Goal: Information Seeking & Learning: Find specific page/section

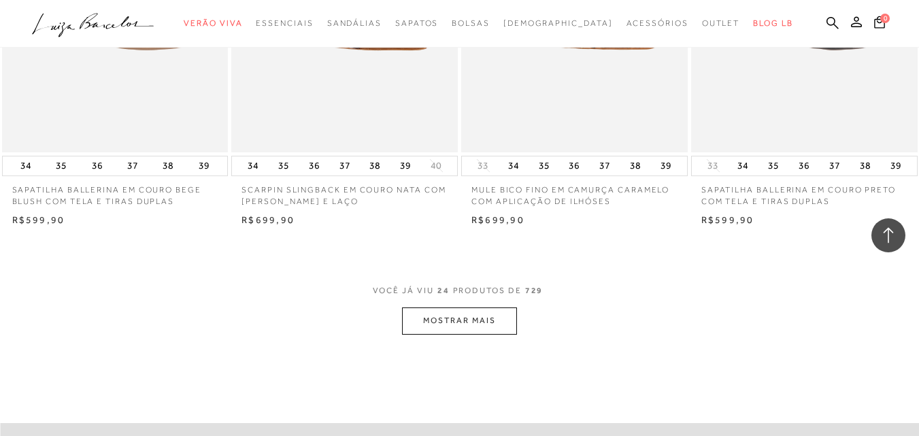
scroll to position [2513, 0]
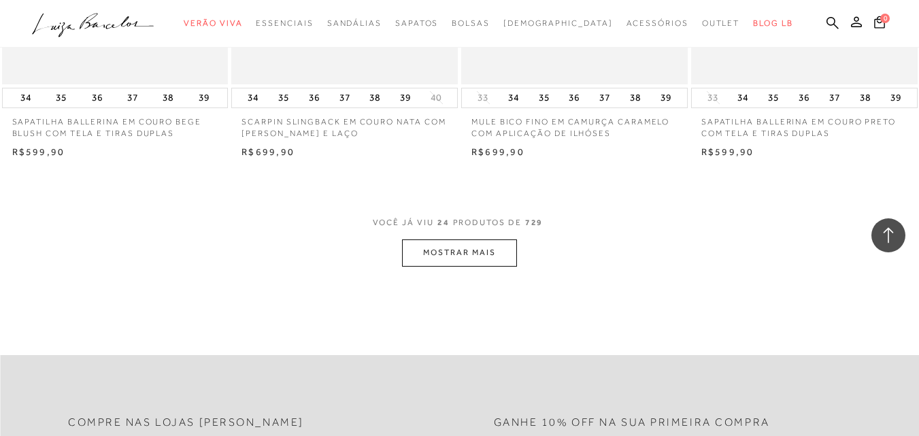
click at [483, 240] on button "MOSTRAR MAIS" at bounding box center [459, 252] width 114 height 27
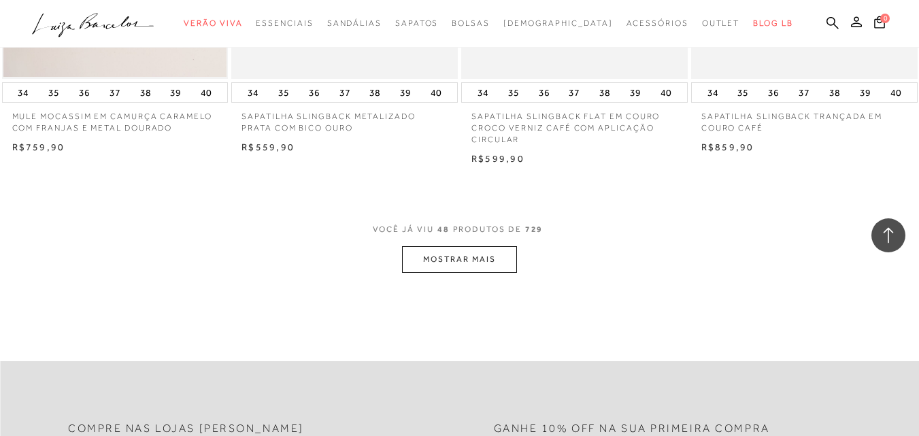
scroll to position [5165, 0]
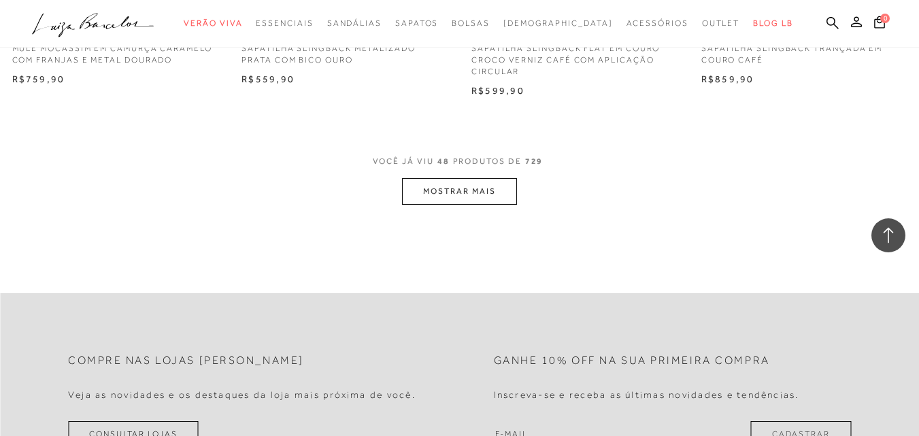
click at [435, 190] on button "MOSTRAR MAIS" at bounding box center [459, 191] width 114 height 27
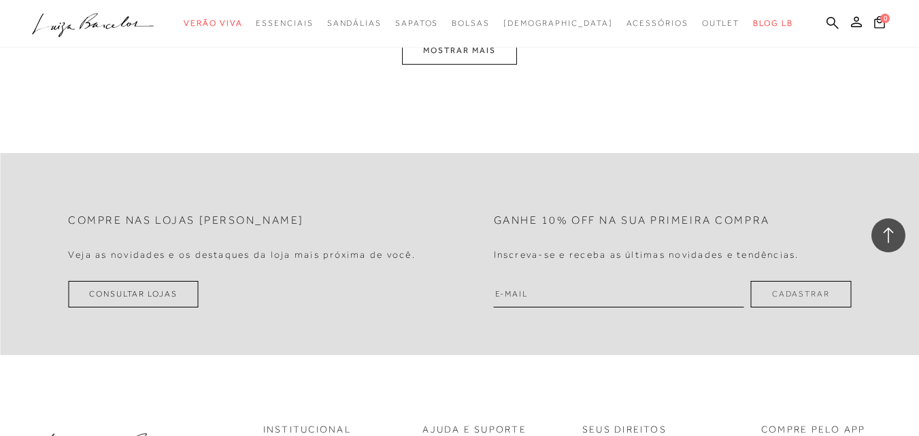
scroll to position [7749, 0]
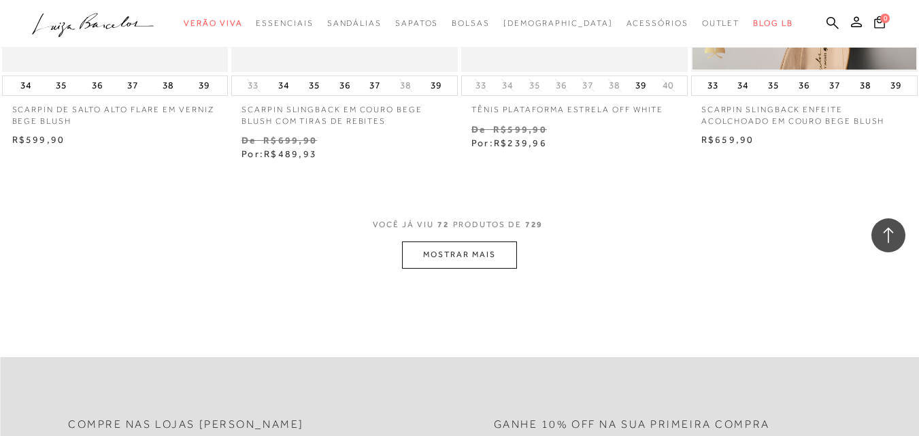
click at [470, 241] on button "MOSTRAR MAIS" at bounding box center [459, 254] width 114 height 27
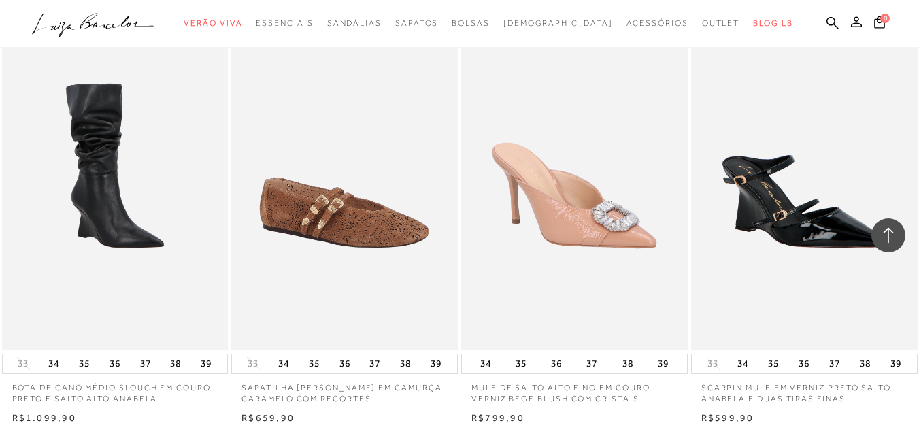
scroll to position [8838, 0]
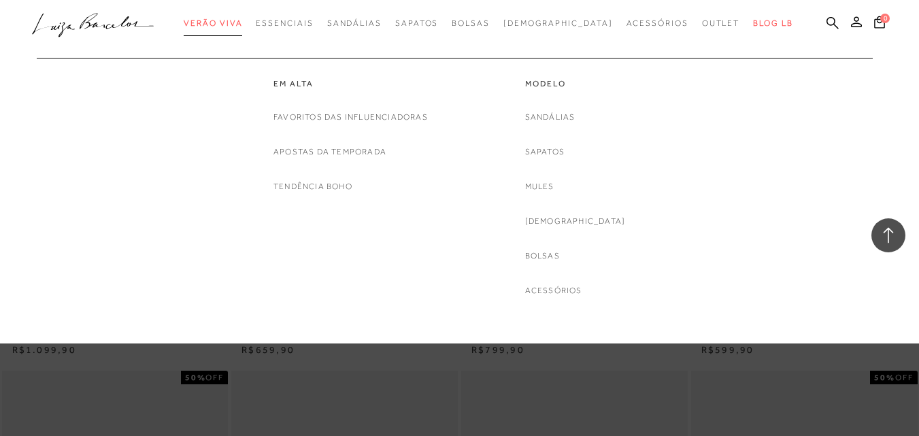
click at [232, 22] on span "Verão Viva" at bounding box center [213, 23] width 58 height 10
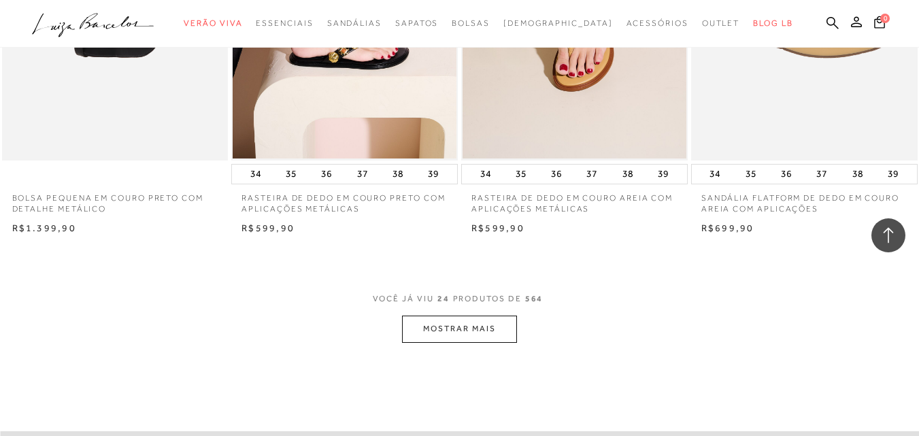
scroll to position [2516, 0]
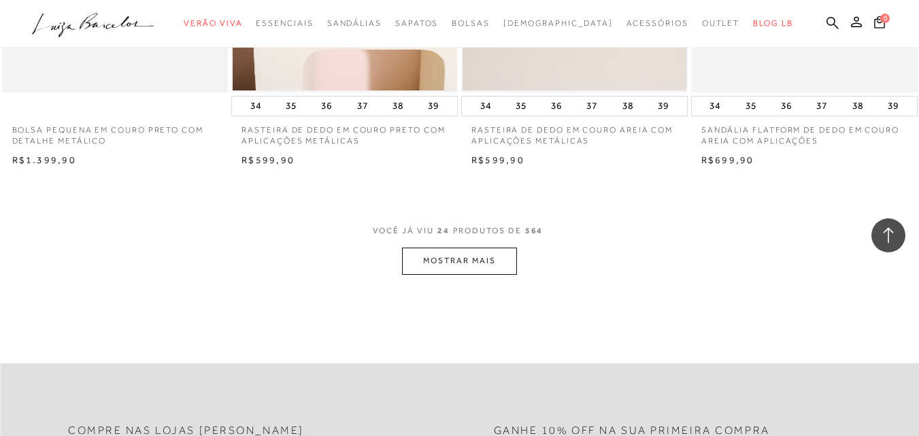
click at [486, 261] on button "MOSTRAR MAIS" at bounding box center [459, 261] width 114 height 27
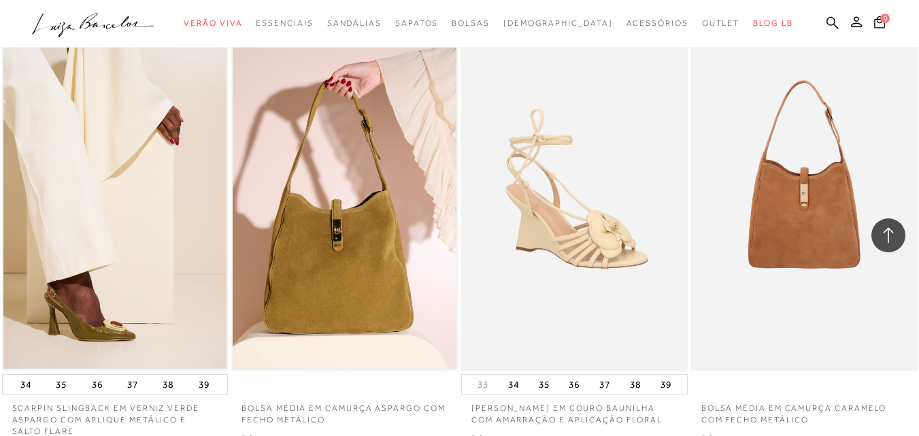
scroll to position [4897, 0]
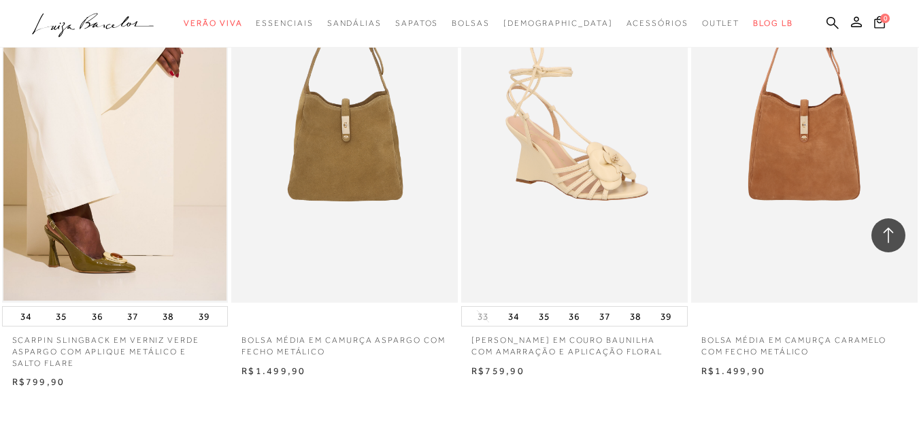
click at [371, 172] on img at bounding box center [345, 132] width 225 height 339
click at [371, 171] on img at bounding box center [345, 132] width 225 height 339
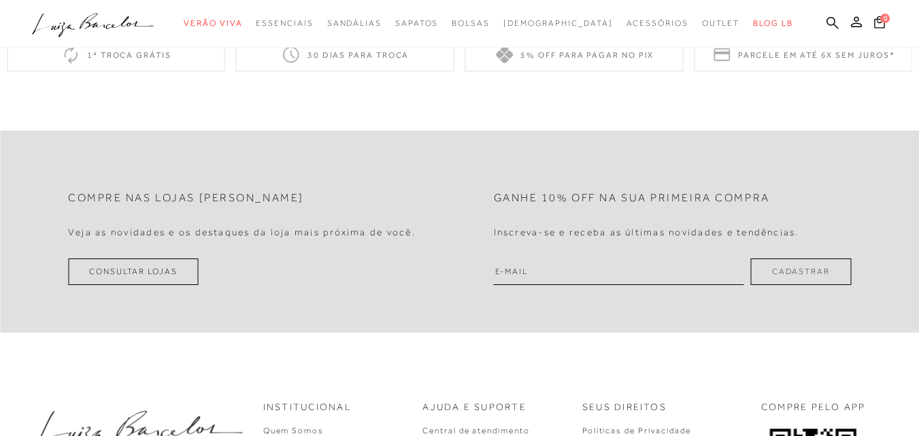
scroll to position [748, 0]
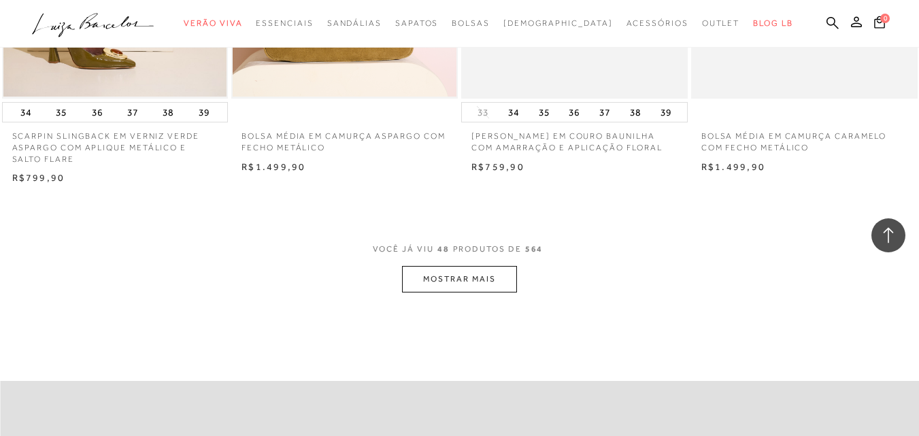
scroll to position [5169, 0]
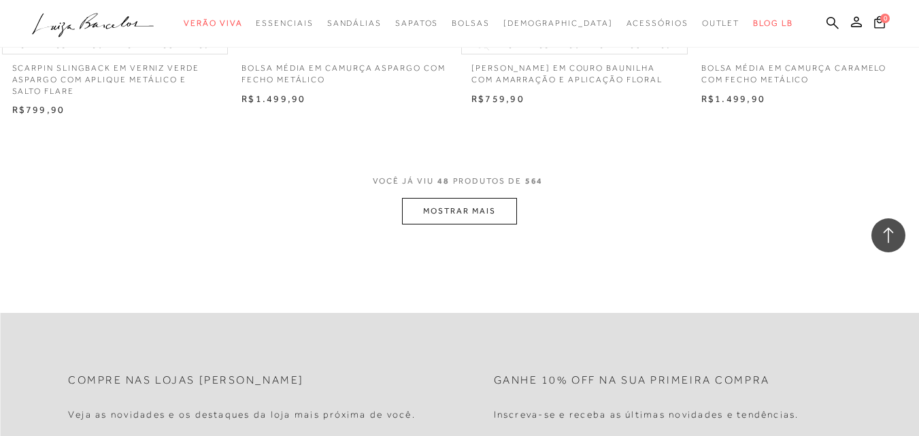
click at [479, 211] on button "MOSTRAR MAIS" at bounding box center [459, 211] width 114 height 27
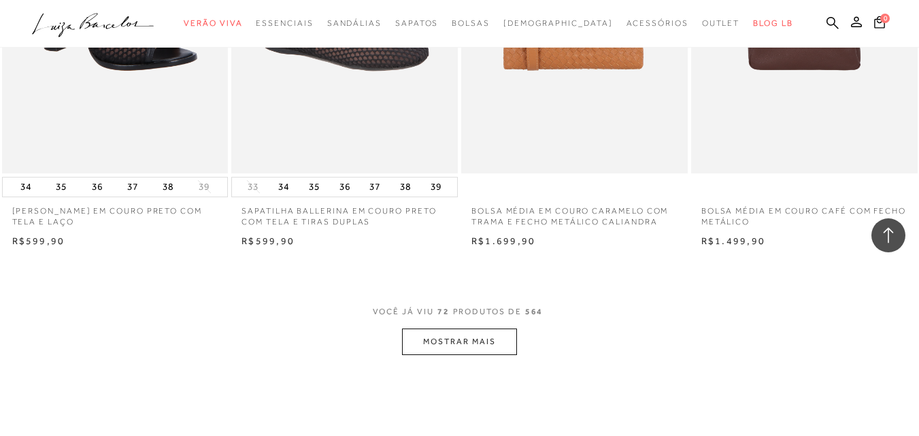
scroll to position [7685, 0]
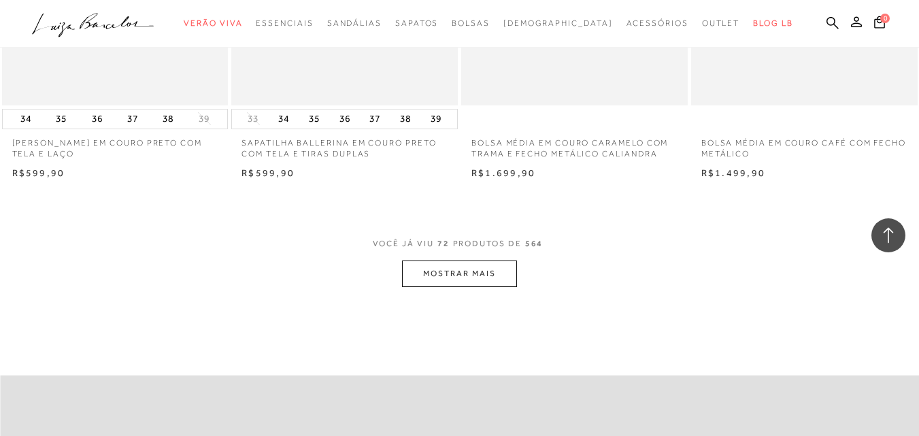
click at [452, 271] on button "MOSTRAR MAIS" at bounding box center [459, 273] width 114 height 27
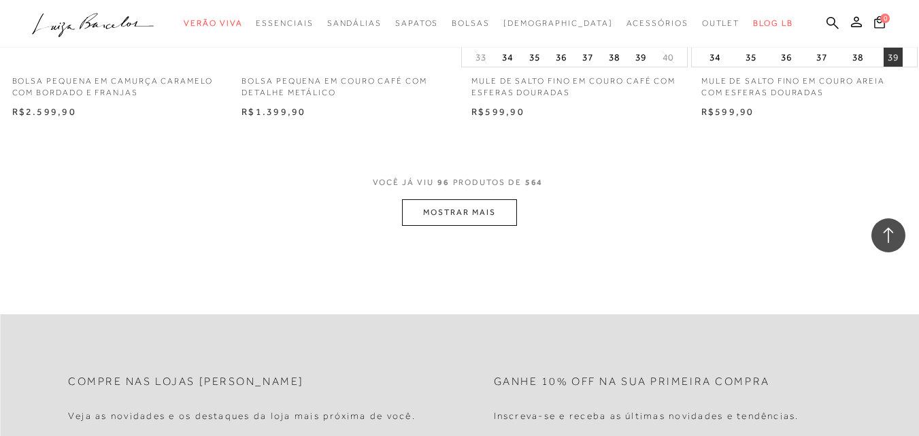
scroll to position [10405, 0]
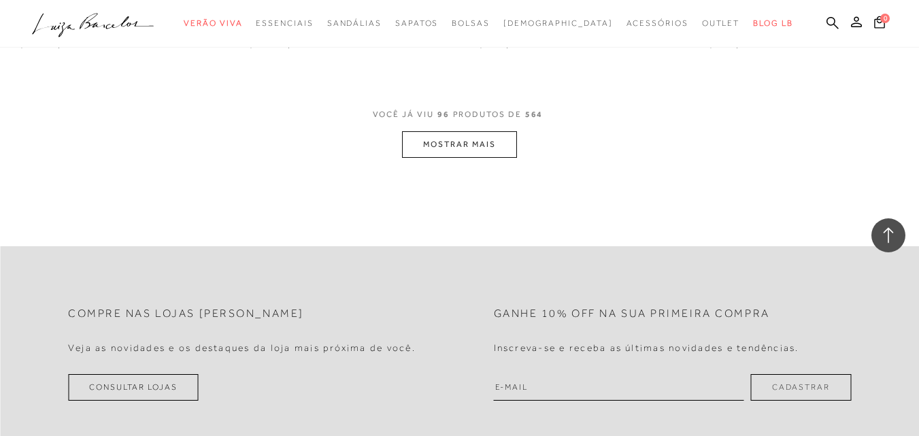
click at [456, 134] on button "MOSTRAR MAIS" at bounding box center [459, 144] width 114 height 27
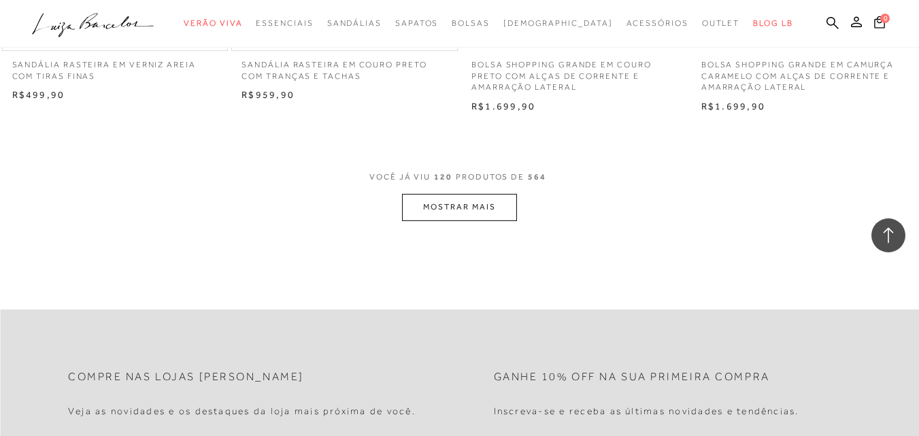
scroll to position [12989, 0]
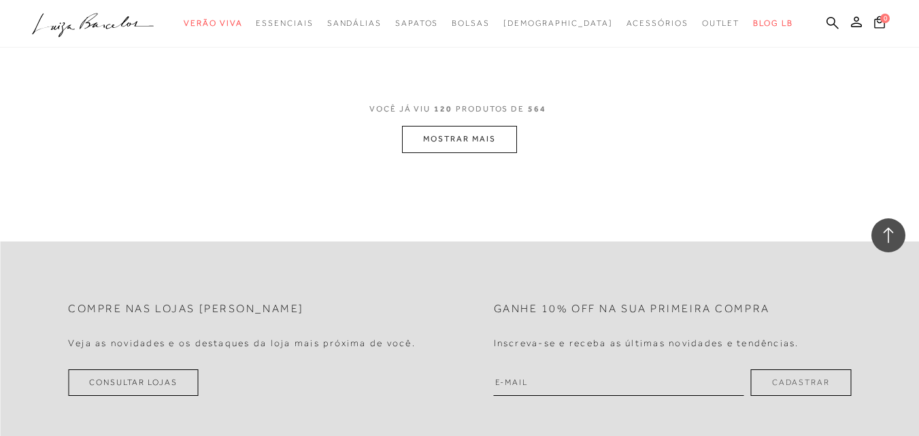
click at [450, 147] on button "MOSTRAR MAIS" at bounding box center [459, 139] width 114 height 27
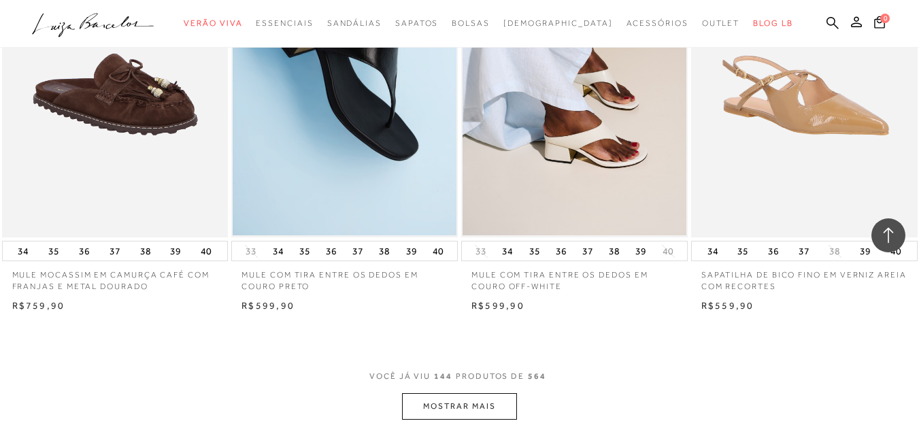
scroll to position [15370, 0]
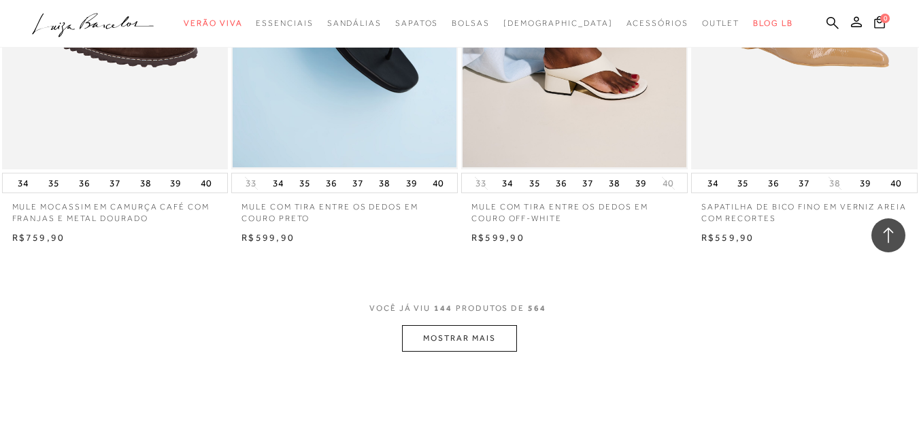
click at [418, 334] on button "MOSTRAR MAIS" at bounding box center [459, 338] width 114 height 27
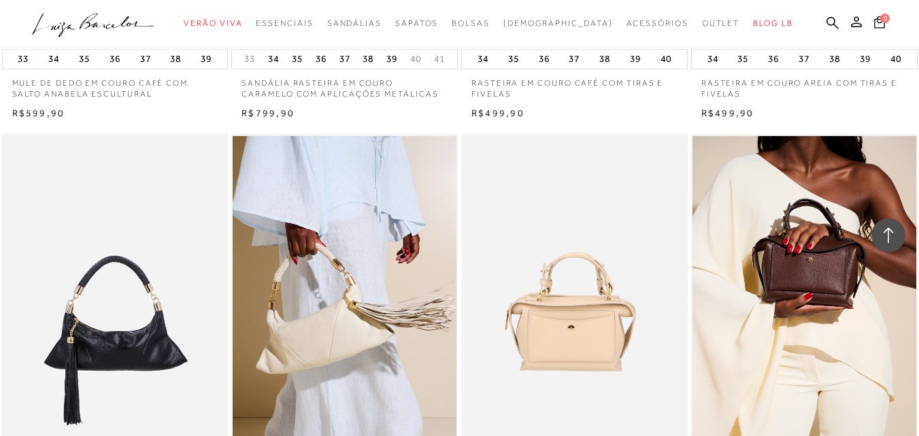
scroll to position [17342, 0]
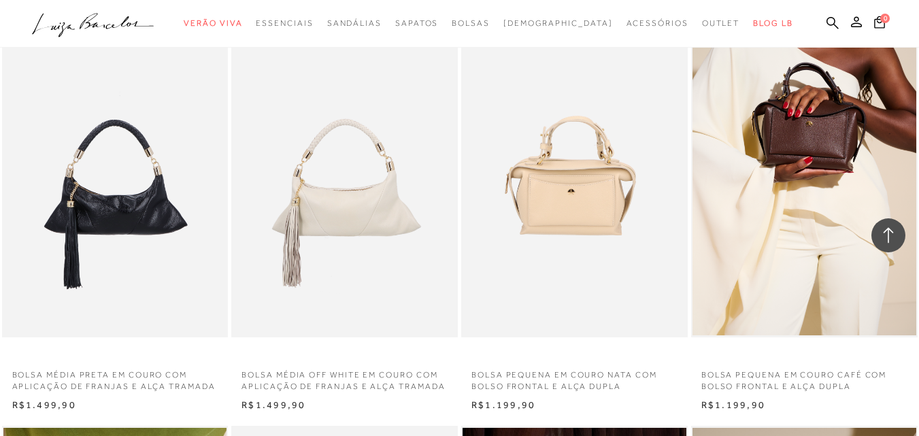
click at [310, 254] on img at bounding box center [345, 167] width 225 height 339
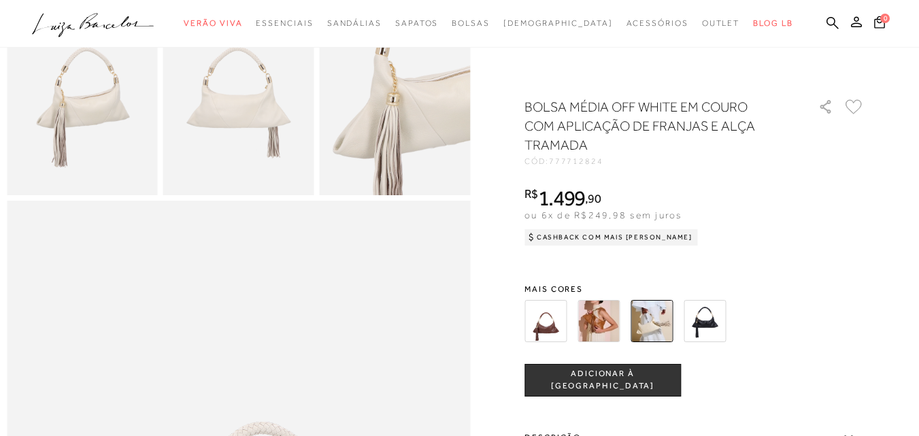
scroll to position [136, 0]
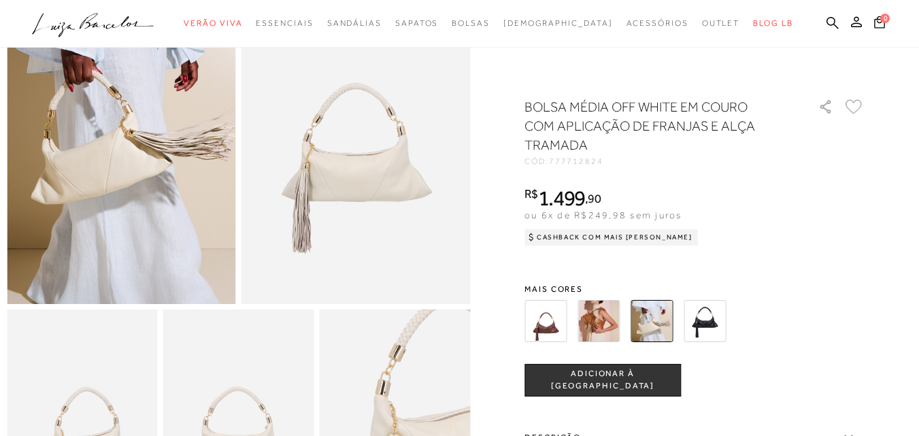
click at [643, 238] on div "Cashback com Mais [PERSON_NAME]" at bounding box center [610, 237] width 173 height 16
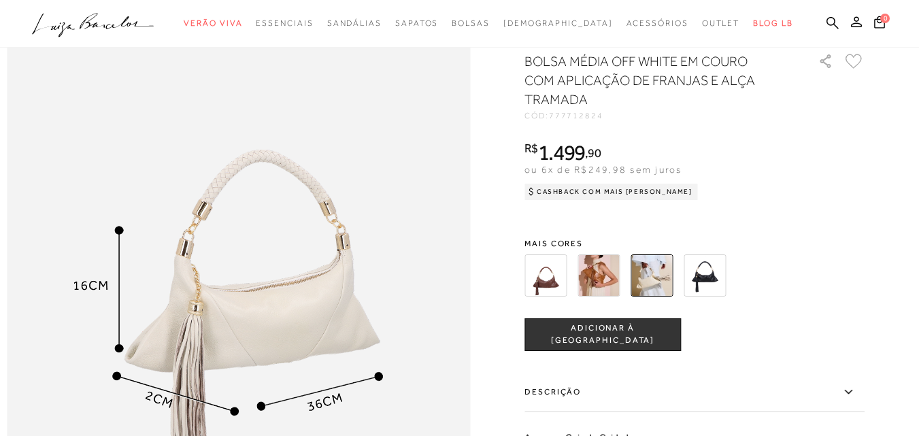
scroll to position [1020, 0]
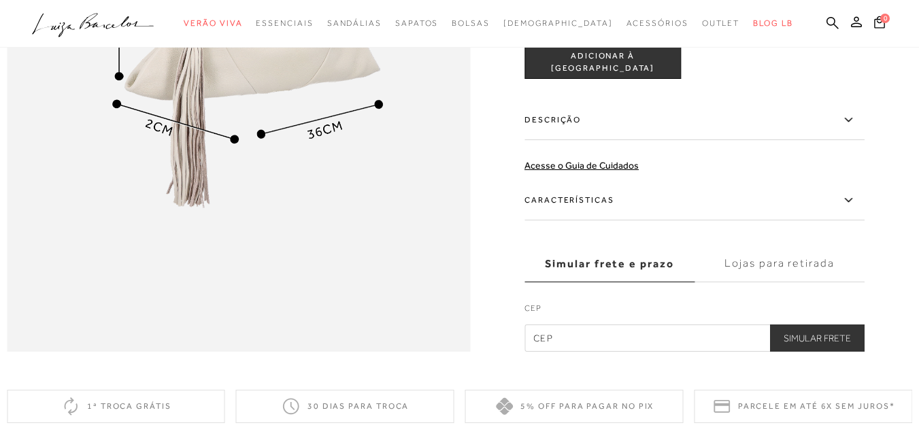
click at [596, 220] on label "Características" at bounding box center [694, 200] width 340 height 39
click at [0, 0] on input "Características" at bounding box center [0, 0] width 0 height 0
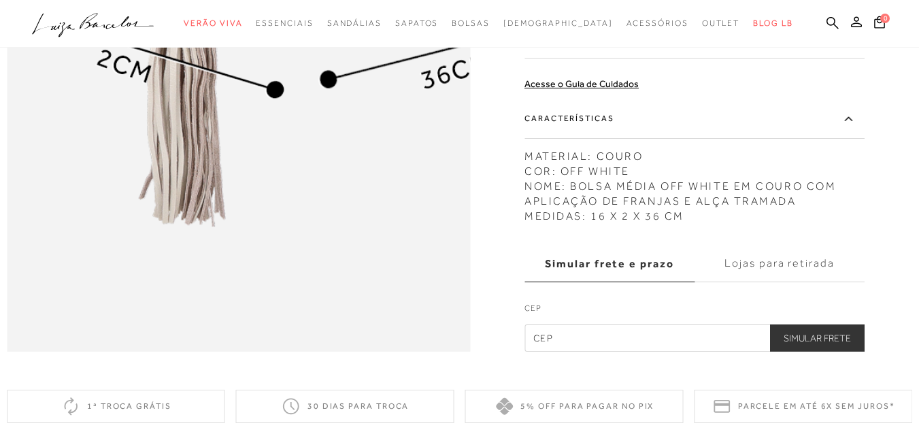
scroll to position [816, 0]
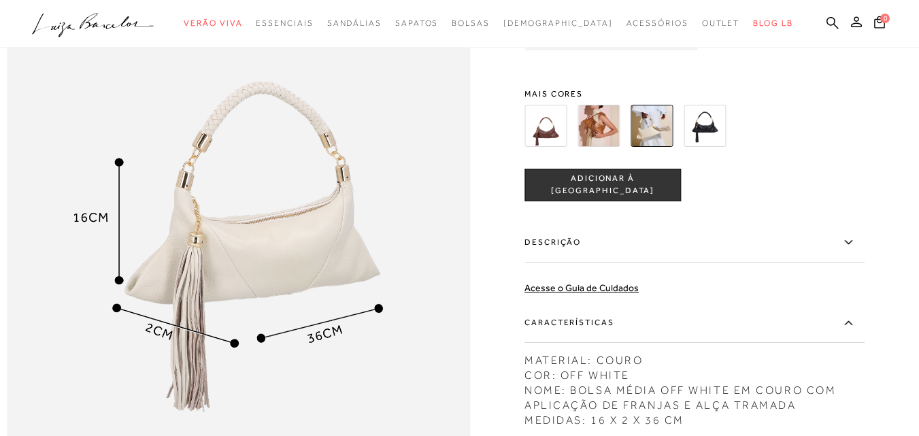
scroll to position [1600, 0]
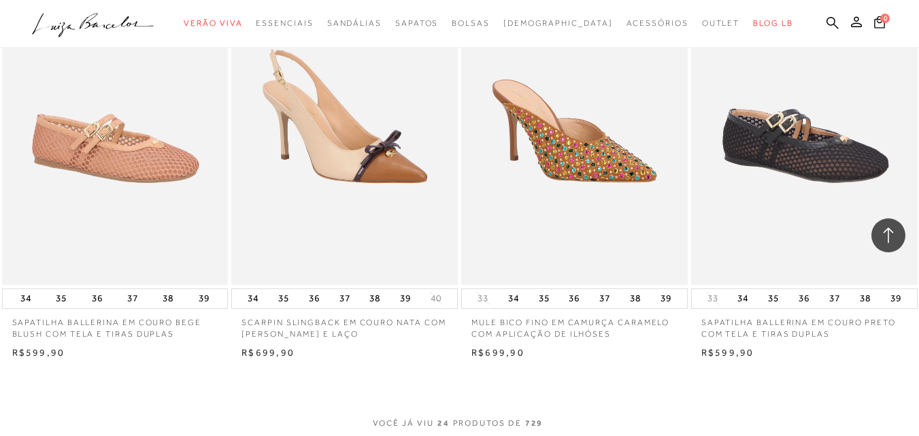
scroll to position [2584, 0]
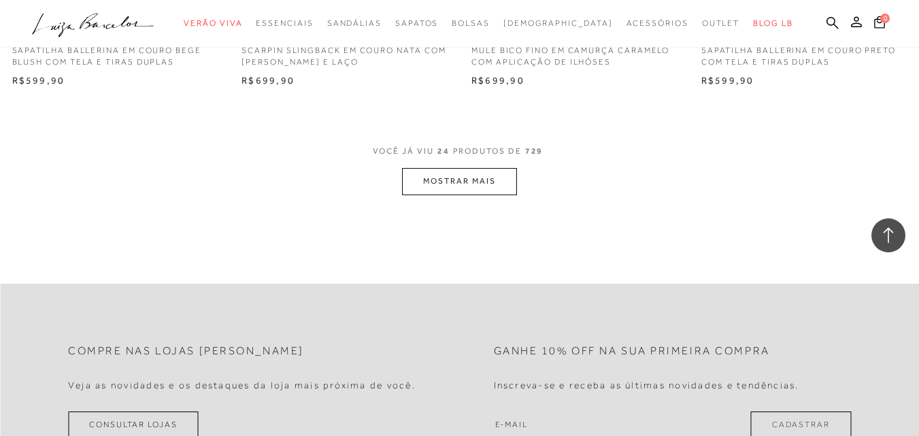
click at [460, 193] on button "MOSTRAR MAIS" at bounding box center [459, 181] width 114 height 27
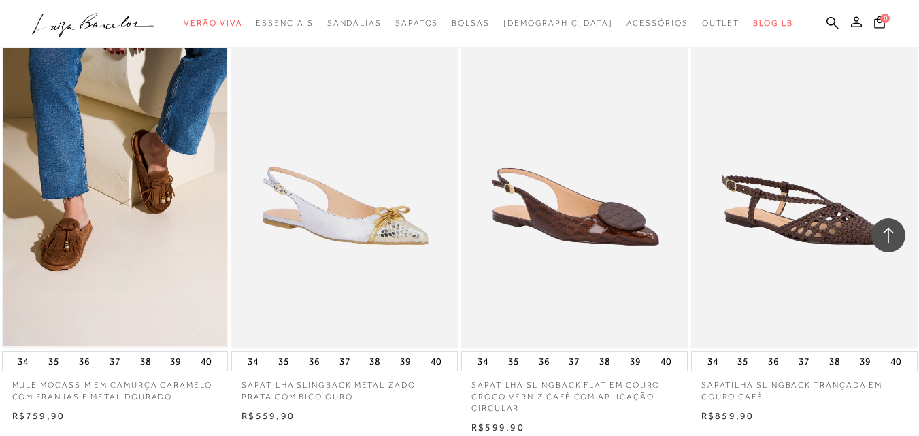
scroll to position [5101, 0]
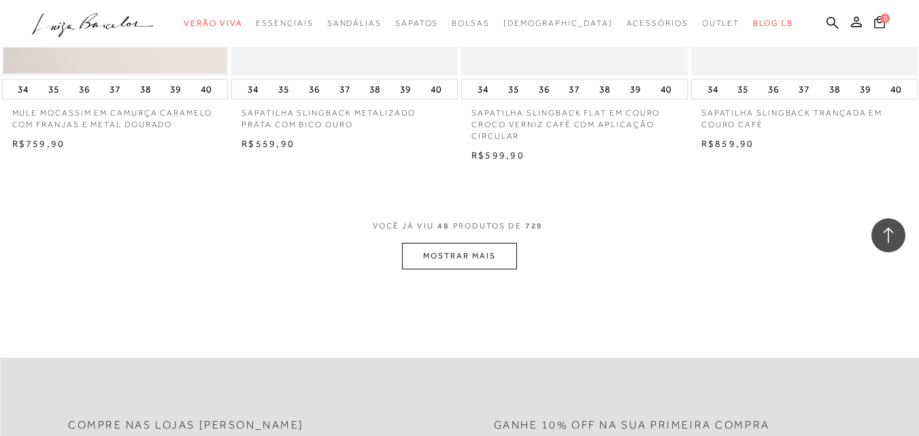
click at [476, 256] on button "MOSTRAR MAIS" at bounding box center [459, 256] width 114 height 27
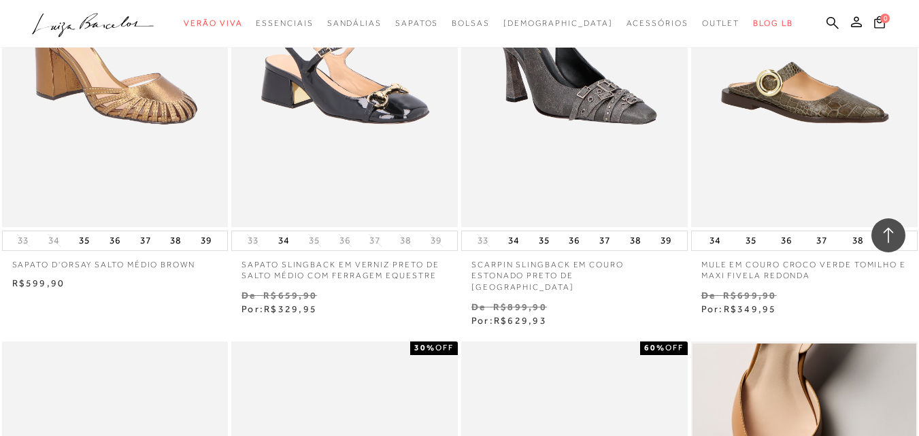
scroll to position [6801, 0]
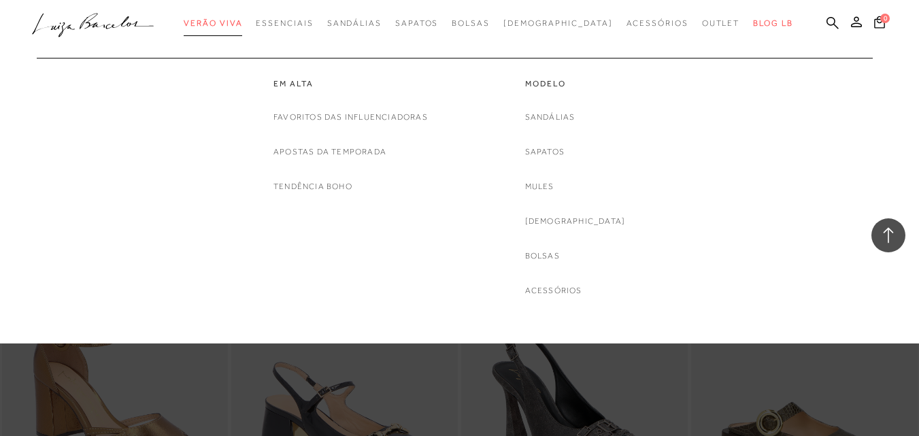
click at [242, 22] on span "Verão Viva" at bounding box center [213, 23] width 58 height 10
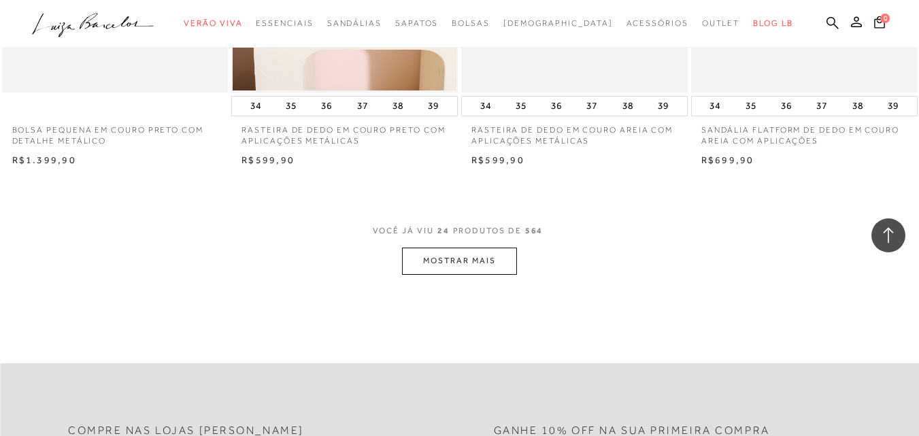
scroll to position [2584, 0]
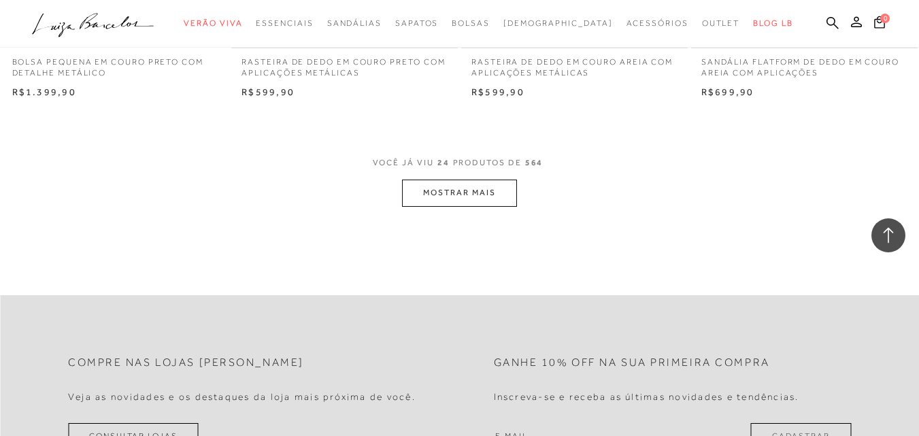
click at [484, 197] on button "MOSTRAR MAIS" at bounding box center [459, 193] width 114 height 27
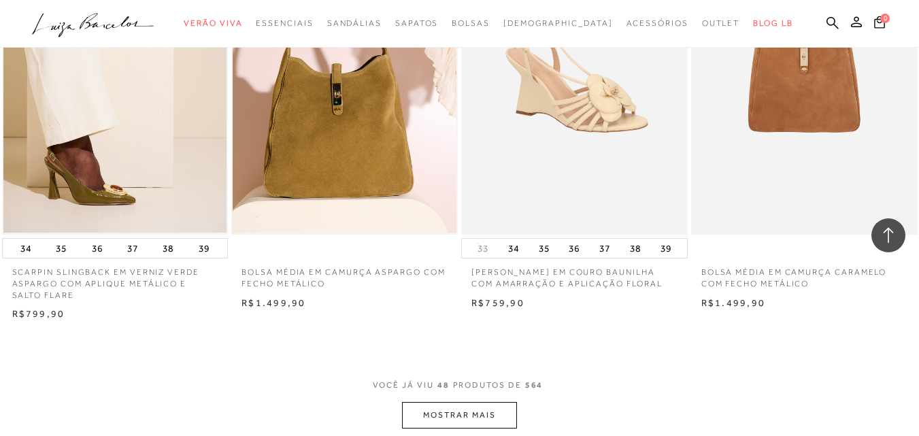
scroll to position [5033, 0]
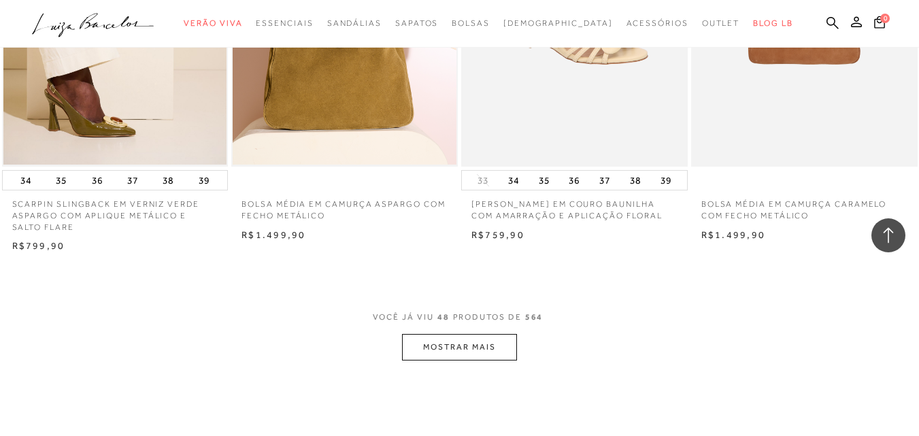
click at [486, 351] on button "MOSTRAR MAIS" at bounding box center [459, 347] width 114 height 27
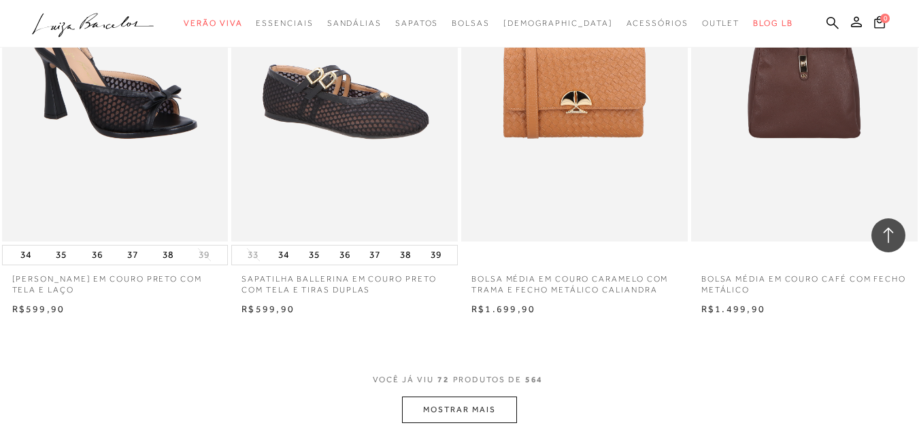
scroll to position [7753, 0]
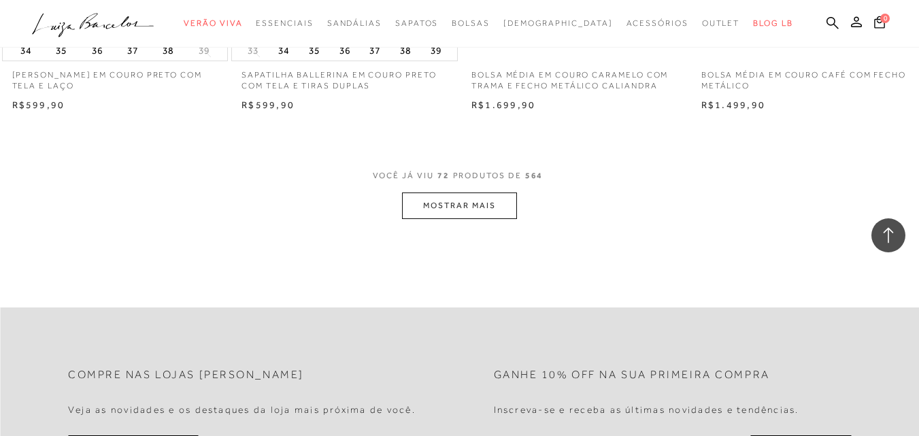
click at [469, 214] on button "MOSTRAR MAIS" at bounding box center [459, 205] width 114 height 27
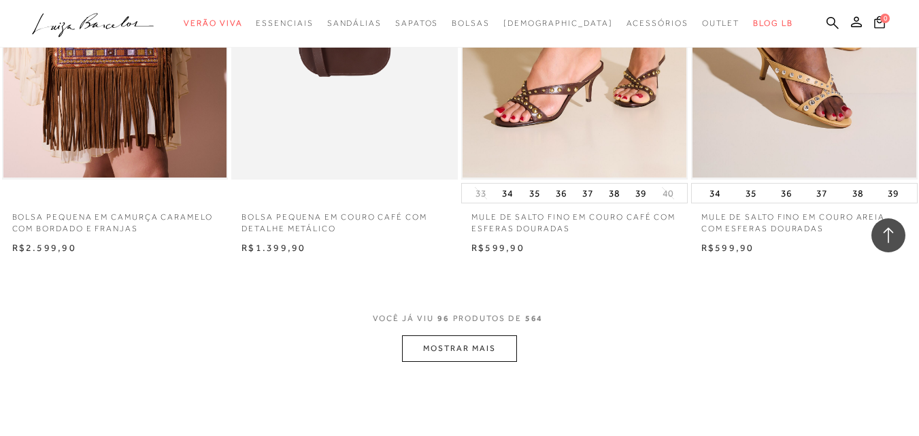
scroll to position [10405, 0]
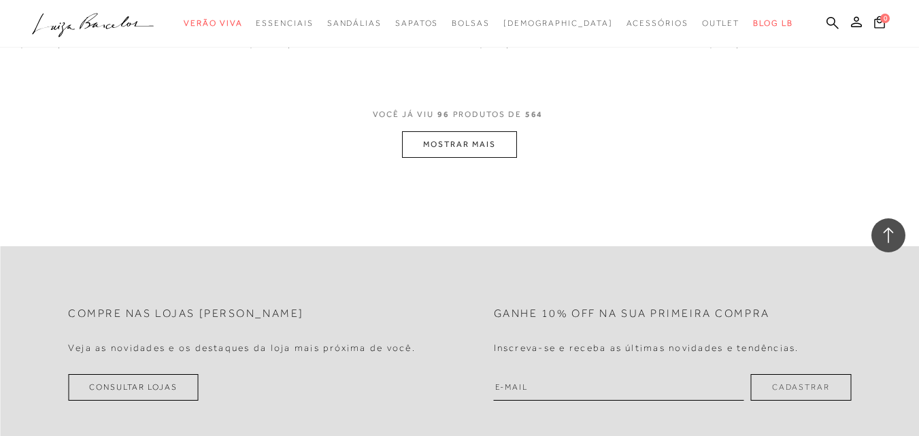
click at [462, 147] on button "MOSTRAR MAIS" at bounding box center [459, 144] width 114 height 27
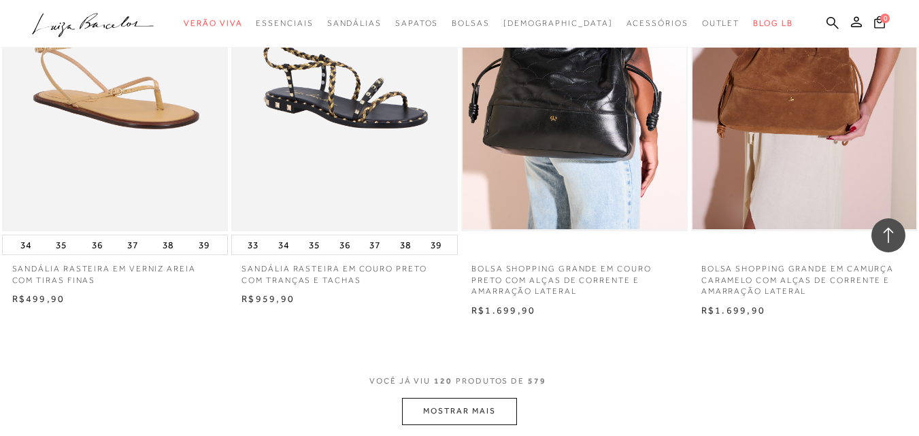
scroll to position [12921, 0]
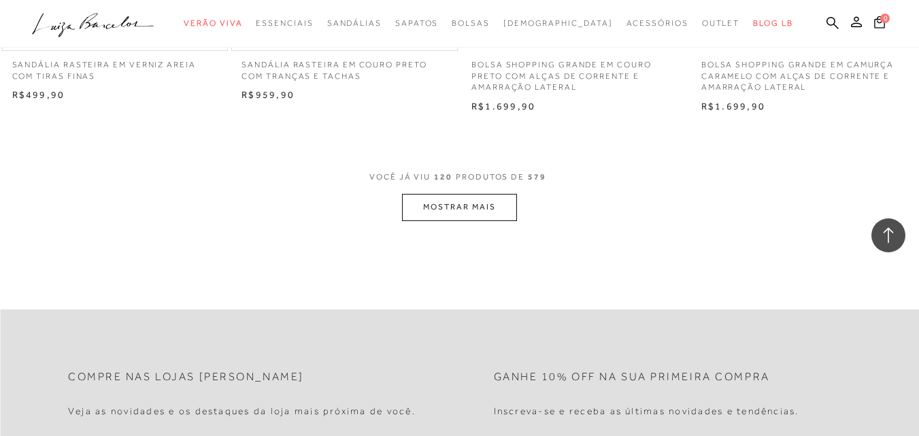
click at [445, 205] on button "MOSTRAR MAIS" at bounding box center [459, 207] width 114 height 27
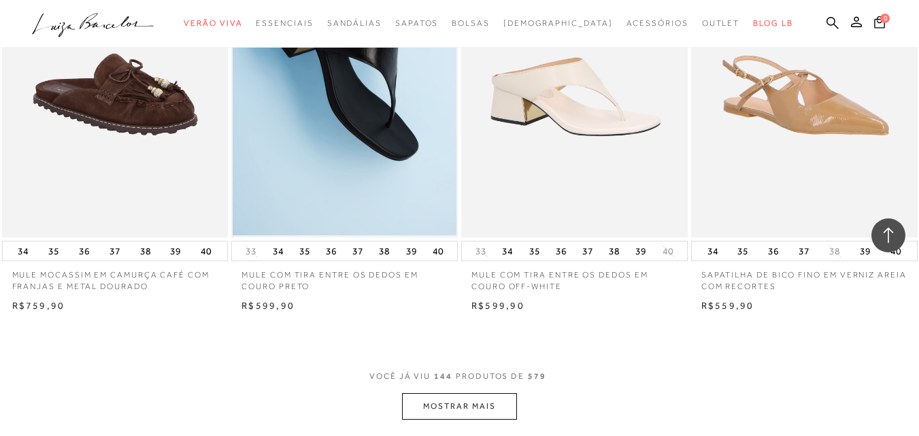
scroll to position [15370, 0]
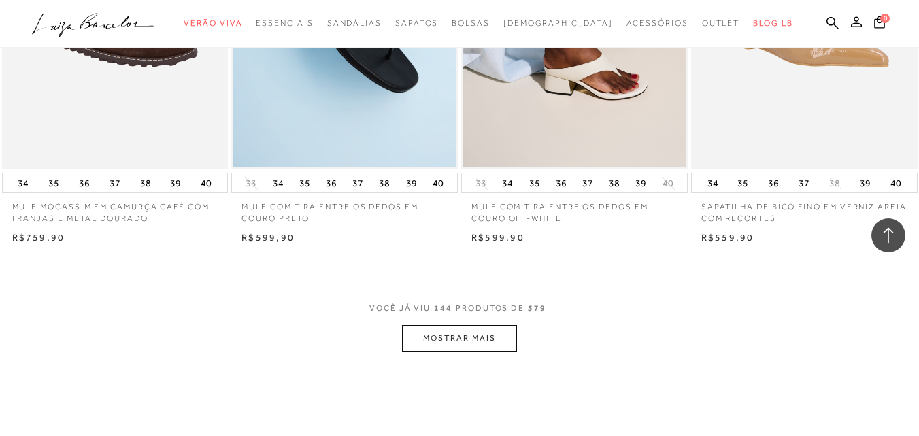
click at [497, 344] on button "MOSTRAR MAIS" at bounding box center [459, 338] width 114 height 27
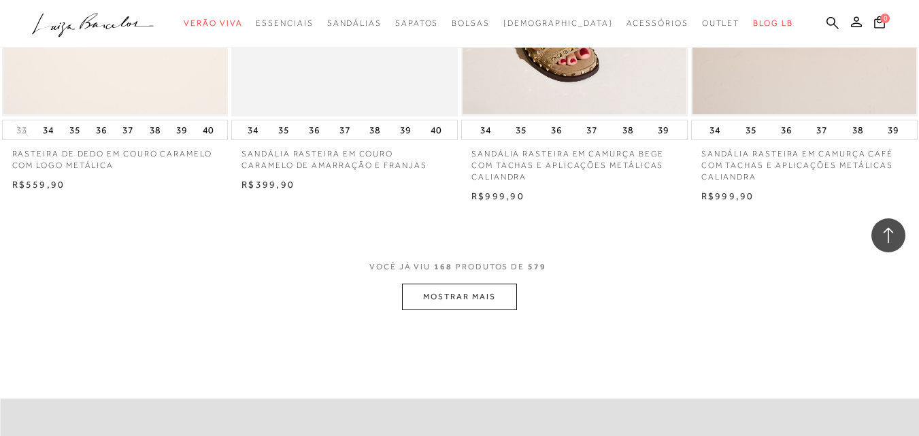
scroll to position [18127, 0]
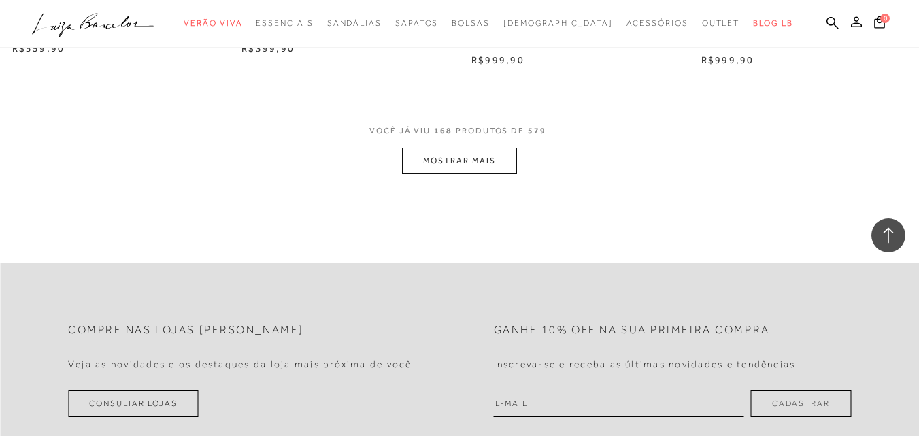
click at [469, 158] on button "MOSTRAR MAIS" at bounding box center [459, 161] width 114 height 27
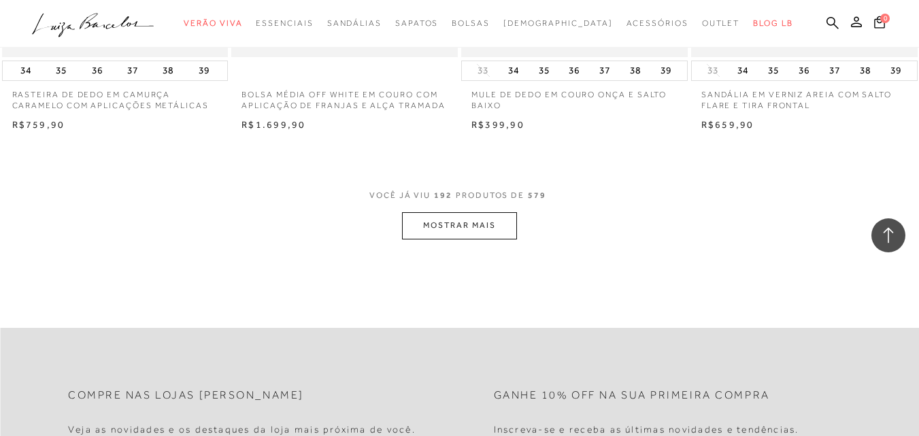
scroll to position [20711, 0]
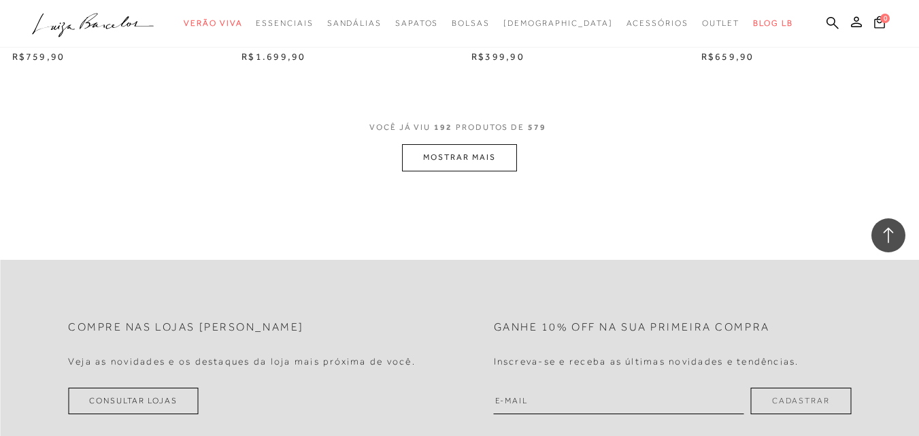
click at [493, 152] on button "MOSTRAR MAIS" at bounding box center [459, 157] width 114 height 27
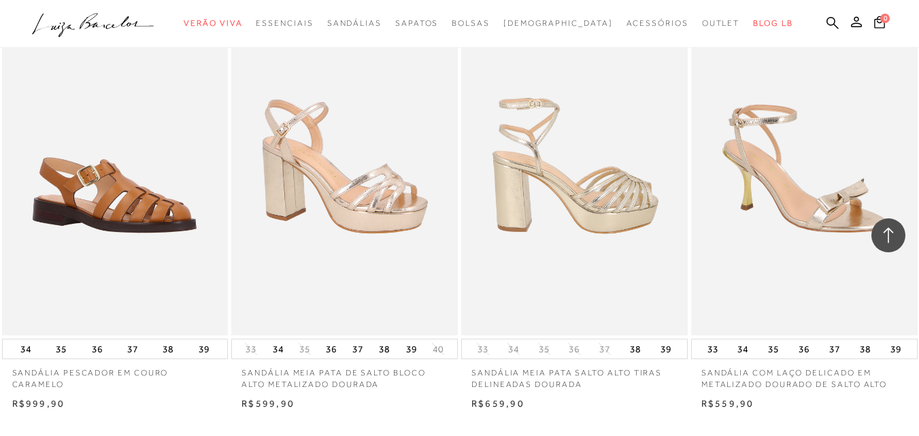
scroll to position [23159, 0]
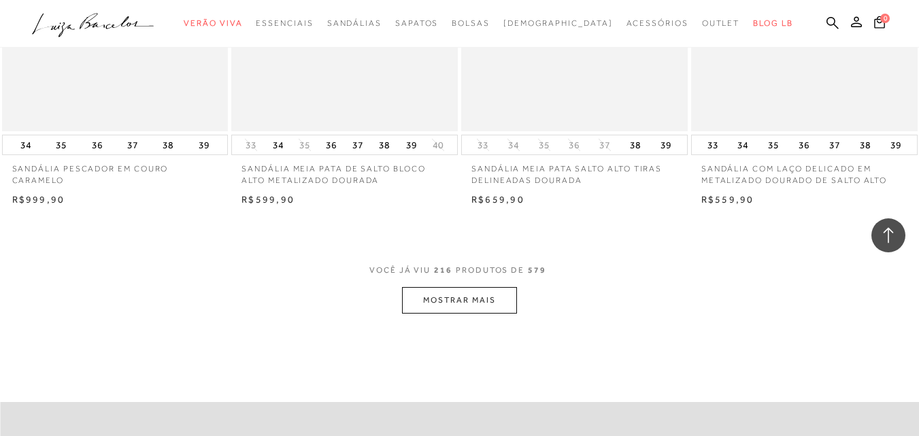
click at [475, 303] on button "MOSTRAR MAIS" at bounding box center [459, 300] width 114 height 27
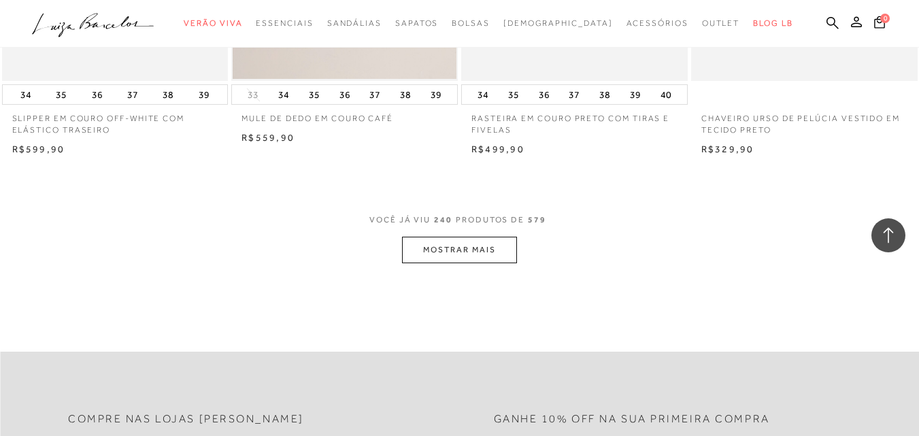
scroll to position [25880, 0]
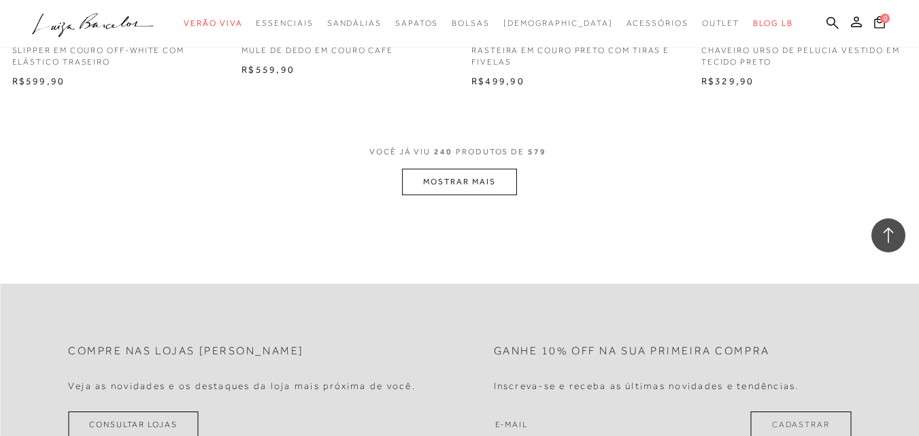
click at [441, 182] on button "MOSTRAR MAIS" at bounding box center [459, 182] width 114 height 27
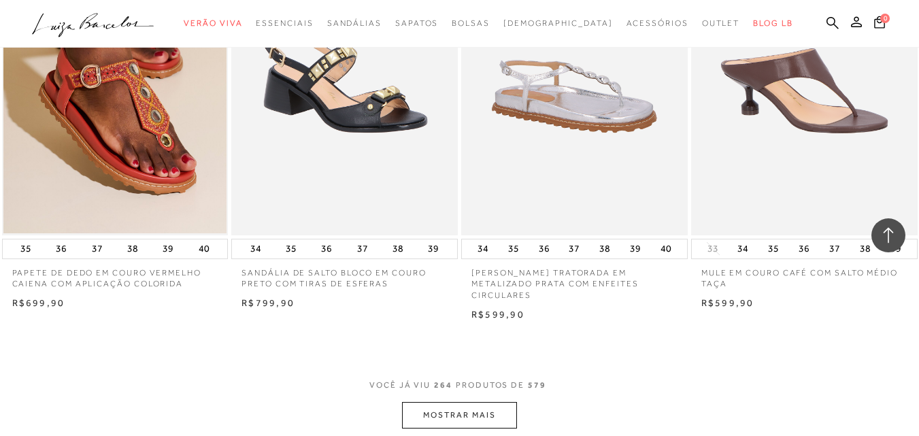
scroll to position [28328, 0]
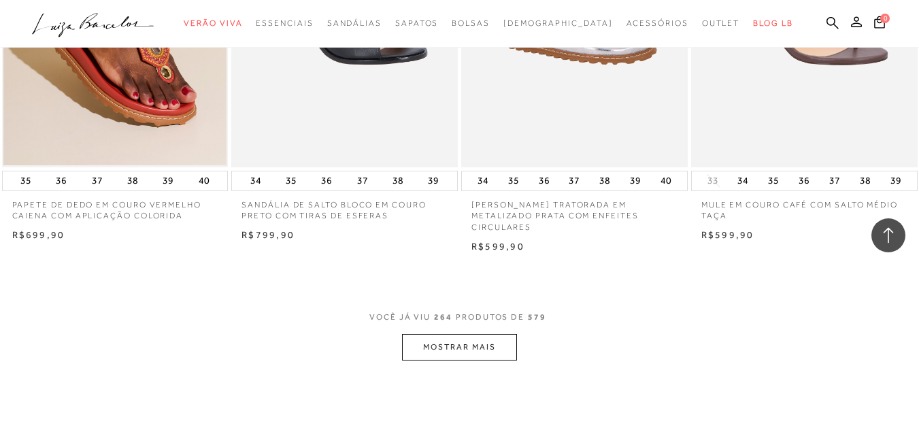
click at [491, 348] on button "MOSTRAR MAIS" at bounding box center [459, 347] width 114 height 27
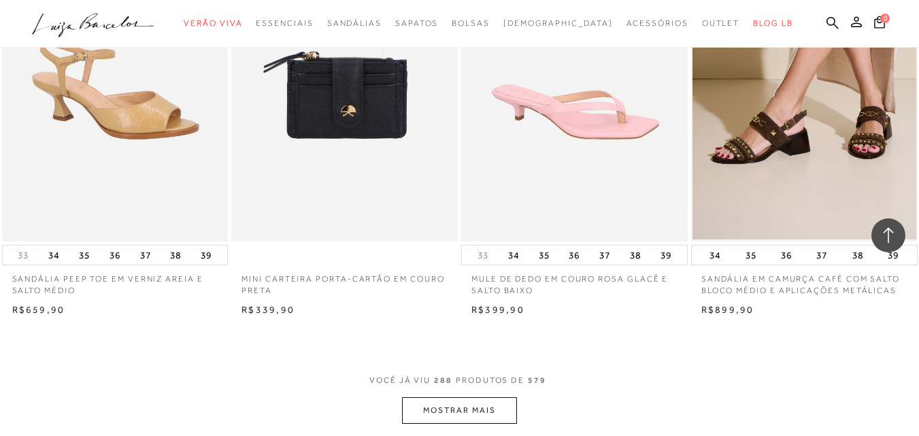
scroll to position [30980, 0]
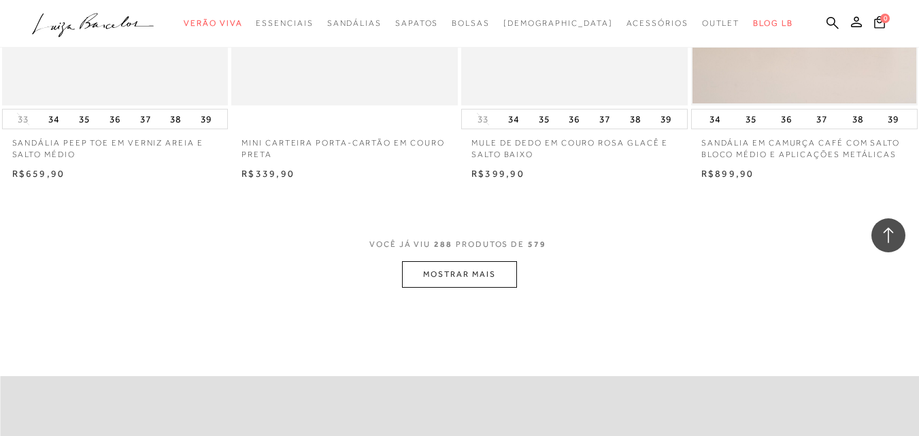
click at [486, 266] on button "MOSTRAR MAIS" at bounding box center [459, 274] width 114 height 27
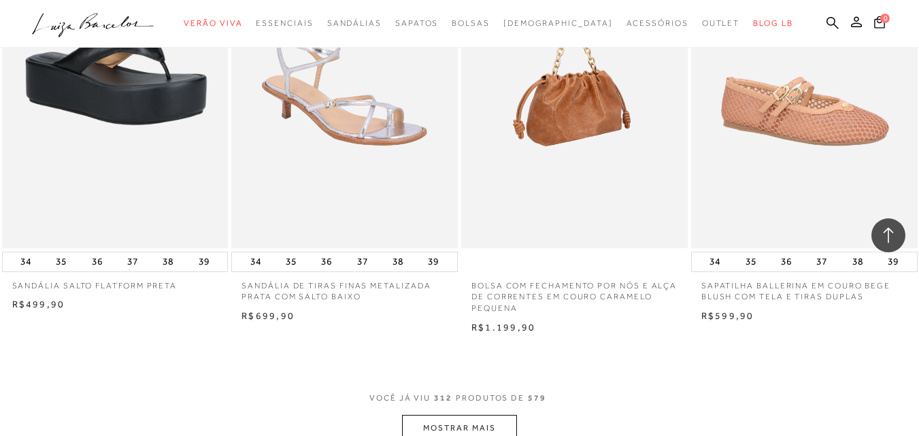
scroll to position [33565, 0]
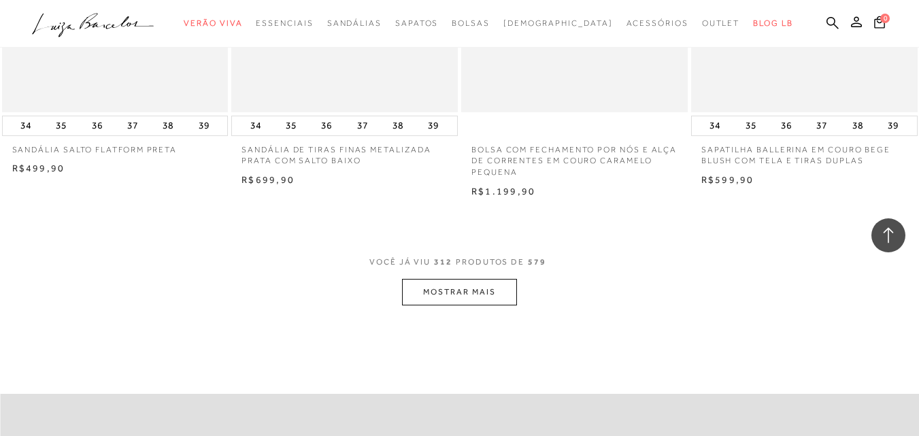
click at [473, 297] on button "MOSTRAR MAIS" at bounding box center [459, 292] width 114 height 27
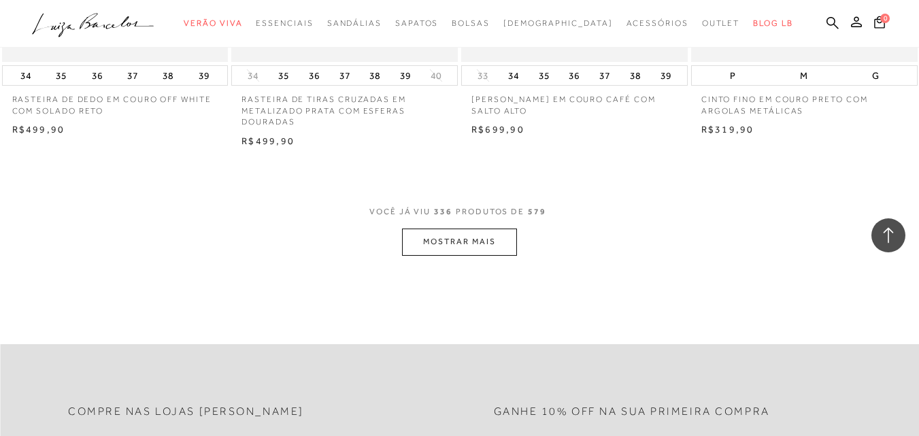
scroll to position [36285, 0]
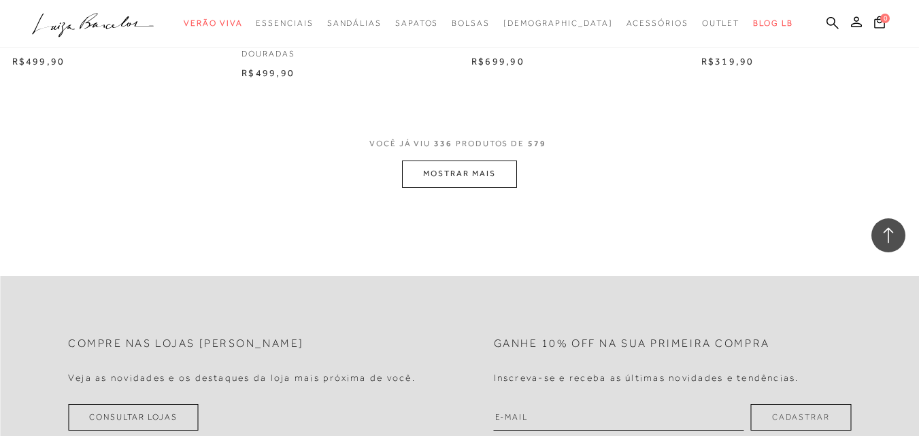
click at [441, 173] on button "MOSTRAR MAIS" at bounding box center [459, 173] width 114 height 27
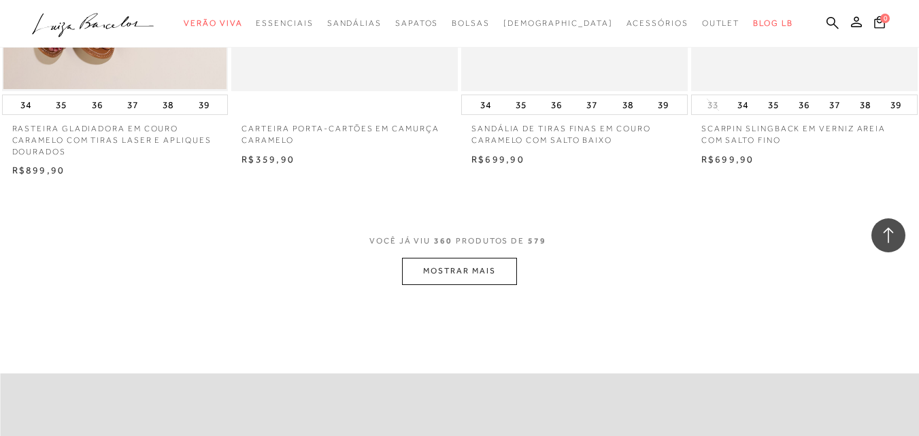
scroll to position [38869, 0]
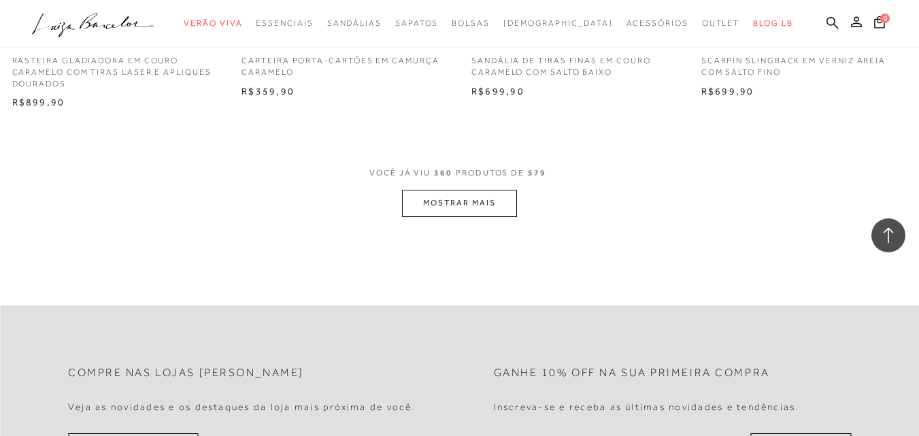
click at [473, 213] on button "MOSTRAR MAIS" at bounding box center [459, 203] width 114 height 27
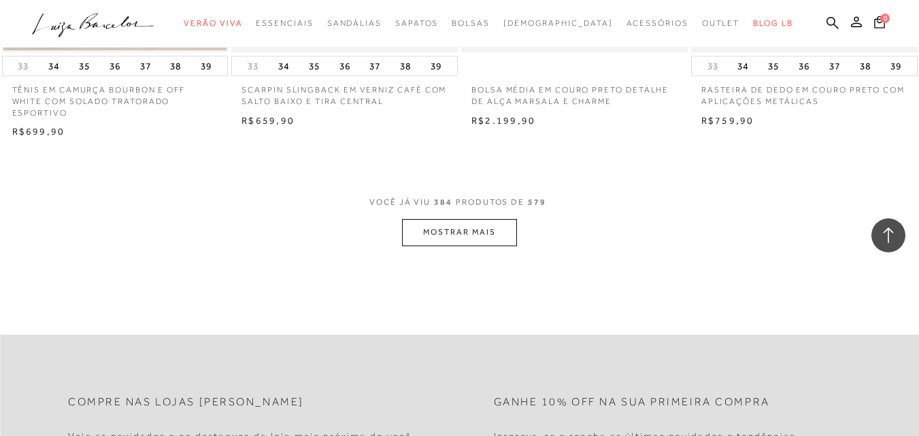
scroll to position [41521, 0]
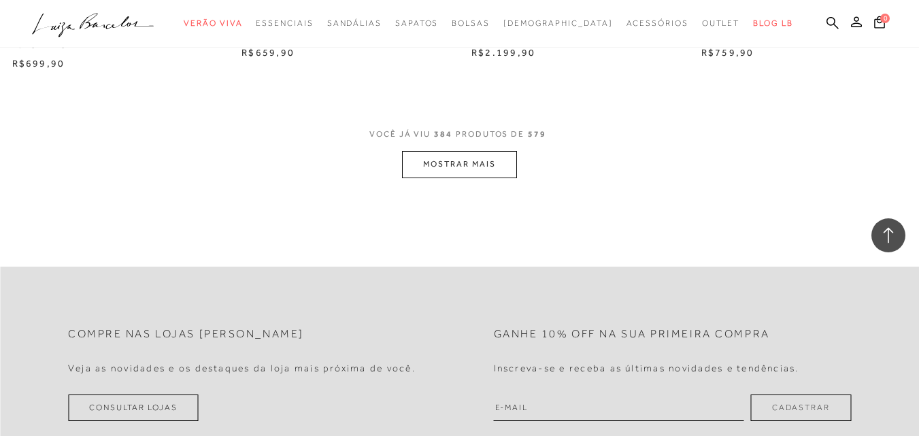
click at [458, 176] on button "MOSTRAR MAIS" at bounding box center [459, 164] width 114 height 27
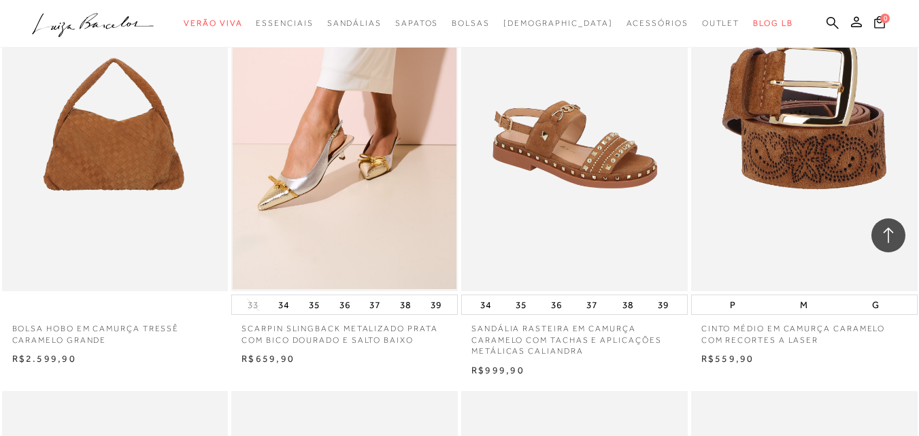
scroll to position [43018, 0]
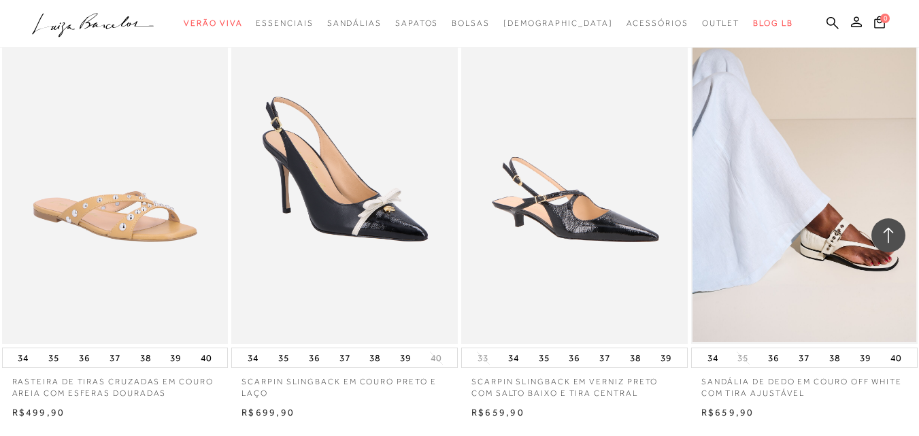
scroll to position [43902, 0]
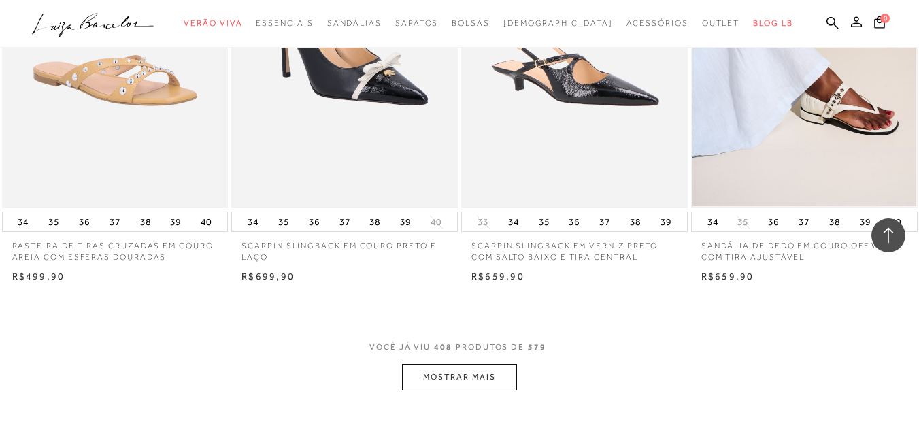
click at [486, 377] on button "MOSTRAR MAIS" at bounding box center [459, 377] width 114 height 27
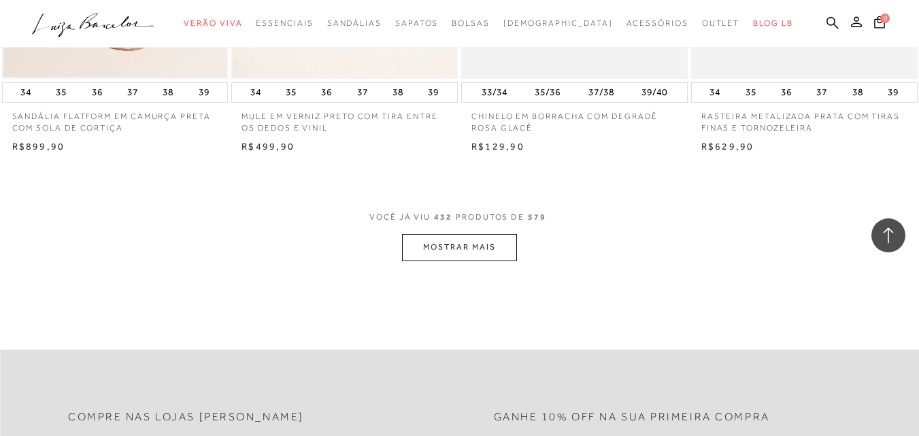
scroll to position [46690, 0]
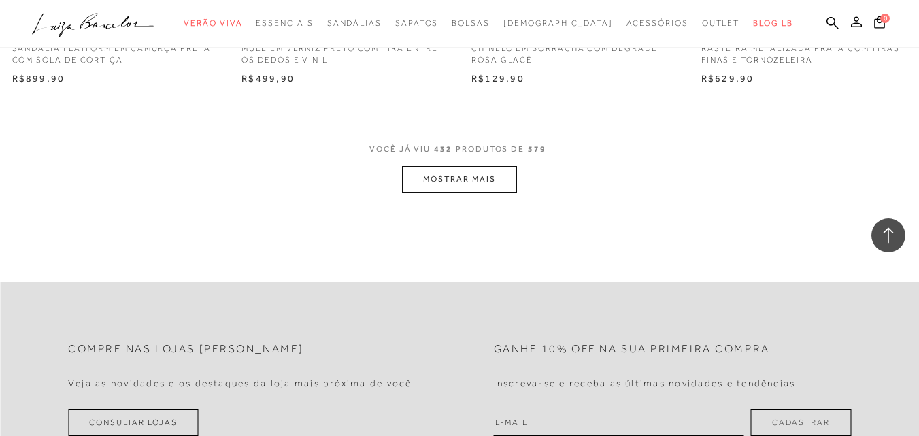
click at [481, 181] on button "MOSTRAR MAIS" at bounding box center [459, 179] width 114 height 27
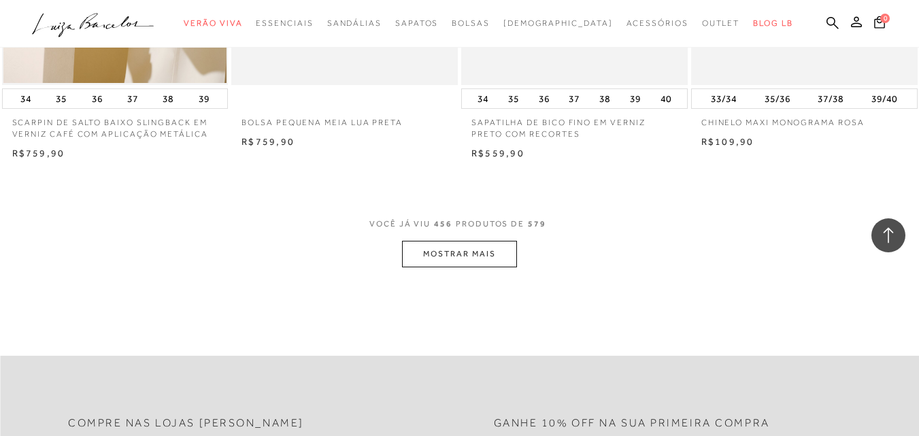
scroll to position [49274, 0]
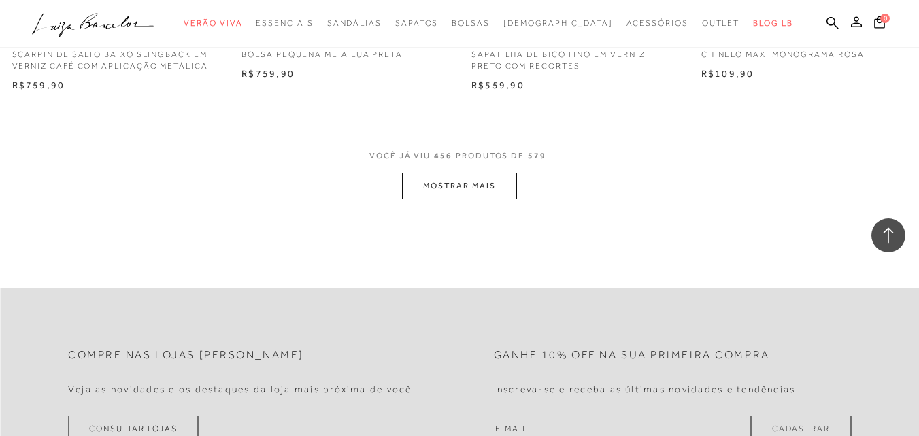
click at [475, 187] on button "MOSTRAR MAIS" at bounding box center [459, 186] width 114 height 27
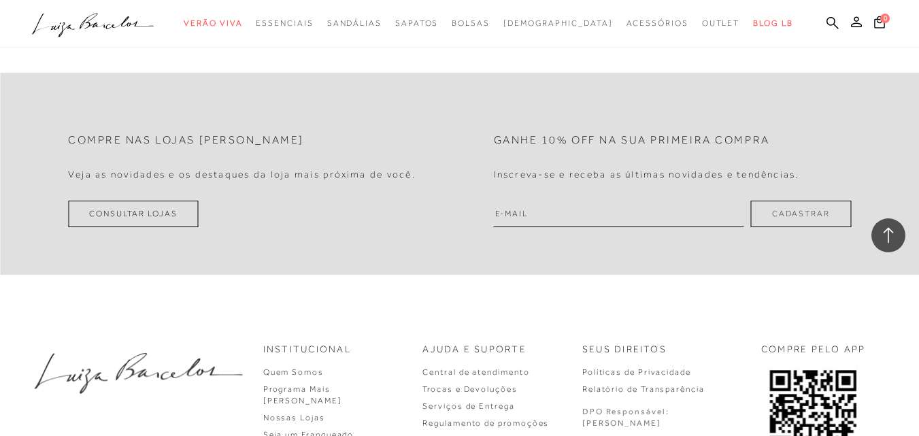
scroll to position [5205, 0]
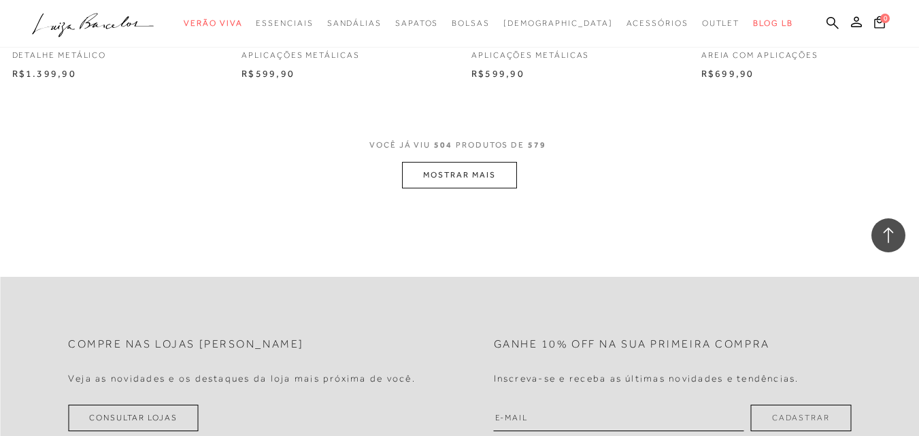
click at [494, 180] on button "MOSTRAR MAIS" at bounding box center [459, 175] width 114 height 27
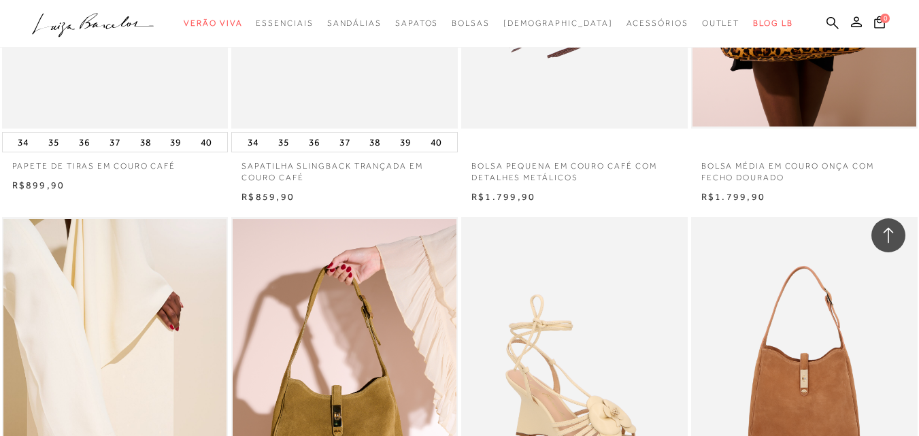
scroll to position [7653, 0]
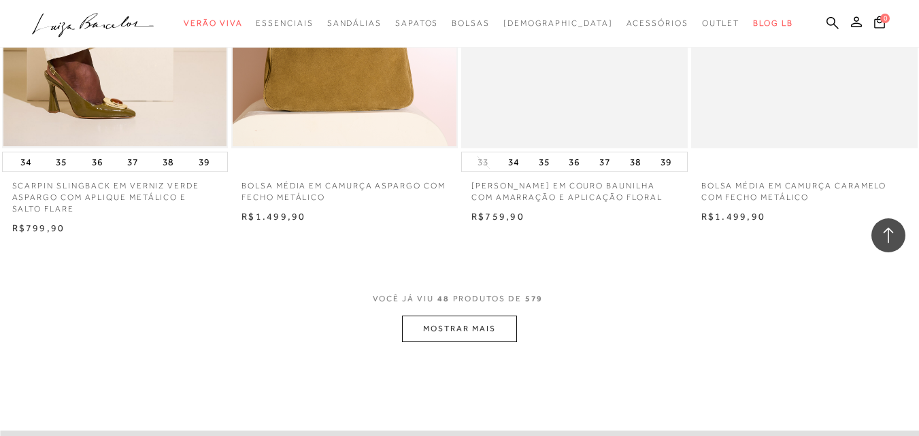
click at [433, 334] on button "MOSTRAR MAIS" at bounding box center [459, 329] width 114 height 27
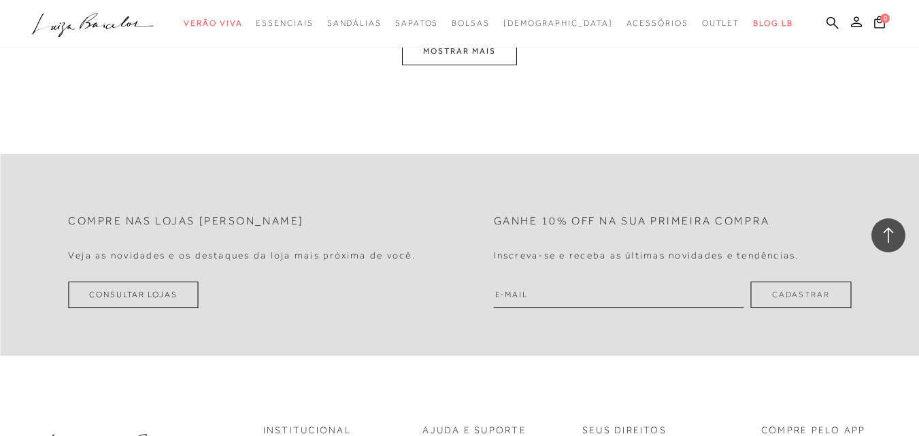
scroll to position [10305, 0]
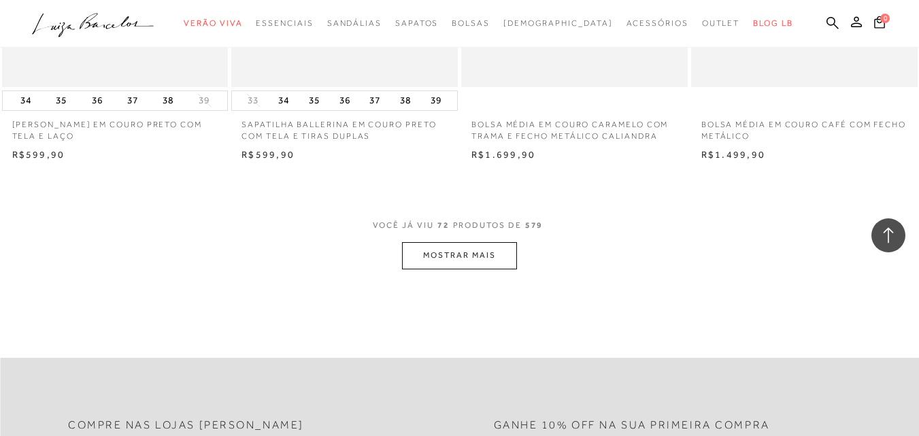
click at [484, 259] on button "MOSTRAR MAIS" at bounding box center [459, 255] width 114 height 27
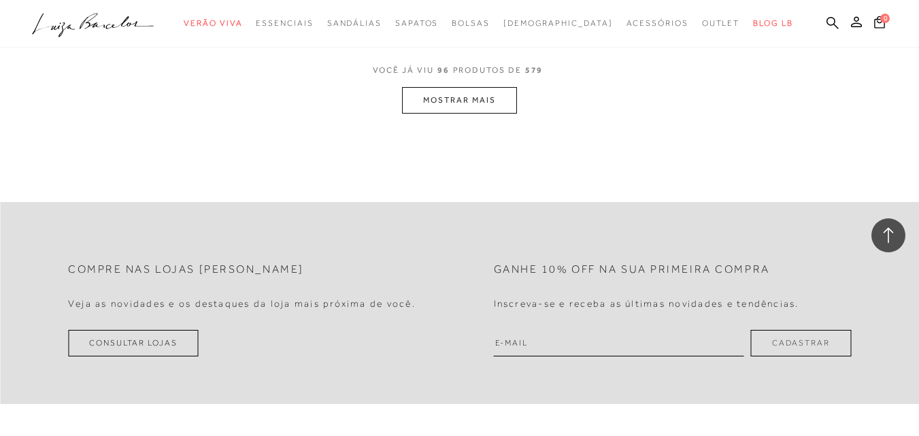
scroll to position [12847, 0]
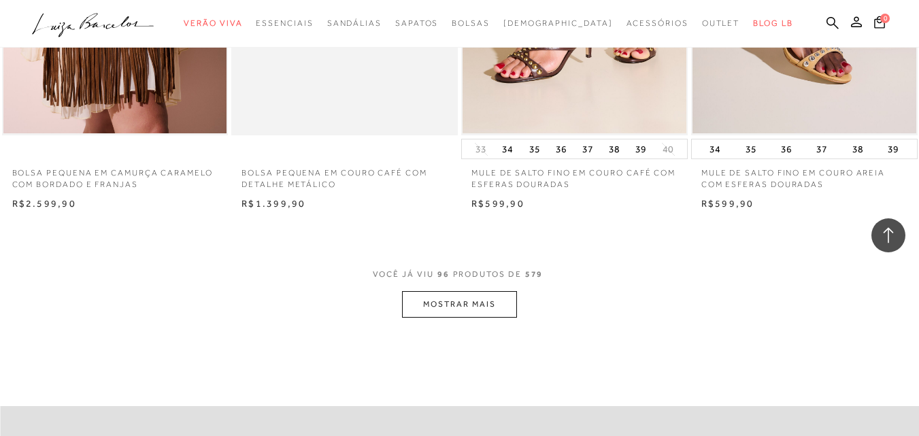
click at [507, 293] on button "MOSTRAR MAIS" at bounding box center [459, 304] width 114 height 27
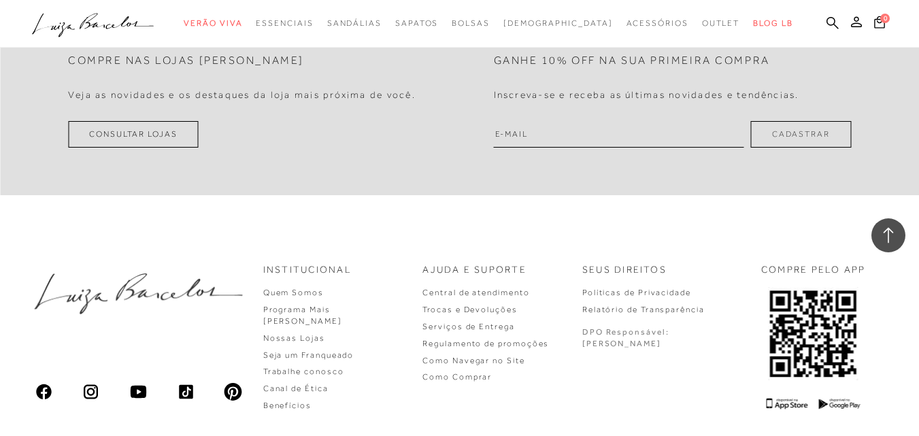
scroll to position [15636, 0]
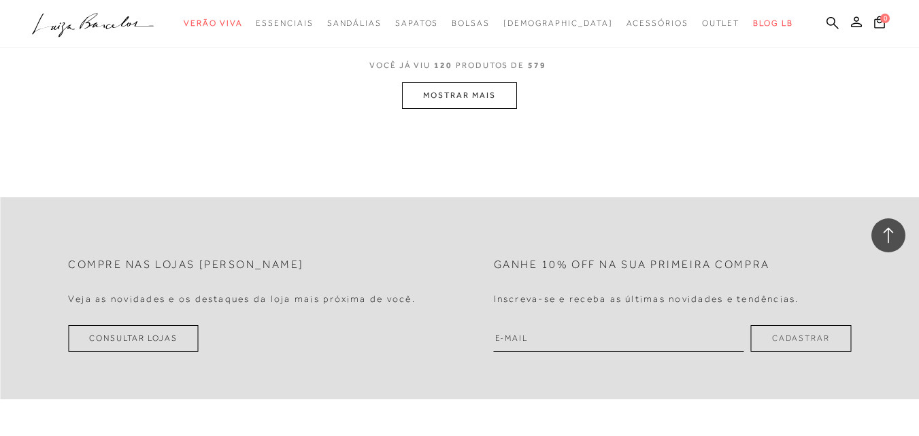
click at [426, 95] on button "MOSTRAR MAIS" at bounding box center [459, 95] width 114 height 27
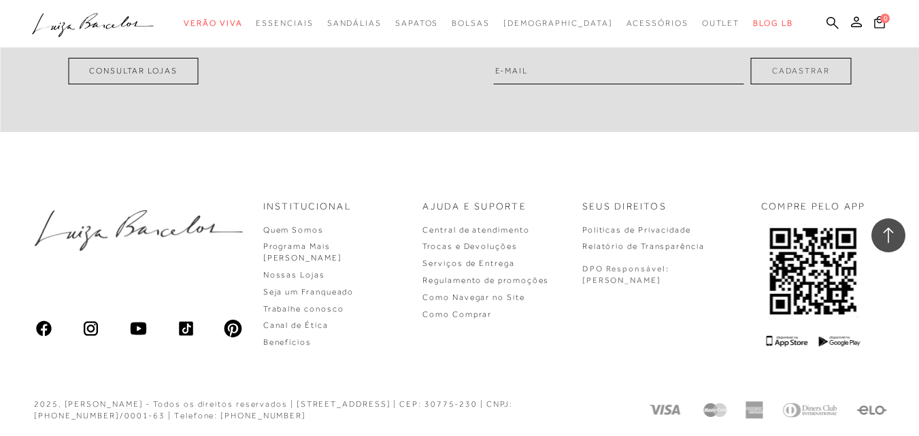
scroll to position [17919, 0]
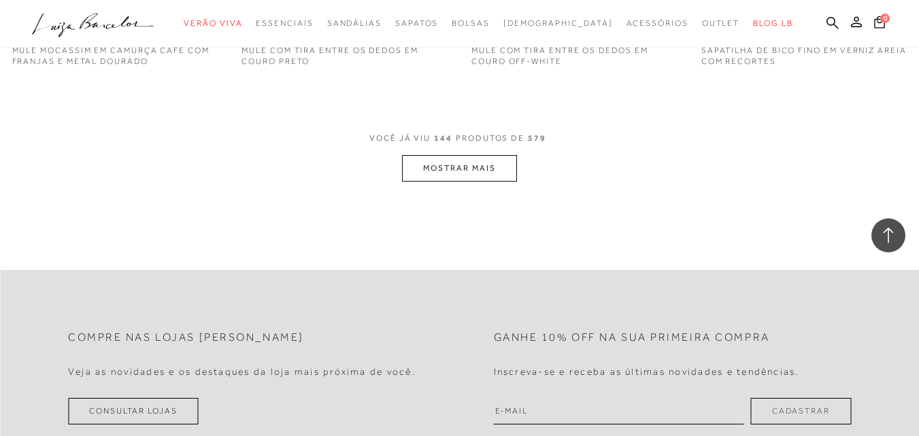
click at [441, 169] on button "MOSTRAR MAIS" at bounding box center [459, 168] width 114 height 27
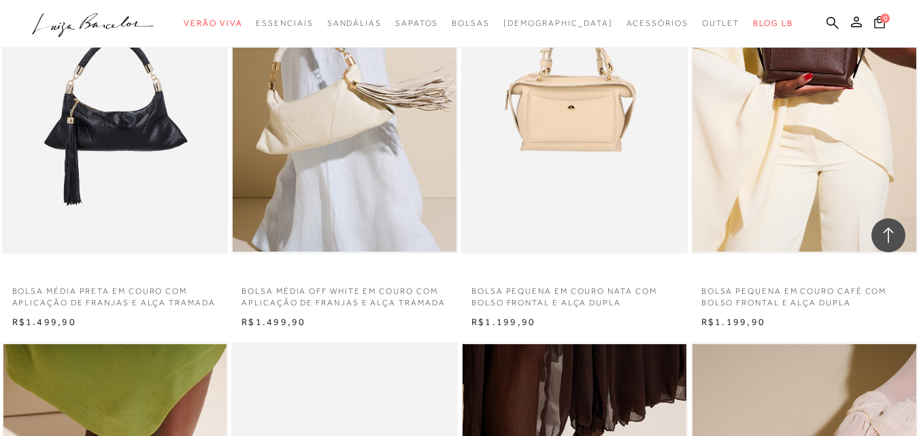
scroll to position [20504, 0]
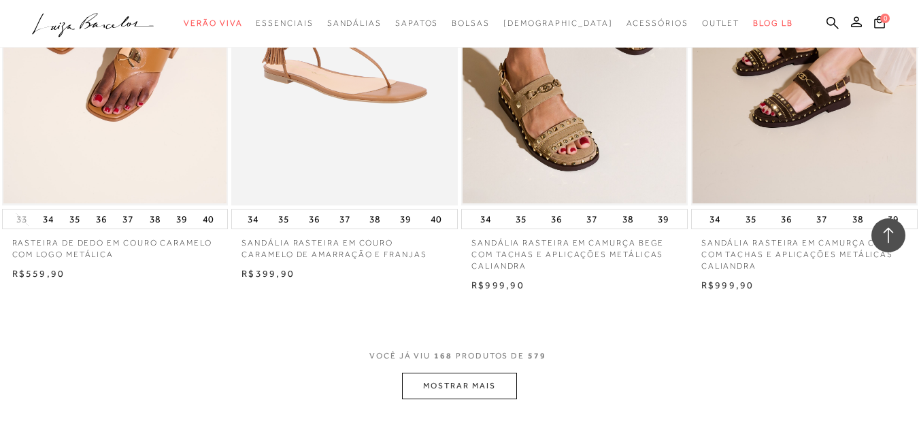
click at [471, 389] on button "MOSTRAR MAIS" at bounding box center [459, 386] width 114 height 27
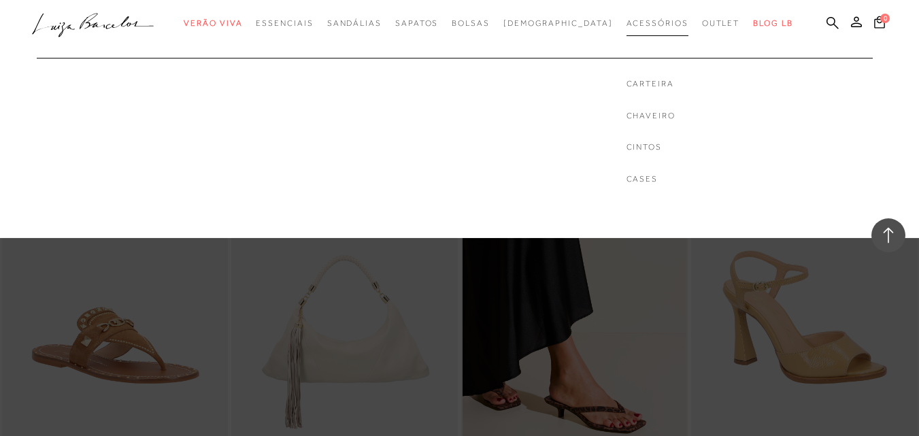
click at [638, 23] on span "Acessórios" at bounding box center [657, 23] width 62 height 10
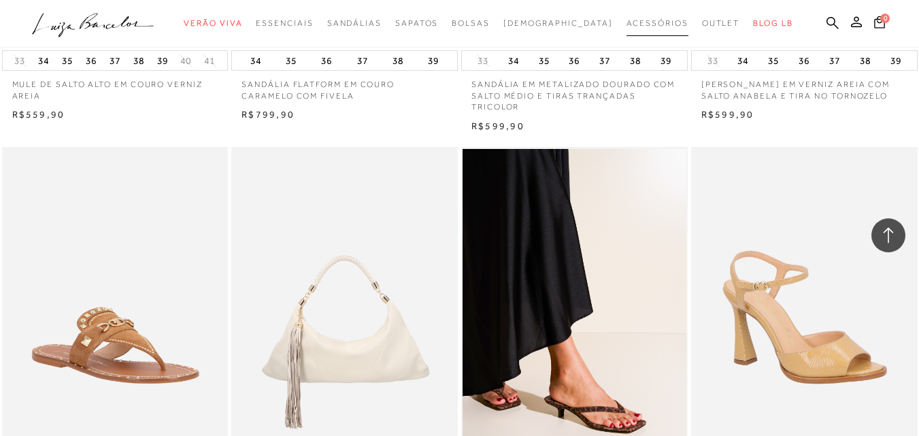
scroll to position [22816, 0]
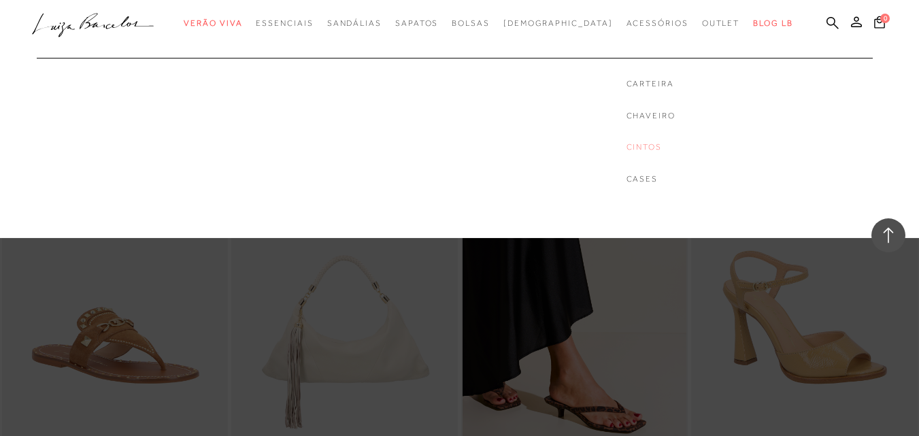
click at [626, 144] on link "Cintos" at bounding box center [650, 147] width 49 height 12
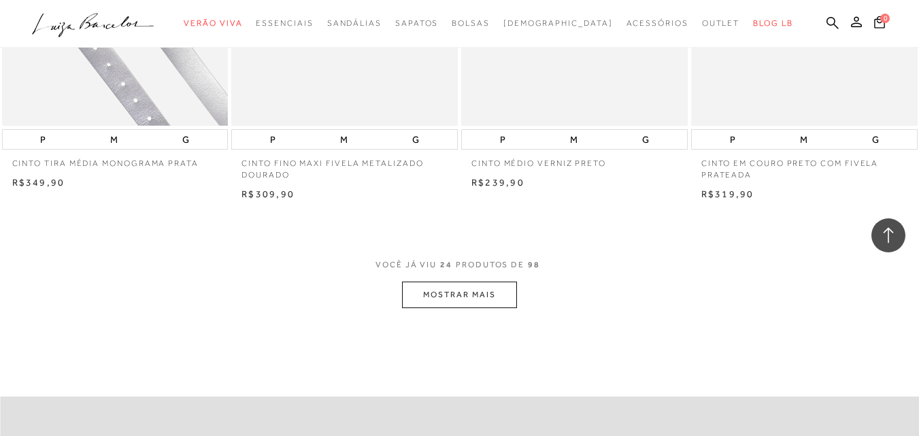
scroll to position [2516, 0]
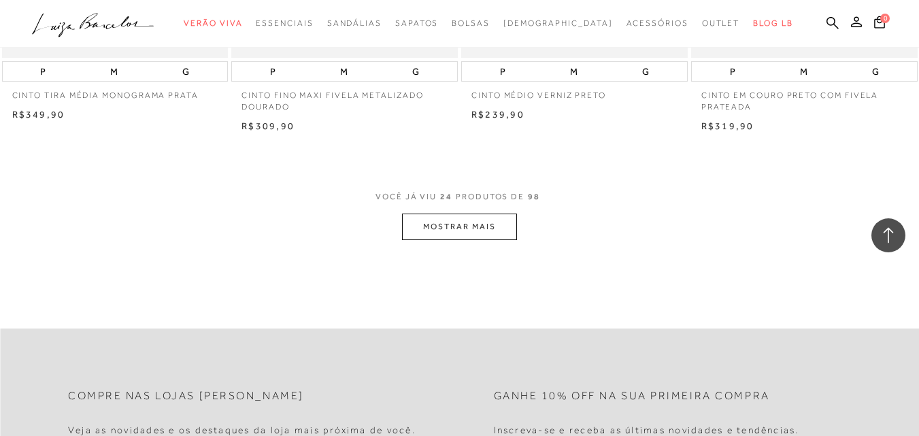
click at [488, 229] on button "MOSTRAR MAIS" at bounding box center [459, 227] width 114 height 27
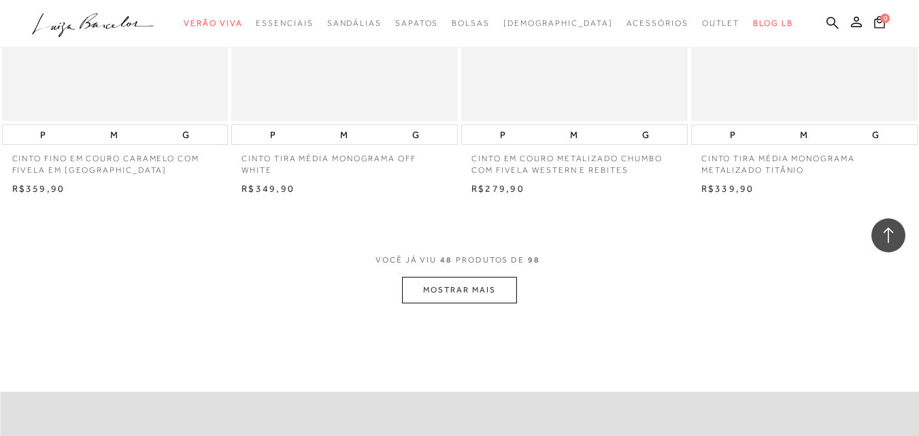
scroll to position [5101, 0]
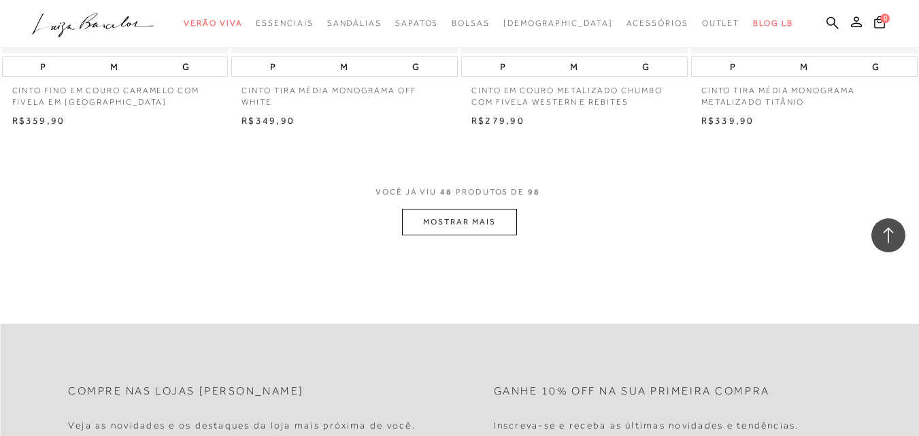
click at [458, 222] on button "MOSTRAR MAIS" at bounding box center [459, 222] width 114 height 27
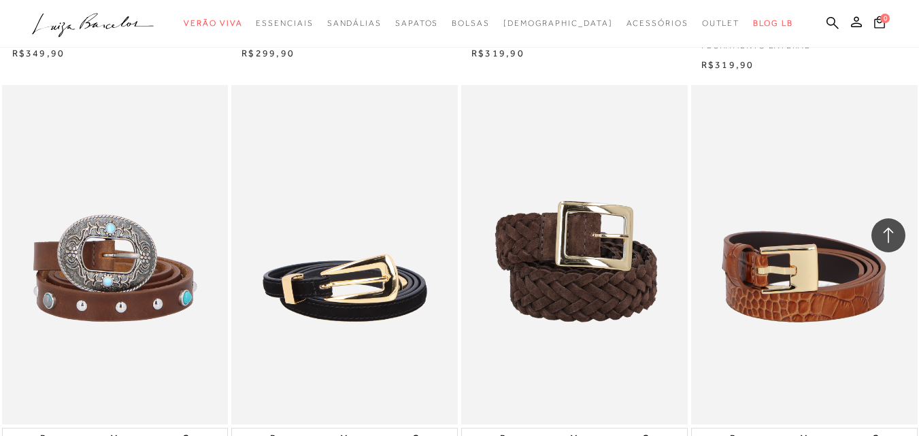
scroll to position [7141, 0]
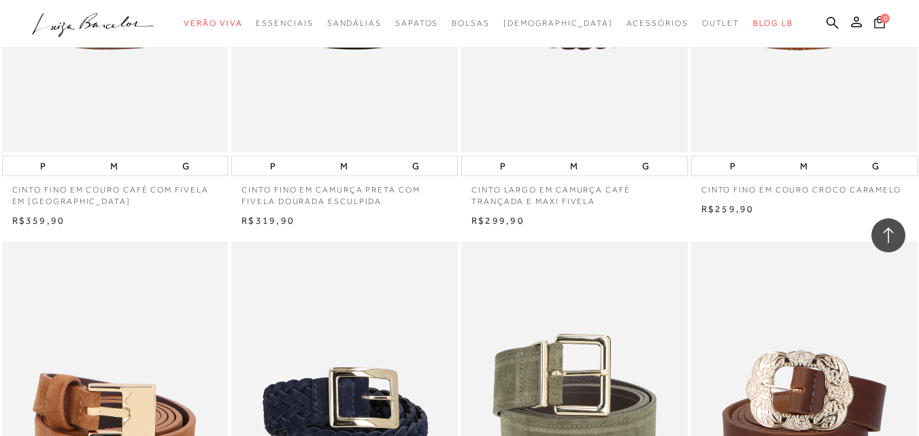
drag, startPoint x: 811, startPoint y: 23, endPoint x: 184, endPoint y: 97, distance: 631.4
click at [826, 23] on icon at bounding box center [832, 22] width 12 height 13
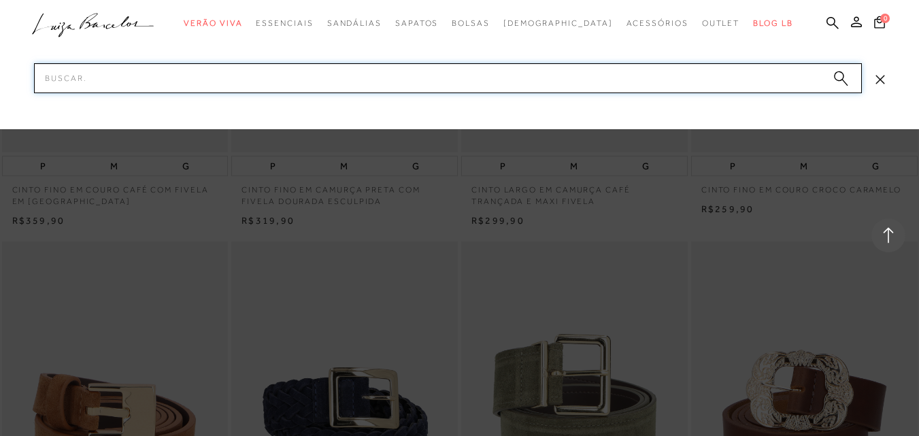
click at [98, 73] on input "Pesquisar" at bounding box center [448, 78] width 828 height 30
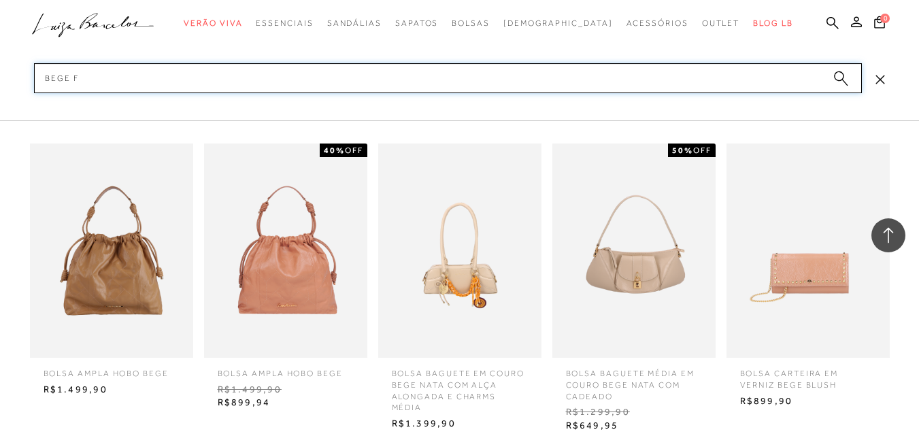
click at [98, 77] on input "bege f" at bounding box center [448, 78] width 828 height 30
type input "bege fendi"
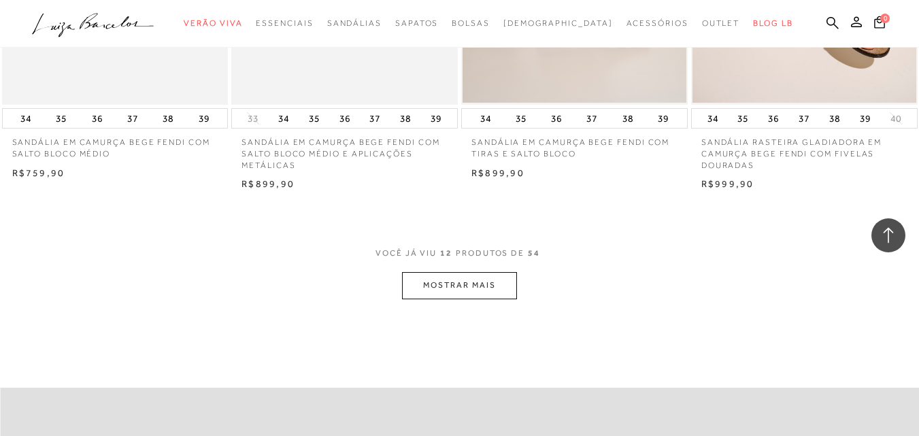
scroll to position [1292, 0]
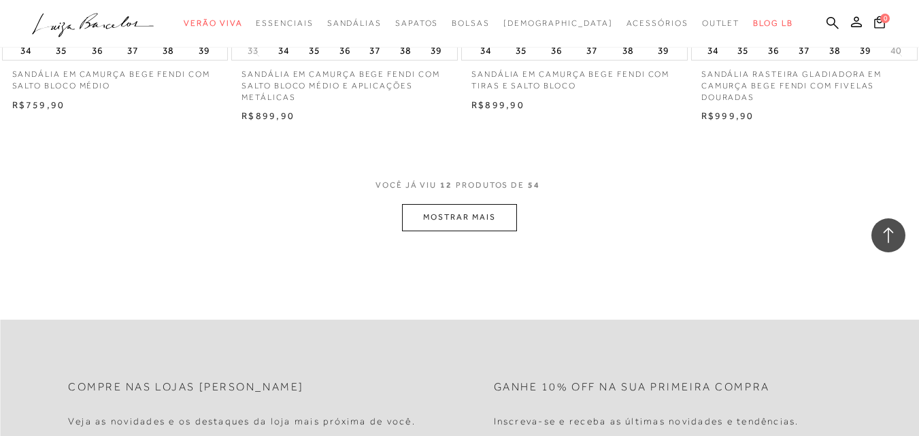
click at [473, 229] on button "MOSTRAR MAIS" at bounding box center [459, 217] width 114 height 27
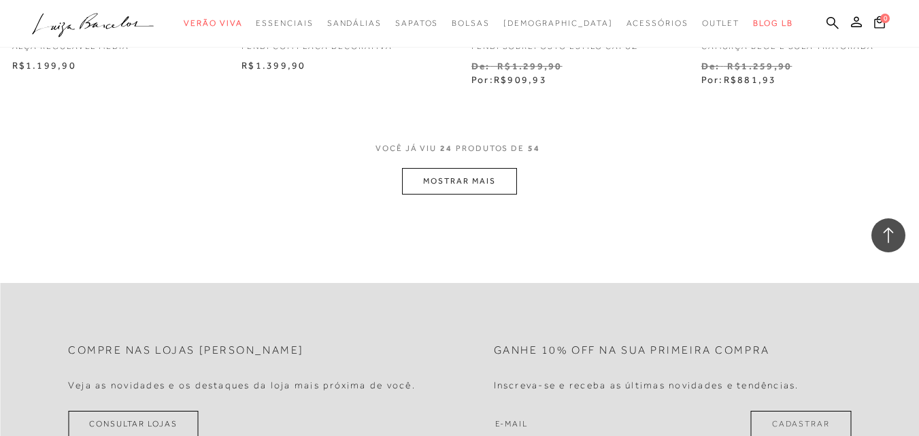
scroll to position [2720, 0]
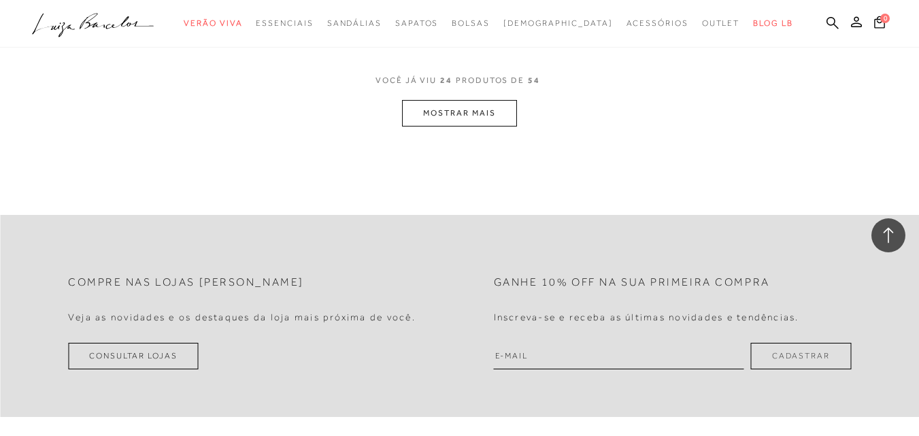
click at [454, 118] on button "MOSTRAR MAIS" at bounding box center [459, 113] width 114 height 27
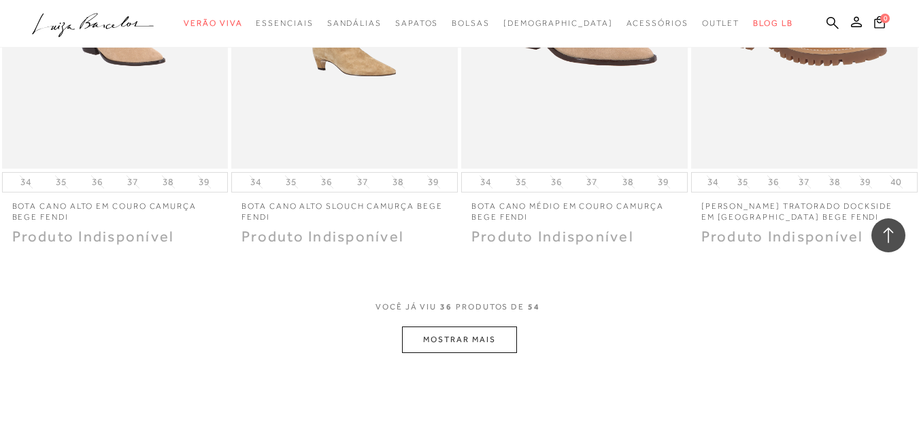
scroll to position [3876, 0]
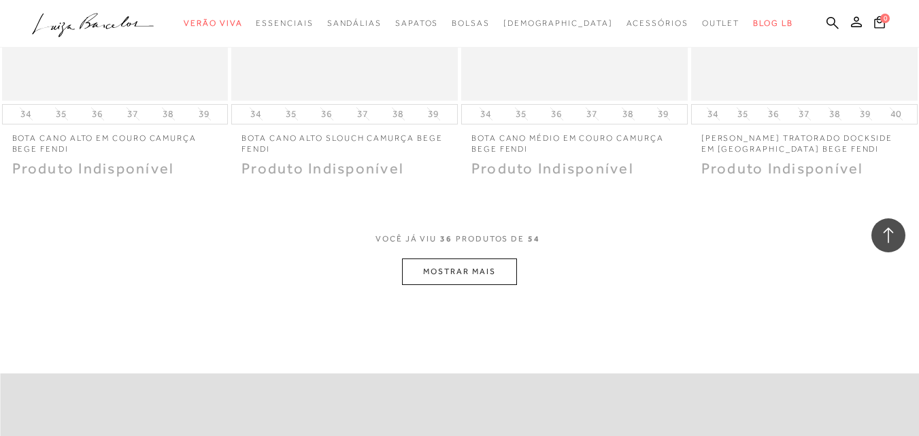
click at [495, 271] on button "MOSTRAR MAIS" at bounding box center [459, 271] width 114 height 27
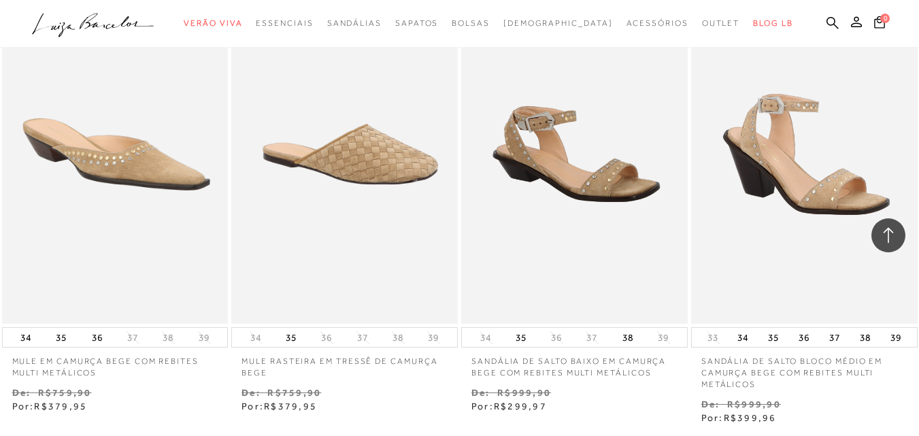
scroll to position [5169, 0]
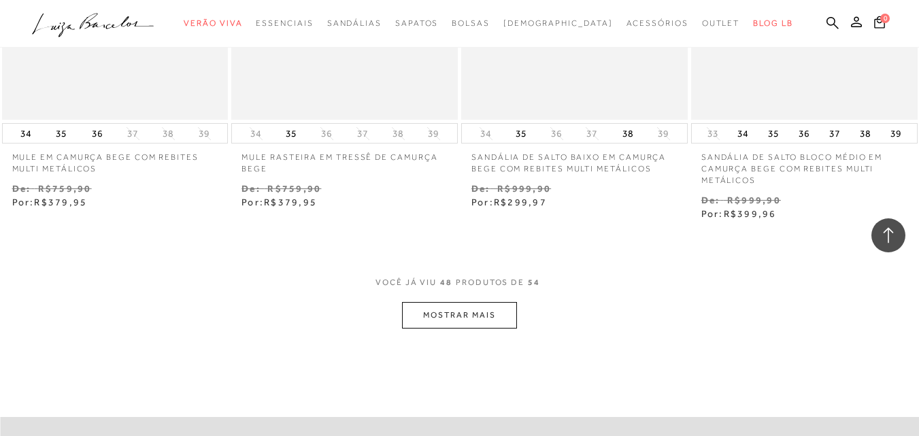
click at [491, 311] on button "MOSTRAR MAIS" at bounding box center [459, 315] width 114 height 27
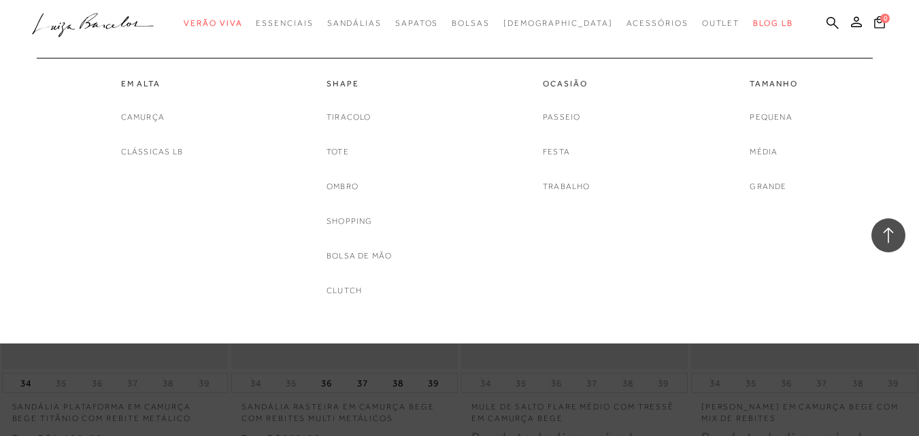
scroll to position [5645, 0]
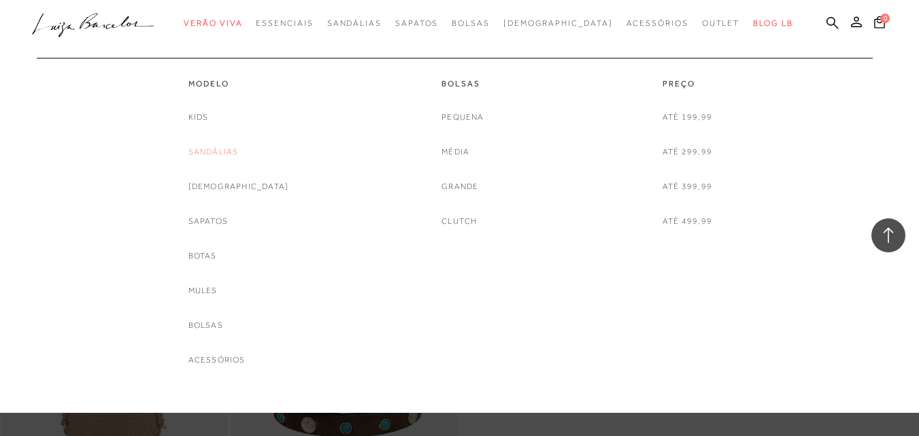
click at [239, 151] on link "Sandálias" at bounding box center [213, 152] width 50 height 14
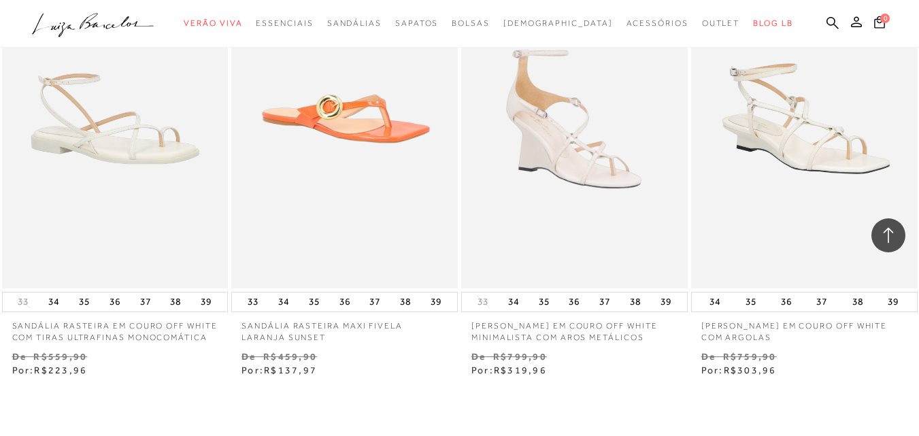
scroll to position [2652, 0]
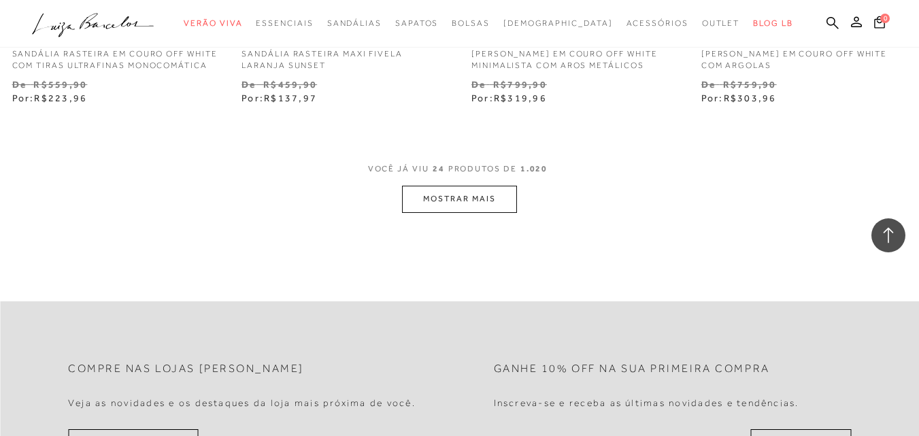
click at [452, 203] on button "MOSTRAR MAIS" at bounding box center [459, 199] width 114 height 27
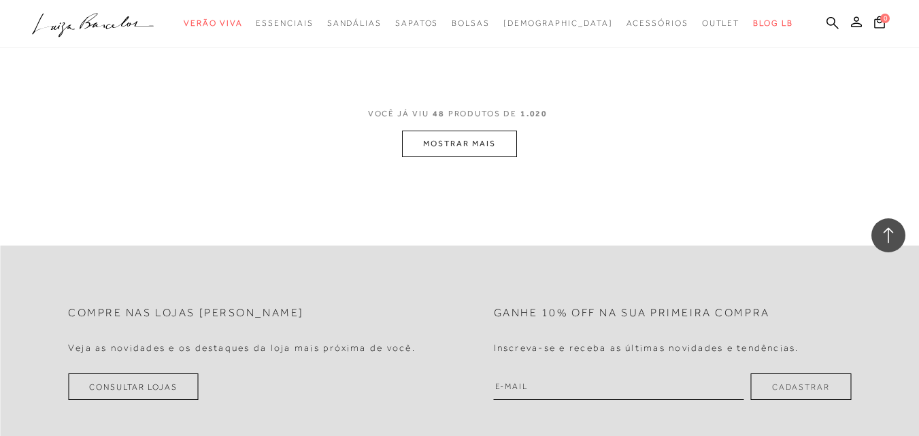
scroll to position [5033, 0]
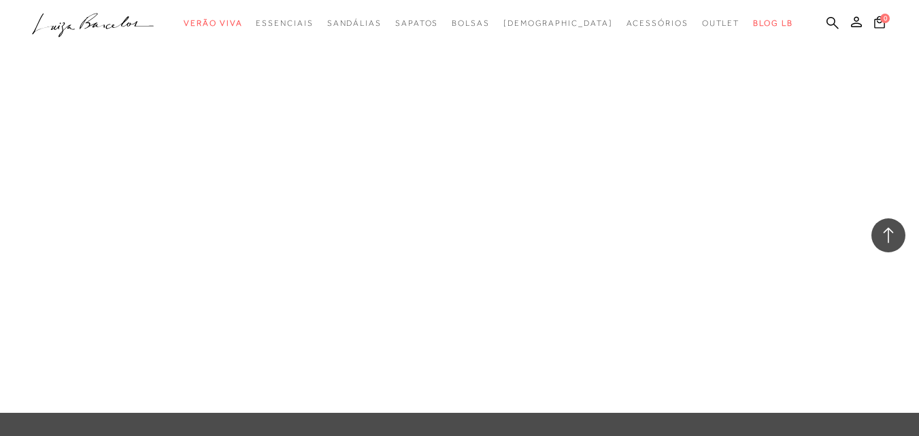
click at [0, 0] on link "Sandálias" at bounding box center [0, 0] width 0 height 0
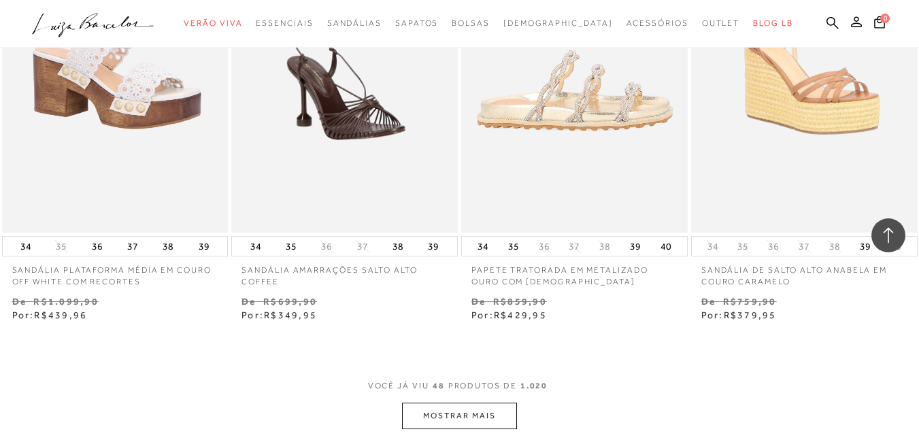
scroll to position [4897, 0]
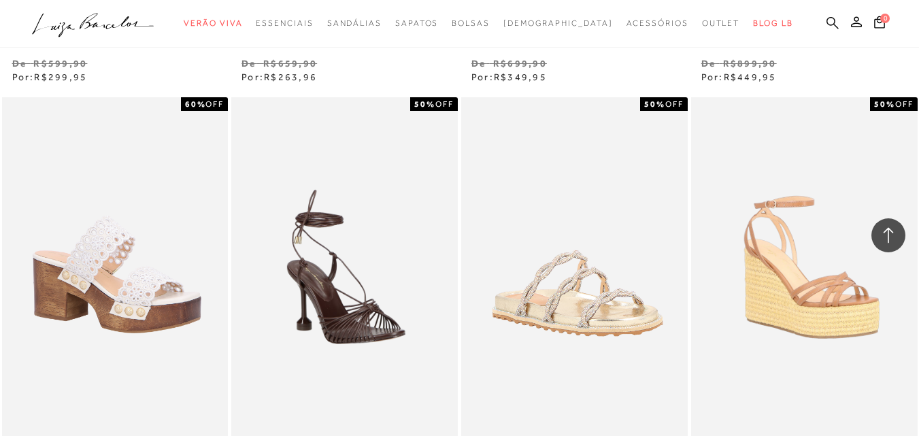
click at [826, 22] on icon at bounding box center [832, 22] width 12 height 13
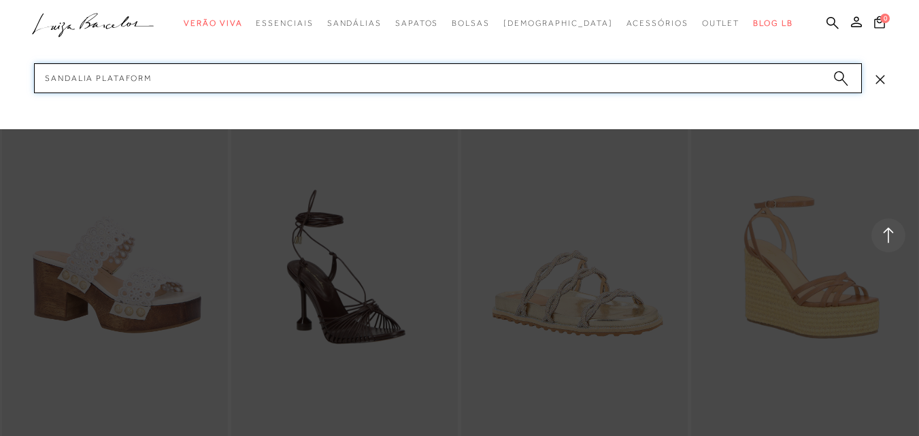
type input "sandalia plataforma"
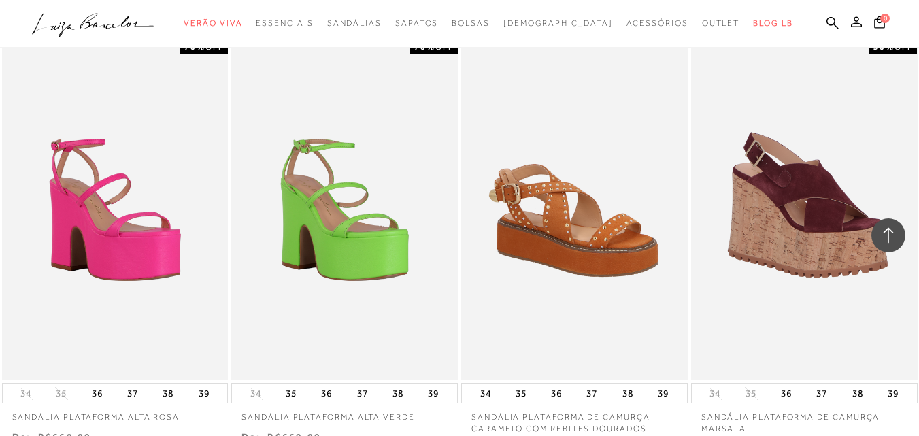
scroll to position [1292, 0]
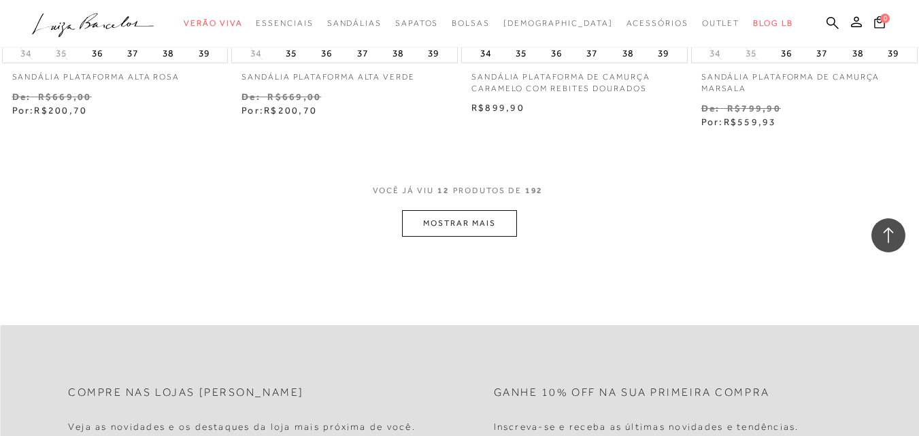
click at [460, 228] on button "MOSTRAR MAIS" at bounding box center [459, 223] width 114 height 27
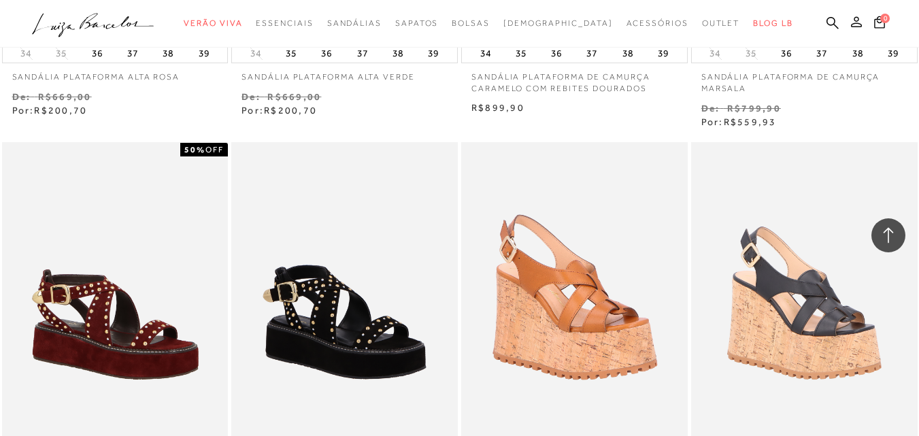
click at [851, 18] on icon at bounding box center [856, 21] width 11 height 11
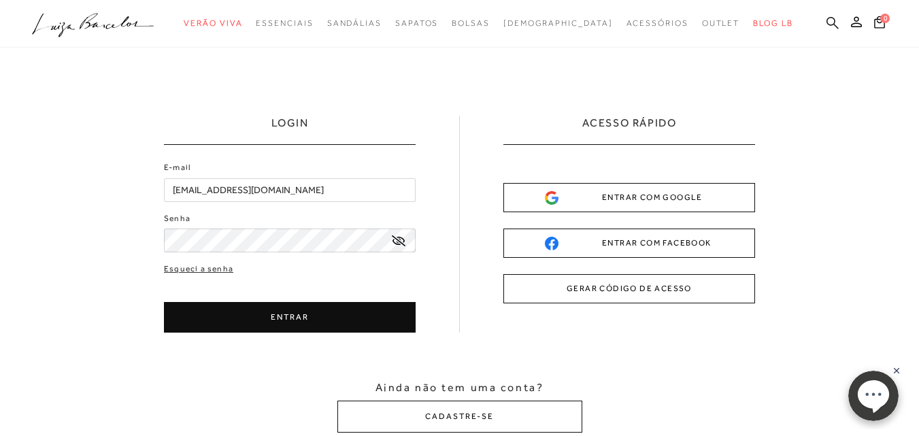
click at [826, 25] on icon at bounding box center [832, 22] width 12 height 13
drag, startPoint x: 809, startPoint y: 28, endPoint x: 487, endPoint y: 65, distance: 323.8
click at [826, 27] on icon at bounding box center [832, 22] width 12 height 13
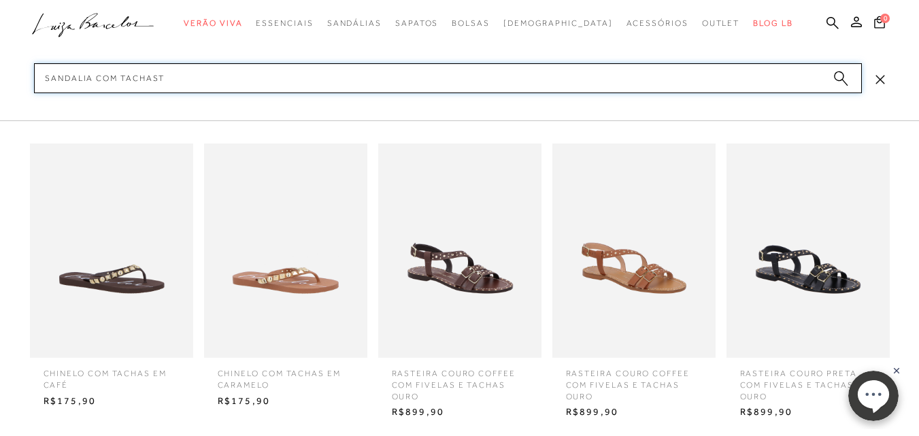
type input "sandalia com tachas"
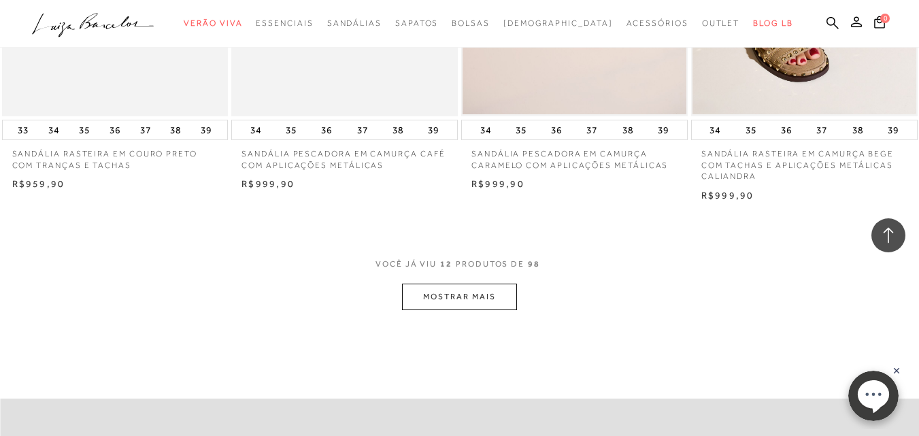
scroll to position [1292, 0]
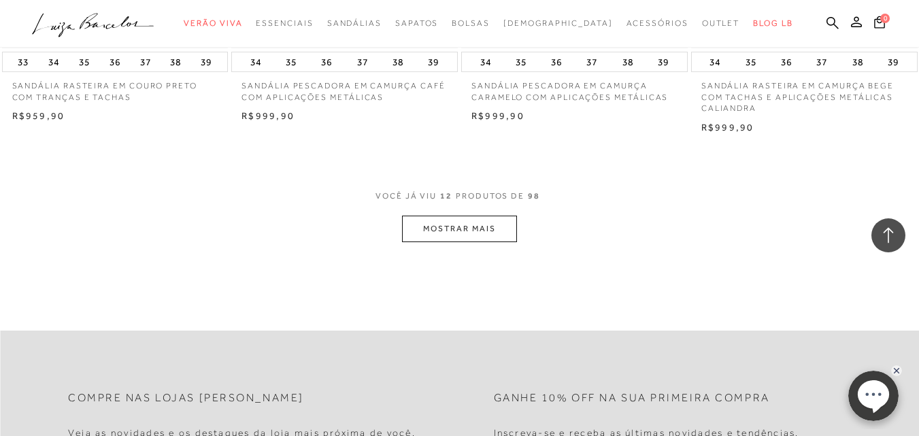
click at [445, 235] on button "MOSTRAR MAIS" at bounding box center [459, 229] width 114 height 27
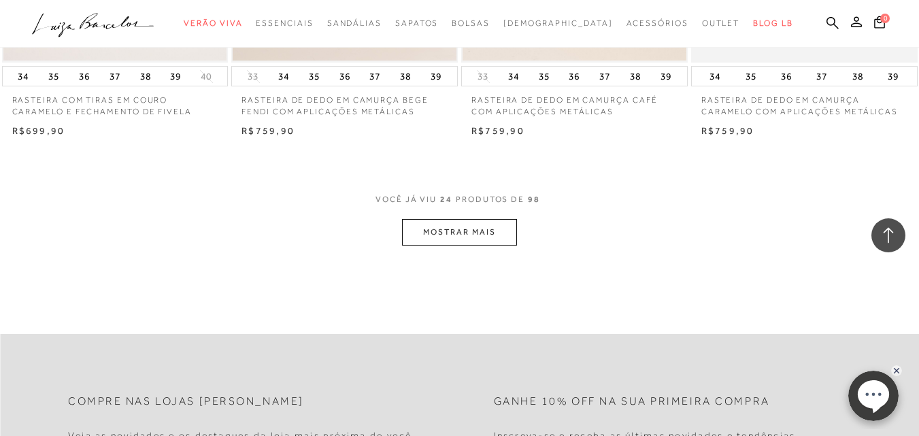
scroll to position [2652, 0]
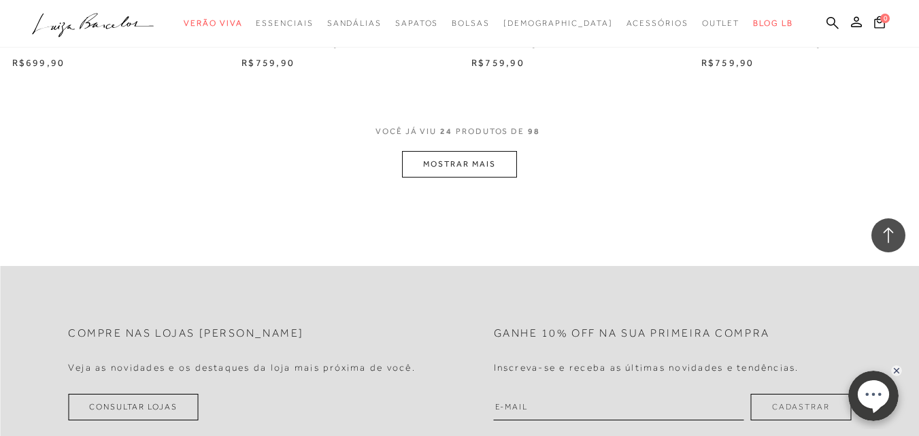
click at [482, 173] on button "MOSTRAR MAIS" at bounding box center [459, 164] width 114 height 27
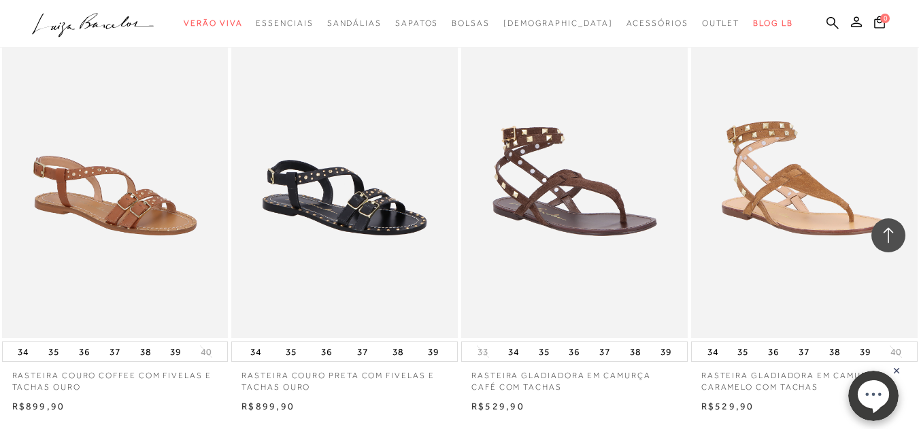
scroll to position [3876, 0]
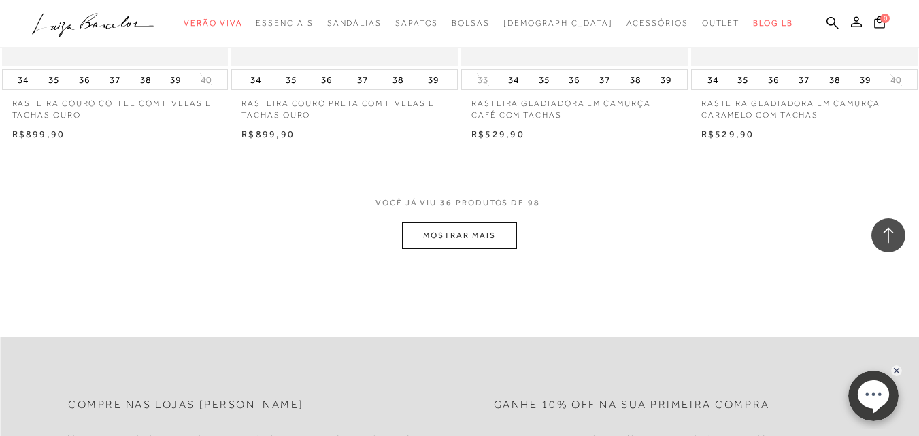
click at [498, 242] on button "MOSTRAR MAIS" at bounding box center [459, 235] width 114 height 27
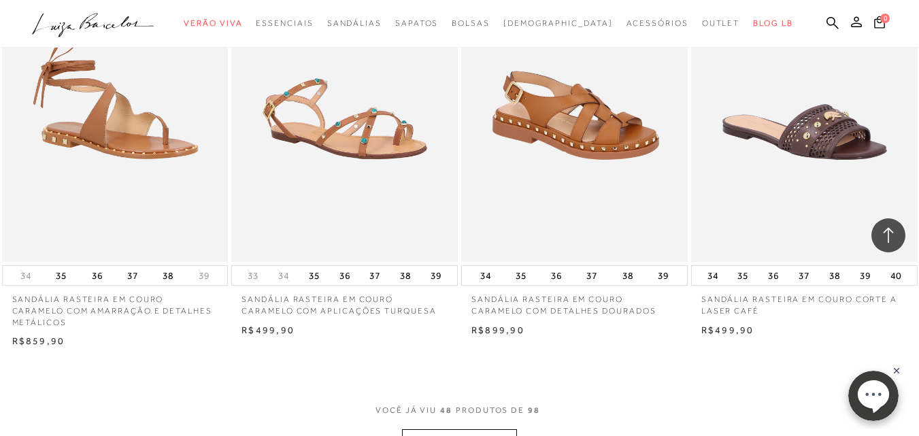
scroll to position [5305, 0]
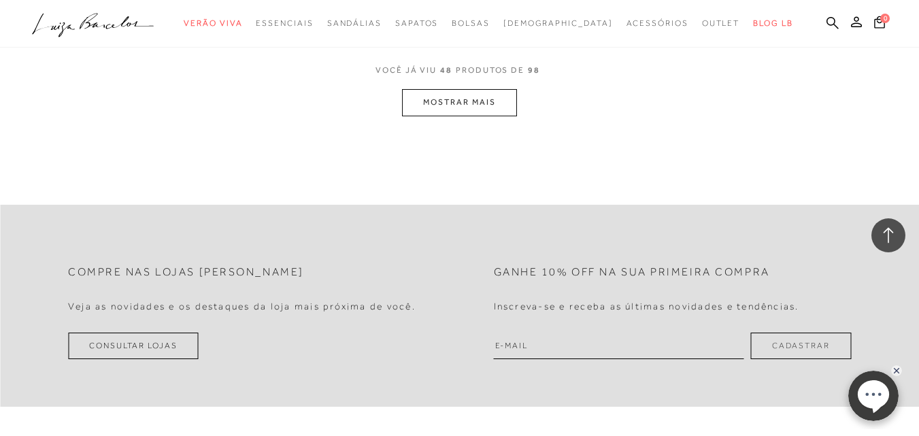
click at [493, 94] on button "MOSTRAR MAIS" at bounding box center [459, 102] width 114 height 27
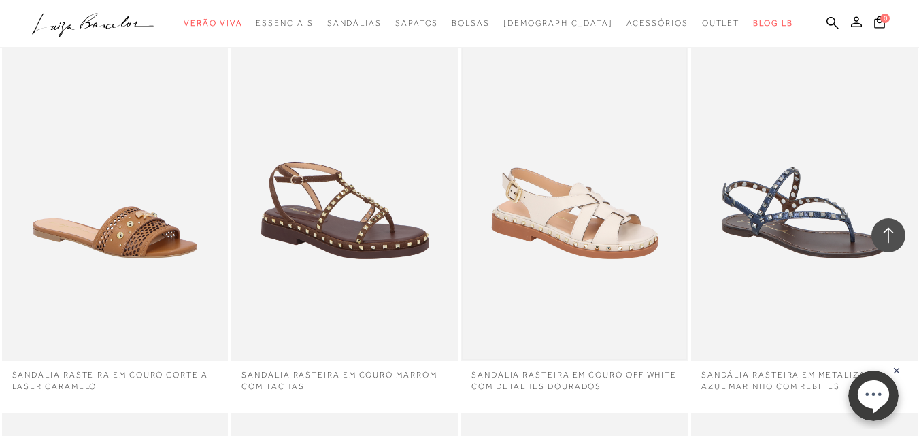
click at [487, 106] on img at bounding box center [574, 191] width 224 height 335
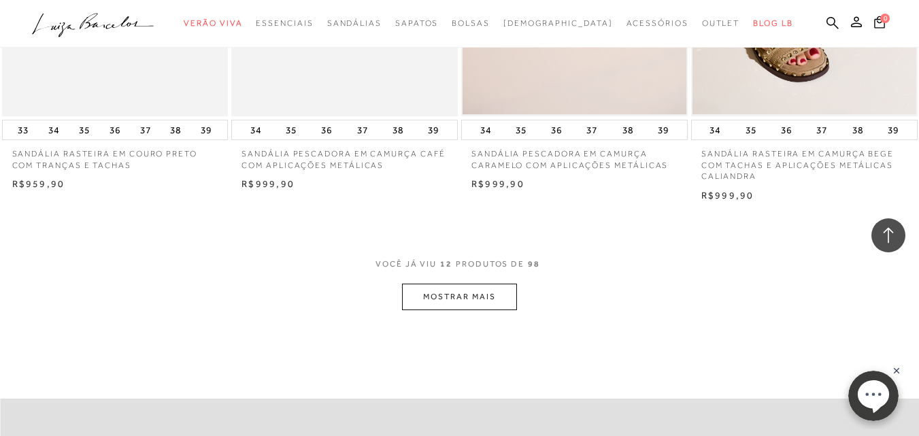
scroll to position [1360, 0]
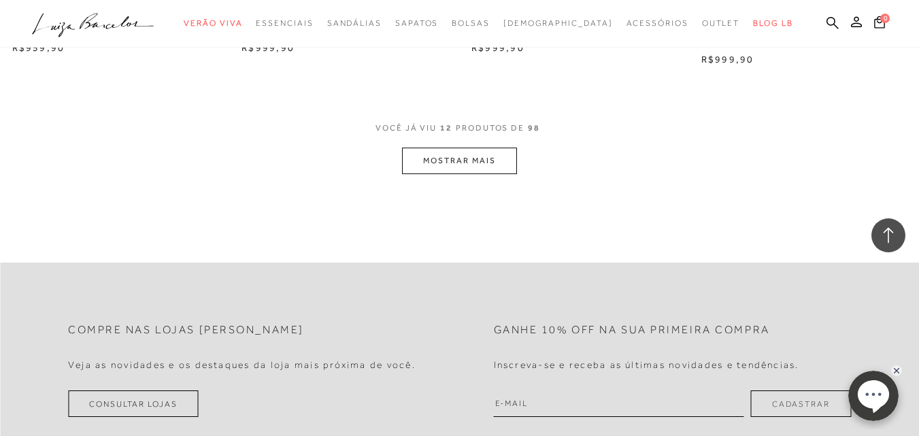
click at [455, 162] on button "MOSTRAR MAIS" at bounding box center [459, 161] width 114 height 27
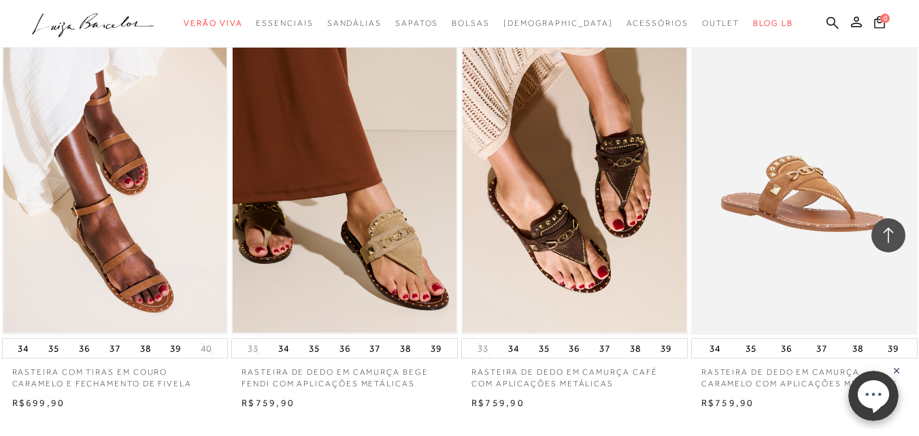
scroll to position [2720, 0]
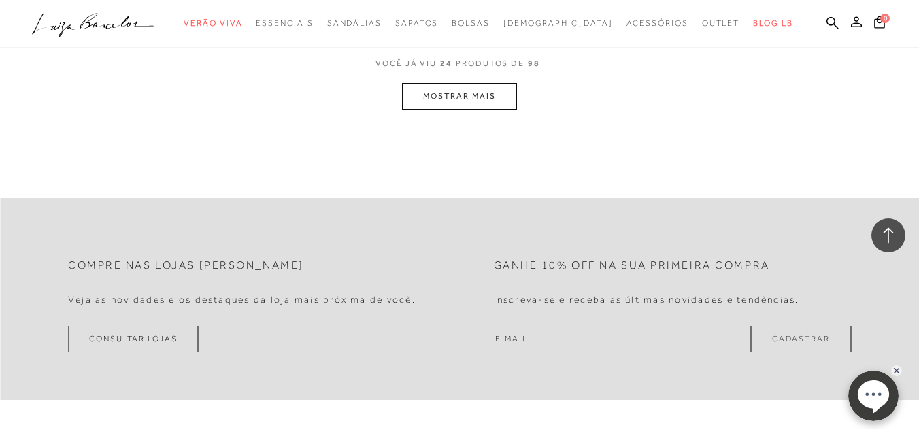
click at [480, 95] on button "MOSTRAR MAIS" at bounding box center [459, 96] width 114 height 27
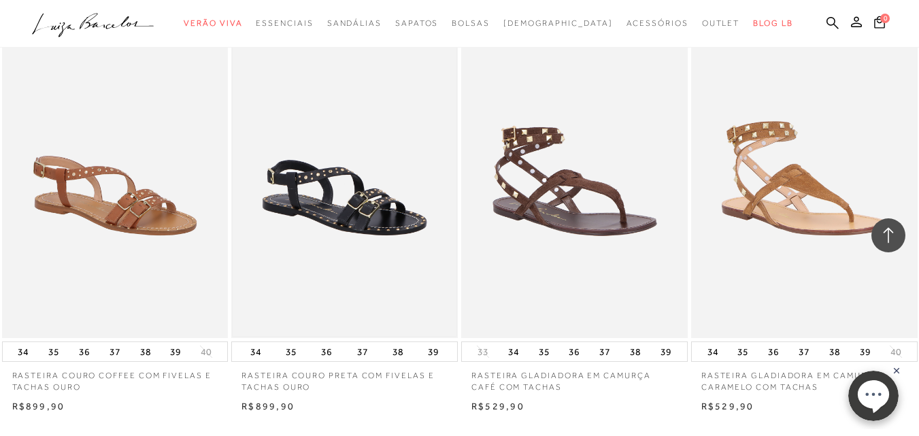
scroll to position [3808, 0]
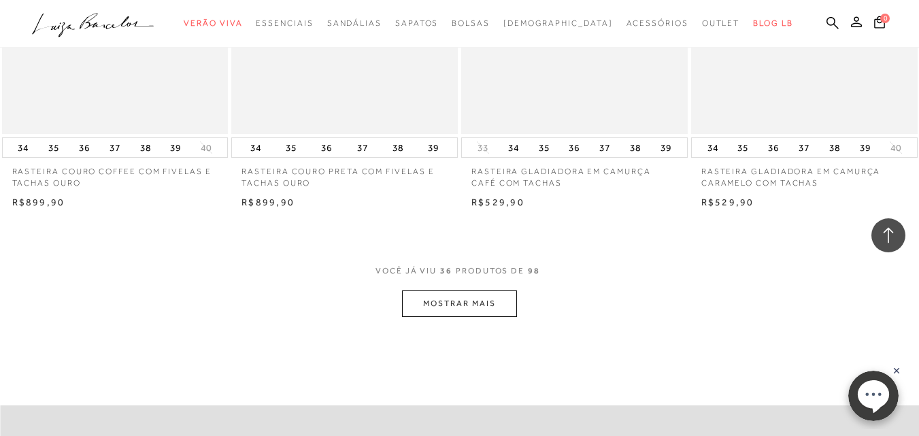
click at [487, 304] on button "MOSTRAR MAIS" at bounding box center [459, 303] width 114 height 27
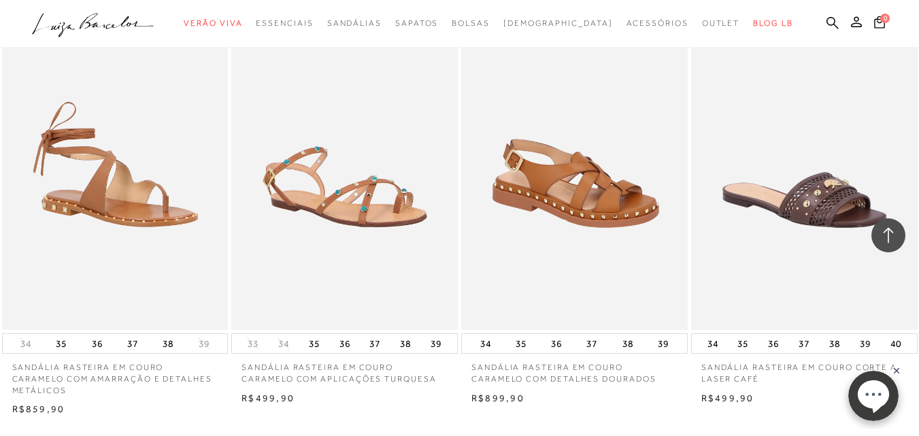
scroll to position [5169, 0]
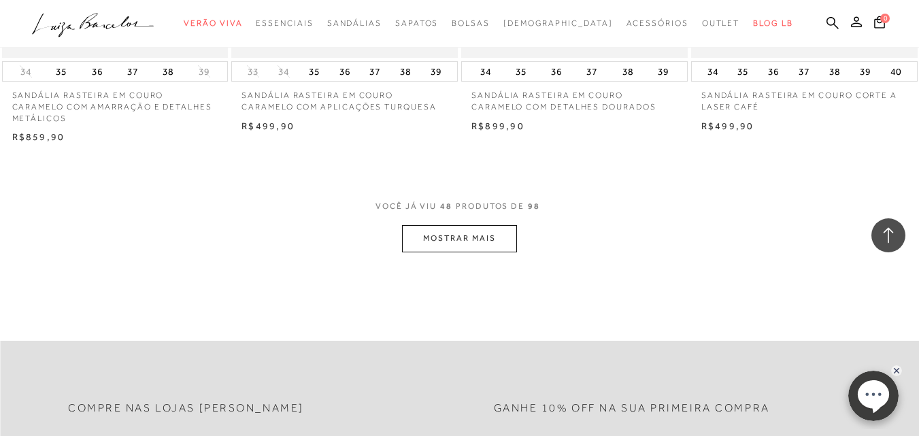
click at [472, 236] on button "MOSTRAR MAIS" at bounding box center [459, 238] width 114 height 27
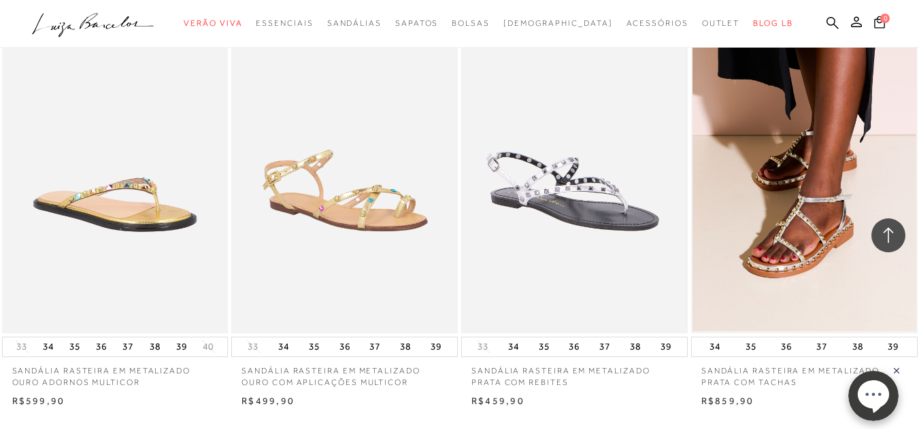
scroll to position [6461, 0]
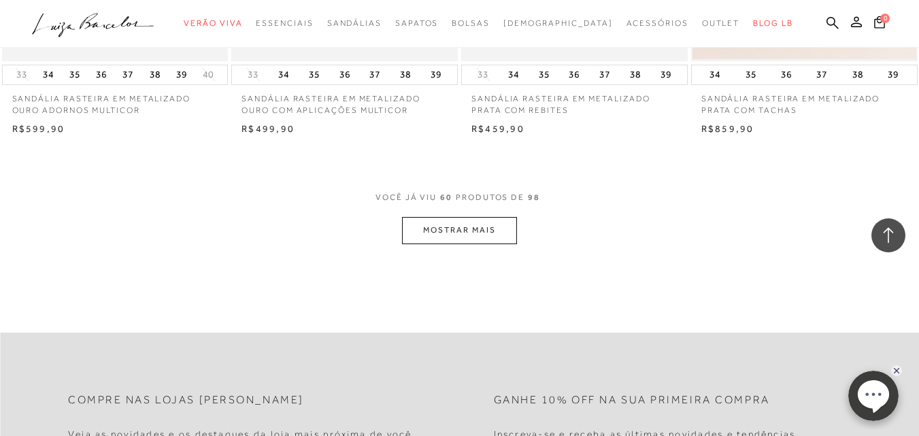
click at [485, 231] on button "MOSTRAR MAIS" at bounding box center [459, 230] width 114 height 27
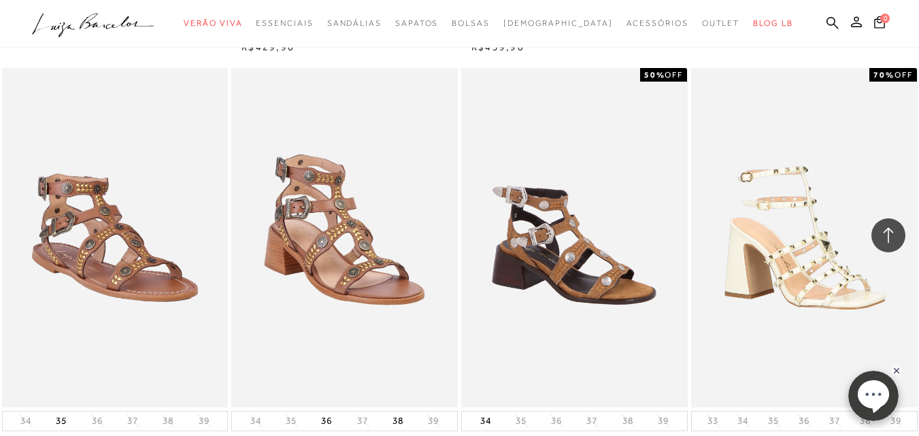
scroll to position [7753, 0]
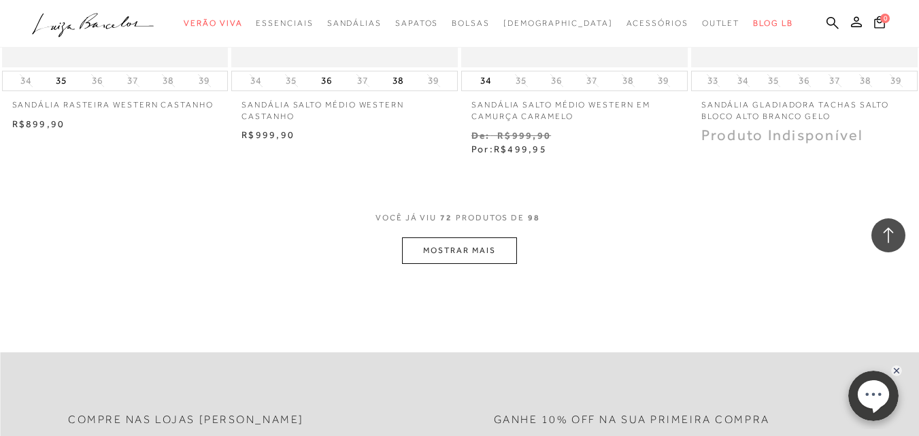
click at [458, 235] on div "VOCê JÁ VIU 72 PRODUTOS DE 98" at bounding box center [459, 224] width 168 height 25
click at [475, 248] on button "MOSTRAR MAIS" at bounding box center [459, 250] width 114 height 27
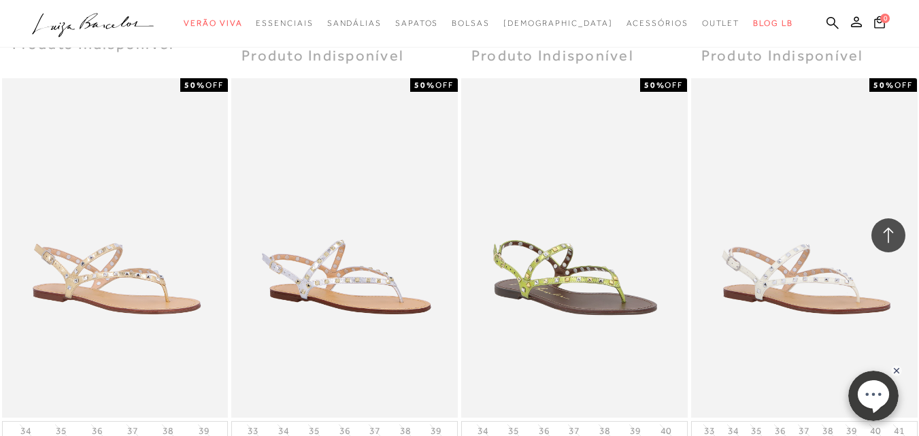
scroll to position [8977, 0]
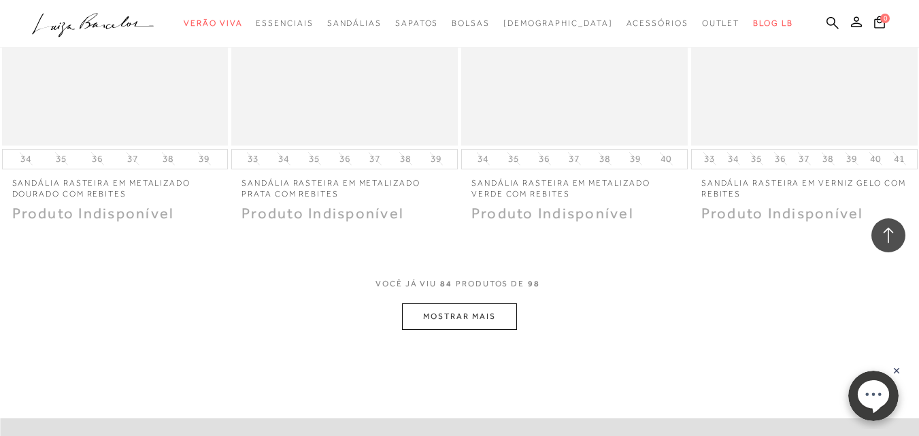
click at [473, 314] on button "MOSTRAR MAIS" at bounding box center [459, 316] width 114 height 27
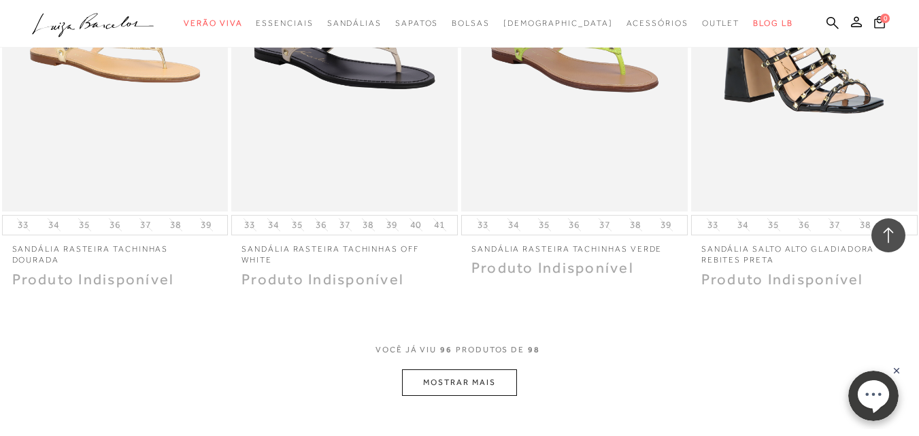
scroll to position [10405, 0]
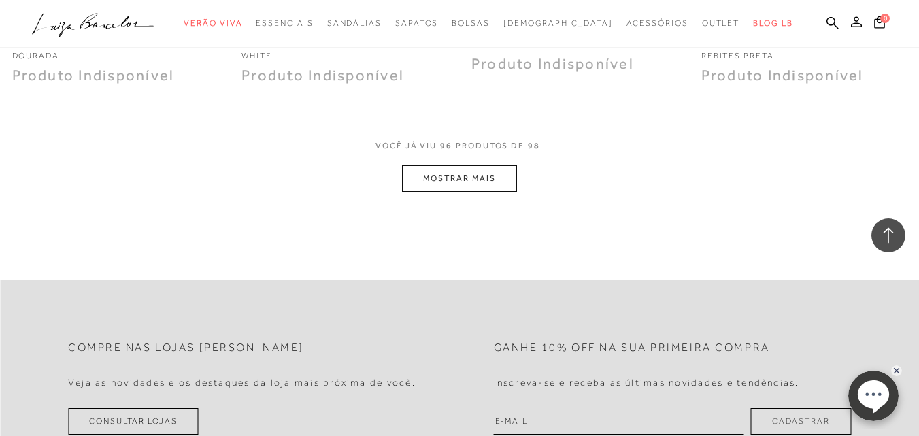
click at [448, 191] on button "MOSTRAR MAIS" at bounding box center [459, 178] width 114 height 27
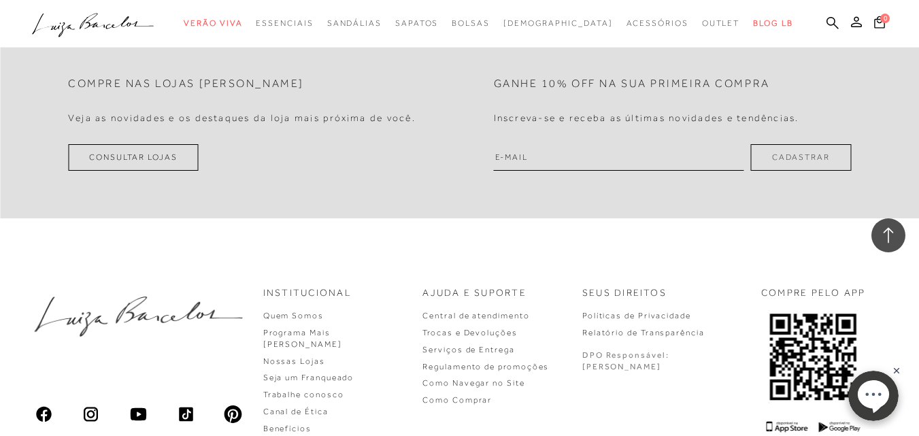
scroll to position [11036, 0]
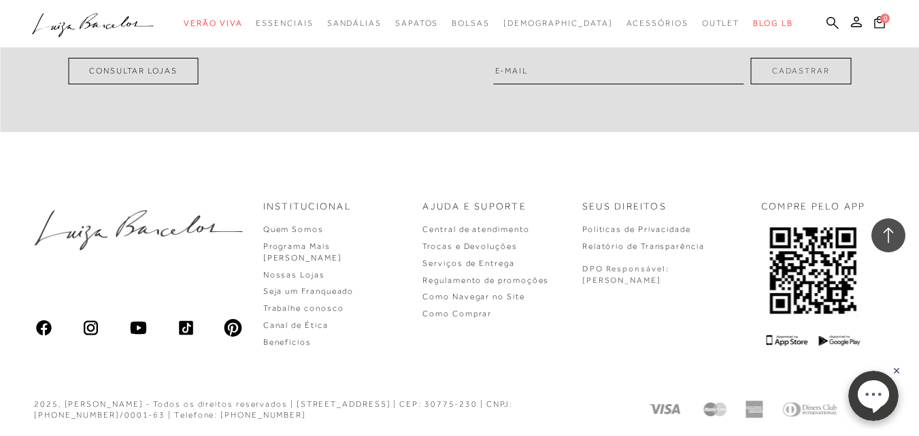
click at [581, 69] on input "email" at bounding box center [619, 71] width 250 height 27
click at [569, 70] on input "sandalia panana" at bounding box center [619, 71] width 250 height 27
type input "sandalia panama"
click at [751, 58] on button "Cadastrar" at bounding box center [801, 71] width 100 height 27
click at [592, 63] on input "sandalia panama" at bounding box center [619, 71] width 250 height 27
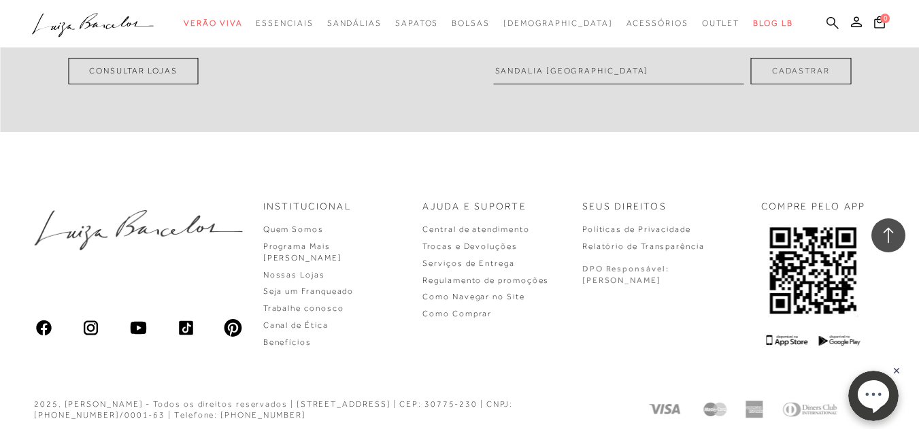
click at [826, 22] on icon at bounding box center [832, 22] width 12 height 13
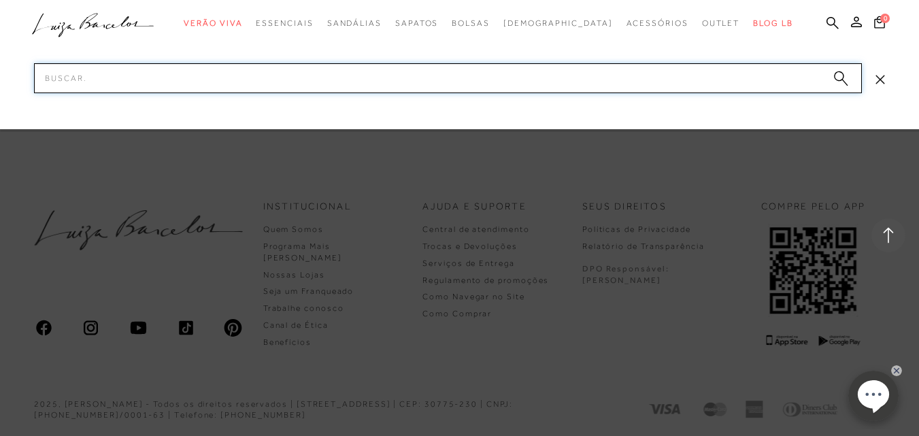
click at [80, 84] on input "Pesquisar" at bounding box center [448, 78] width 828 height 30
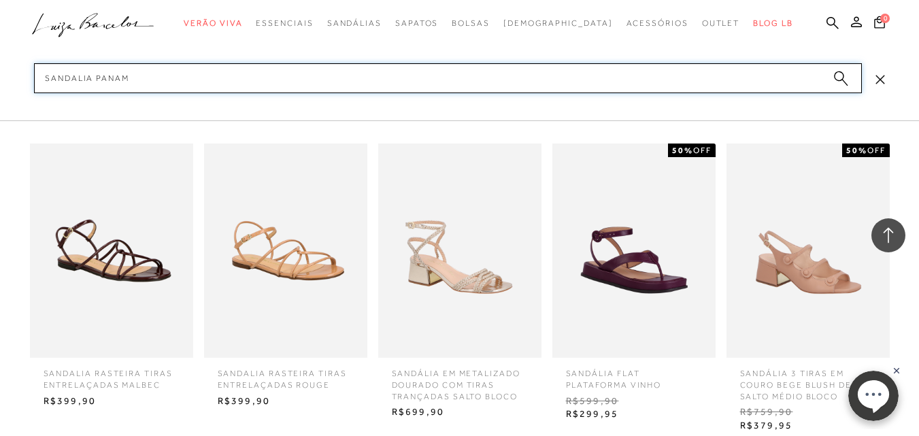
type input "sandalia panama"
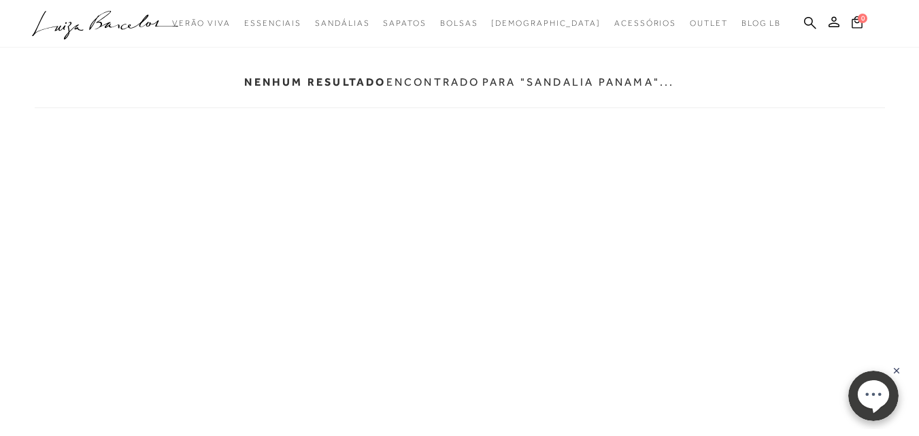
click at [806, 21] on icon at bounding box center [810, 22] width 12 height 13
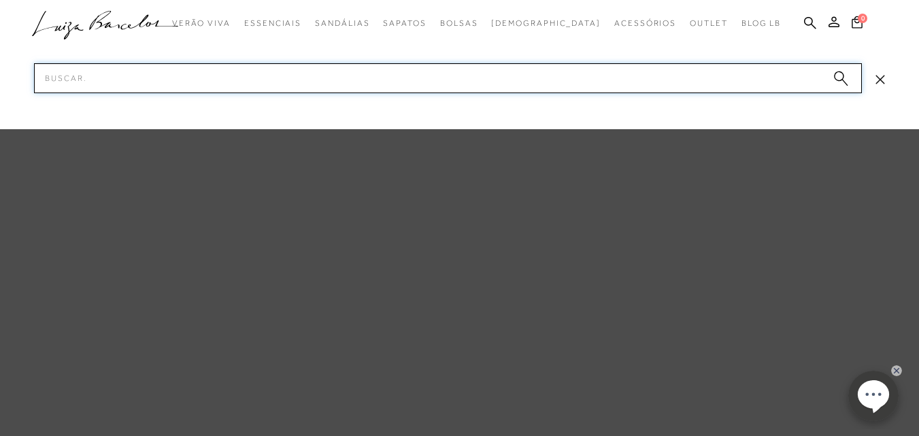
drag, startPoint x: 91, startPoint y: 76, endPoint x: 35, endPoint y: 71, distance: 56.0
click at [36, 70] on input "Pesquisar" at bounding box center [448, 78] width 828 height 30
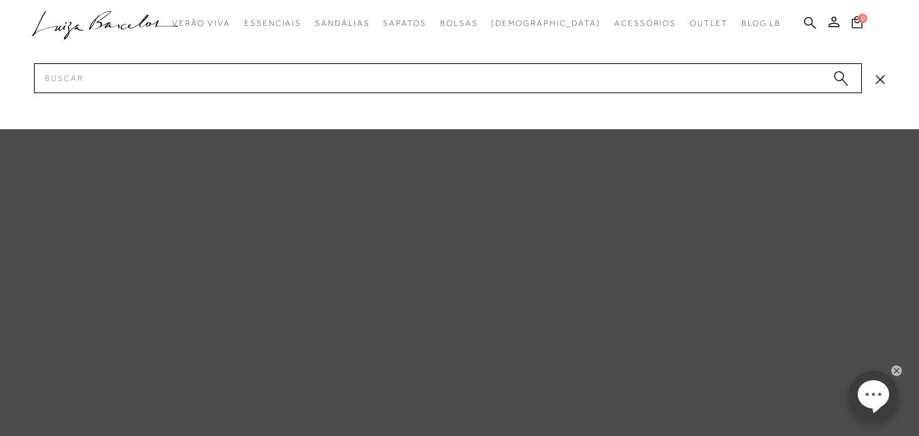
drag, startPoint x: 831, startPoint y: 25, endPoint x: 814, endPoint y: 31, distance: 18.1
click at [830, 25] on icon at bounding box center [833, 21] width 11 height 11
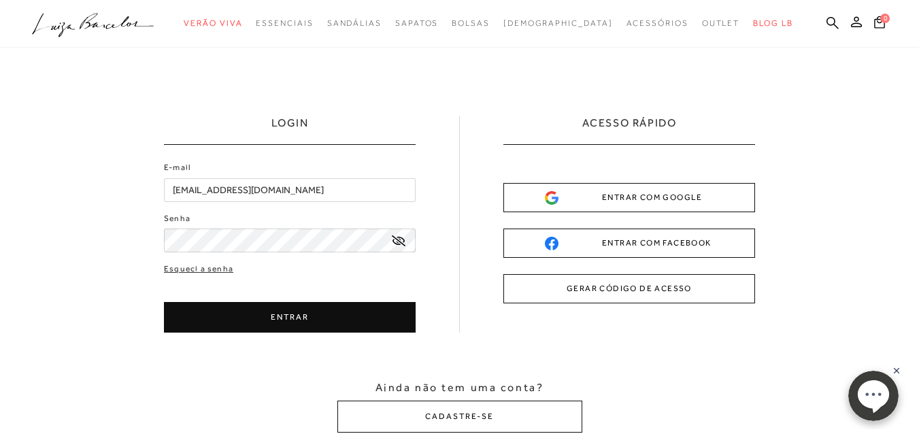
click at [253, 309] on button "ENTRAR" at bounding box center [290, 317] width 252 height 31
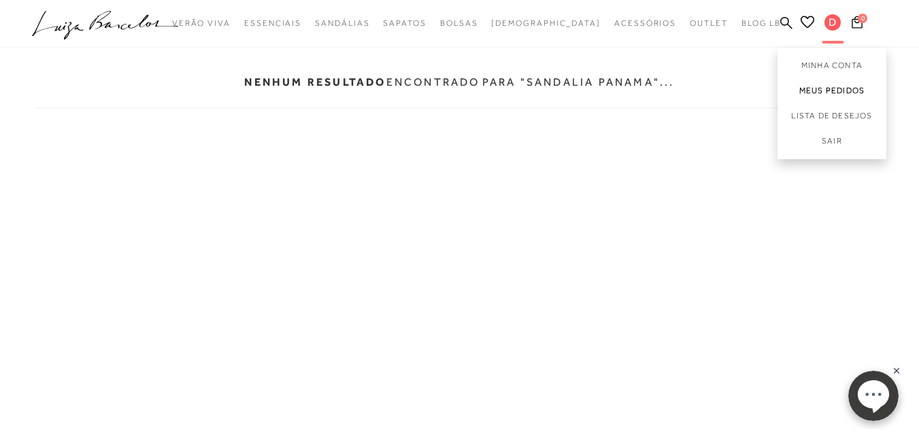
click at [850, 89] on link "Meus Pedidos" at bounding box center [831, 90] width 109 height 25
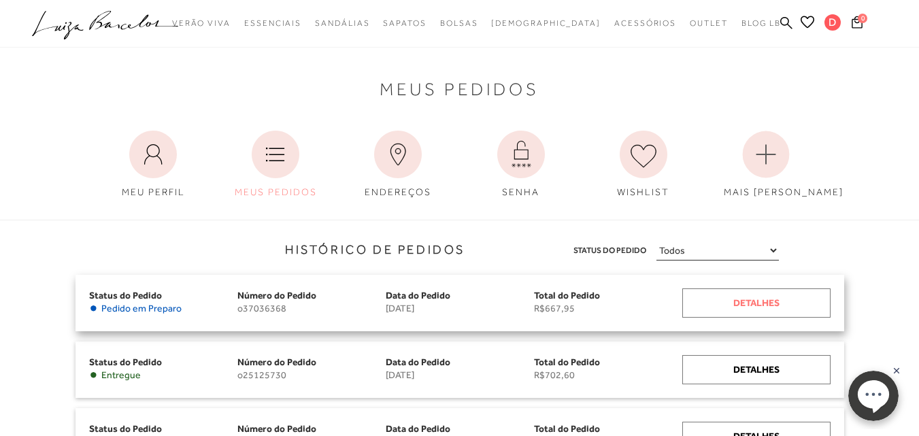
scroll to position [68, 0]
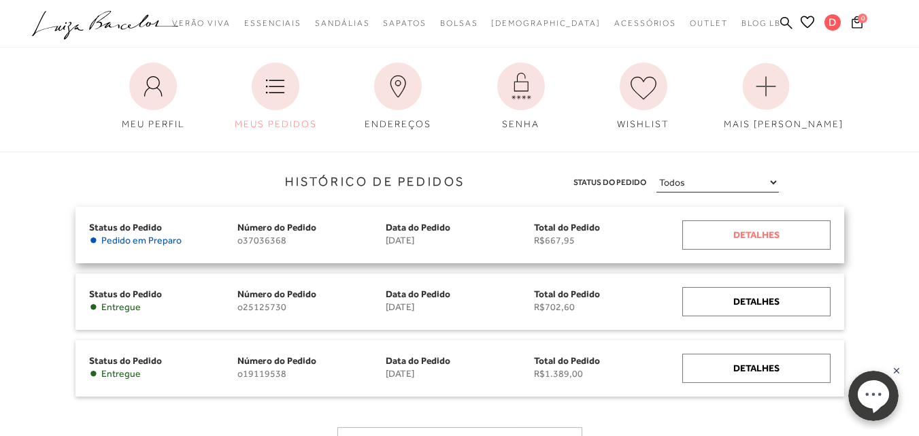
drag, startPoint x: 778, startPoint y: 233, endPoint x: 698, endPoint y: 233, distance: 80.2
click at [777, 233] on div "Detalhes" at bounding box center [756, 234] width 148 height 29
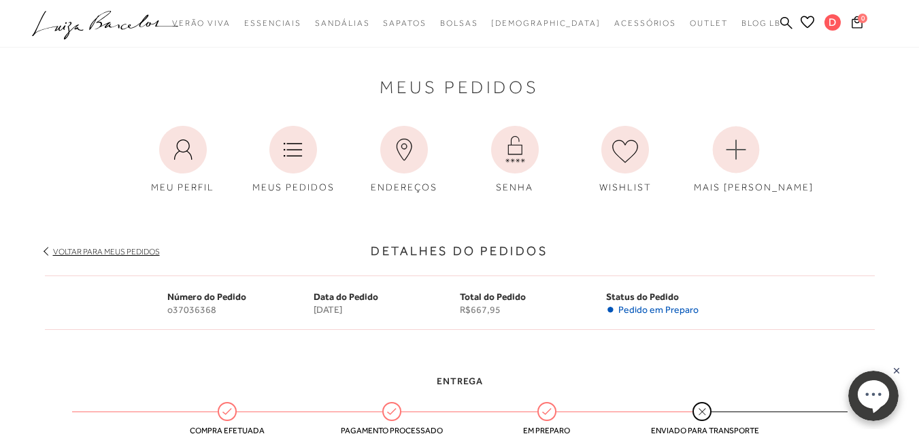
scroll to position [272, 0]
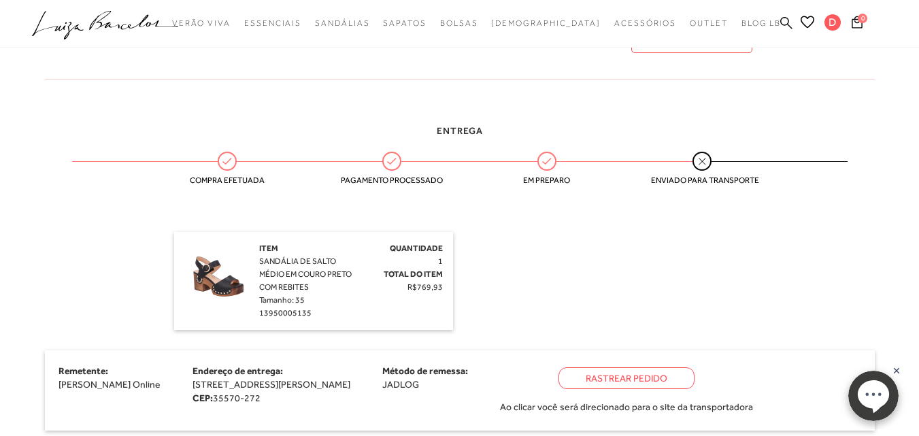
click at [789, 26] on icon at bounding box center [786, 22] width 12 height 12
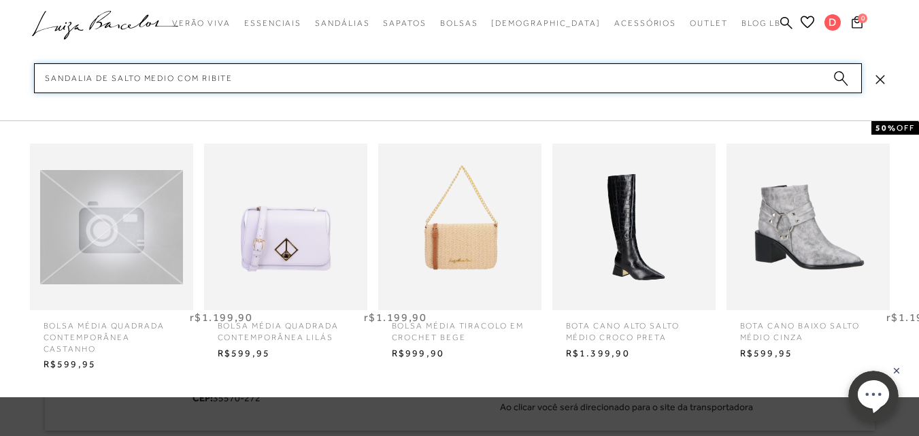
type input "sandalia de salto medio com ribites"
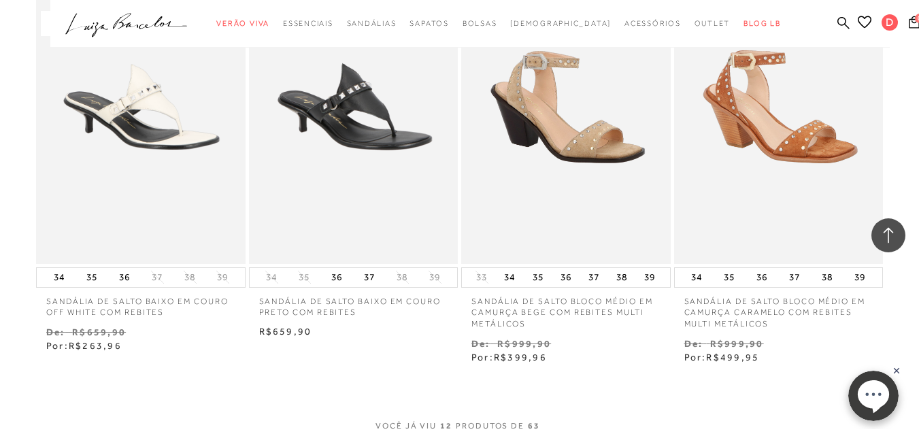
scroll to position [1292, 0]
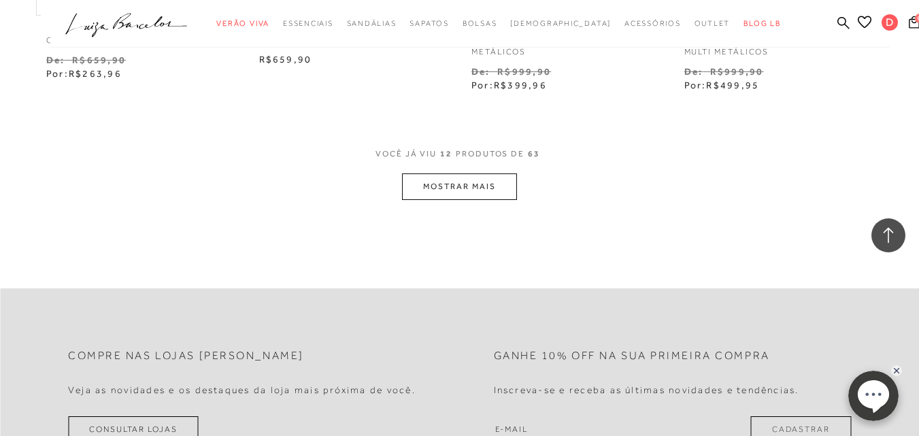
click at [454, 186] on button "MOSTRAR MAIS" at bounding box center [459, 186] width 114 height 27
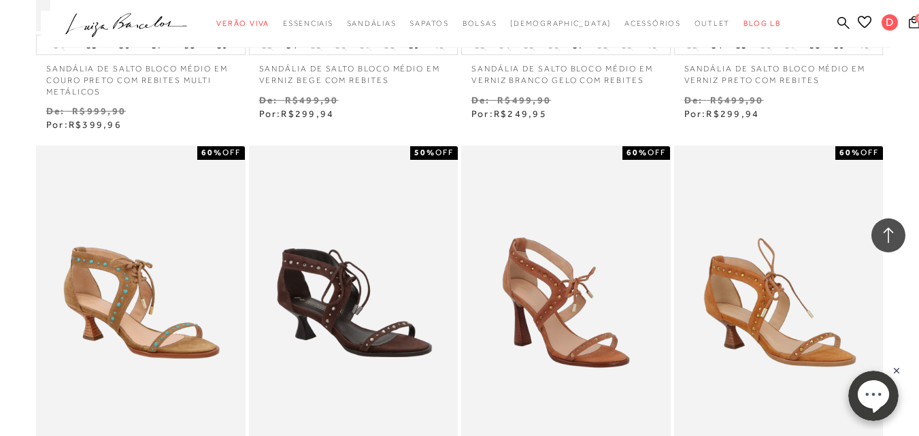
scroll to position [2380, 0]
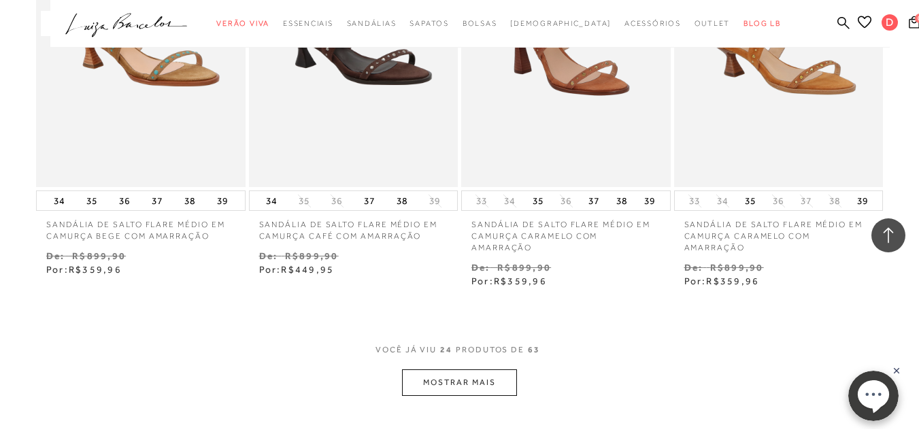
click at [483, 380] on button "MOSTRAR MAIS" at bounding box center [459, 382] width 114 height 27
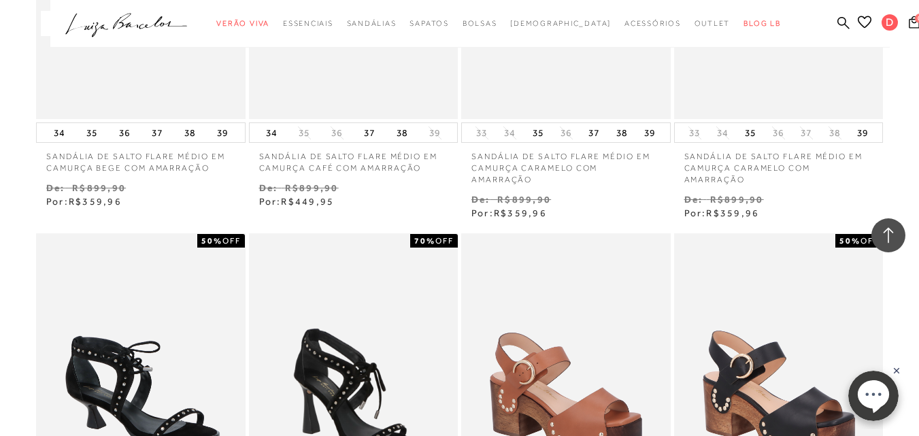
scroll to position [2108, 0]
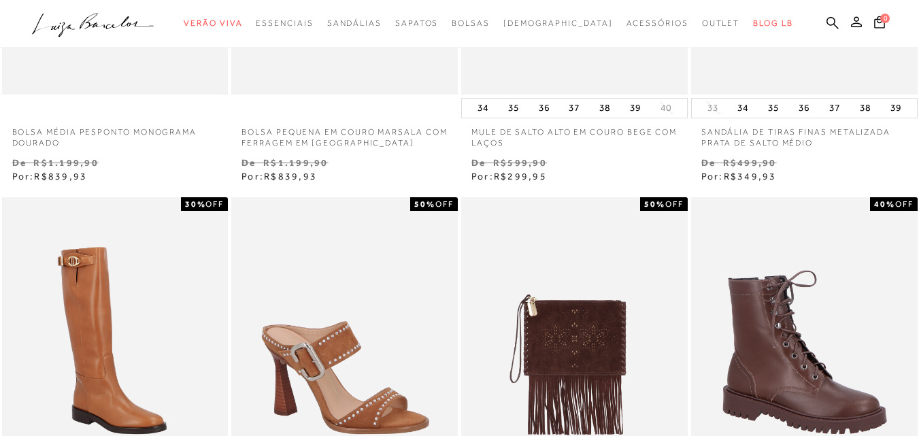
scroll to position [612, 0]
